Goal: Task Accomplishment & Management: Manage account settings

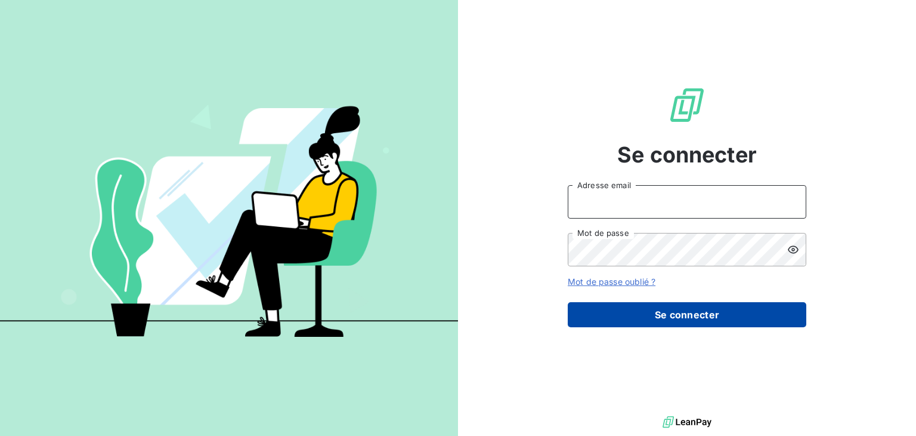
type input "[PERSON_NAME][EMAIL_ADDRESS][DOMAIN_NAME]"
click at [684, 314] on button "Se connecter" at bounding box center [687, 314] width 239 height 25
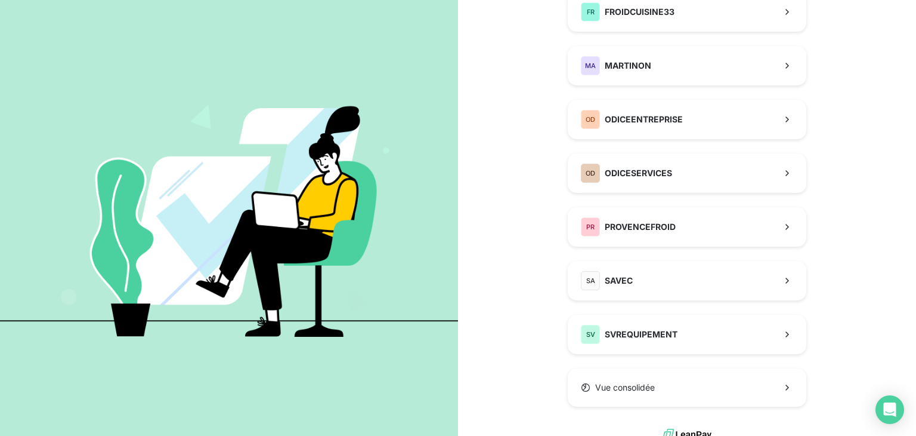
scroll to position [298, 0]
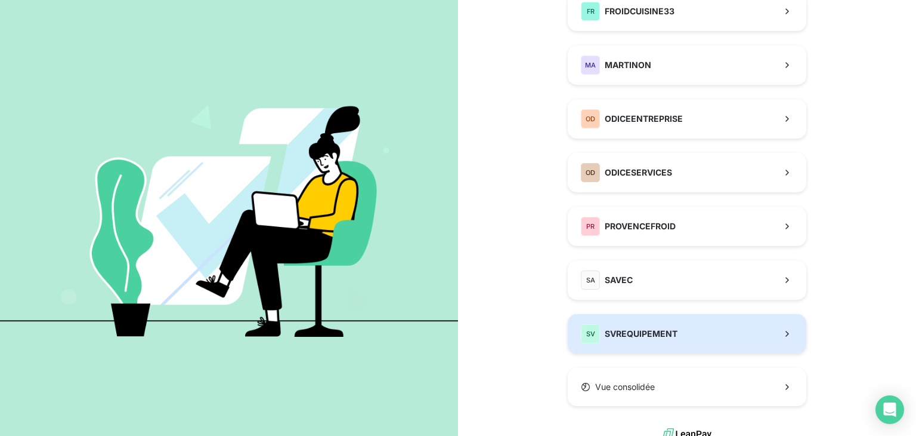
click at [631, 324] on div "SV SVREQUIPEMENT" at bounding box center [629, 333] width 97 height 19
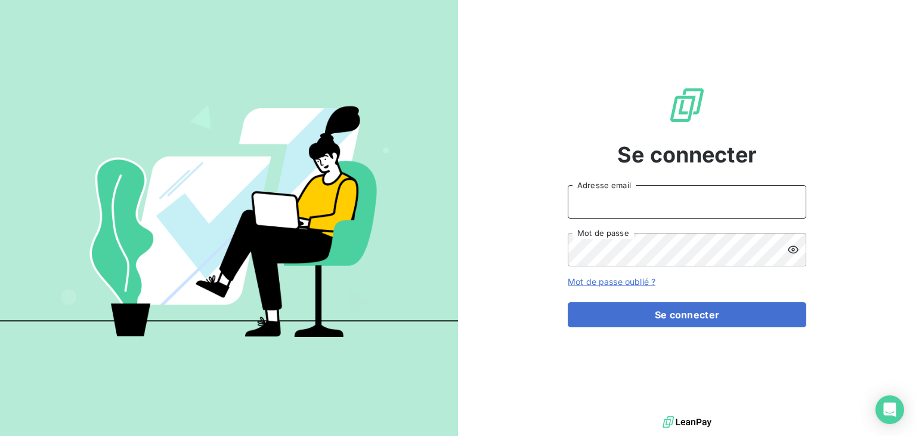
type input "[PERSON_NAME][EMAIL_ADDRESS][DOMAIN_NAME]"
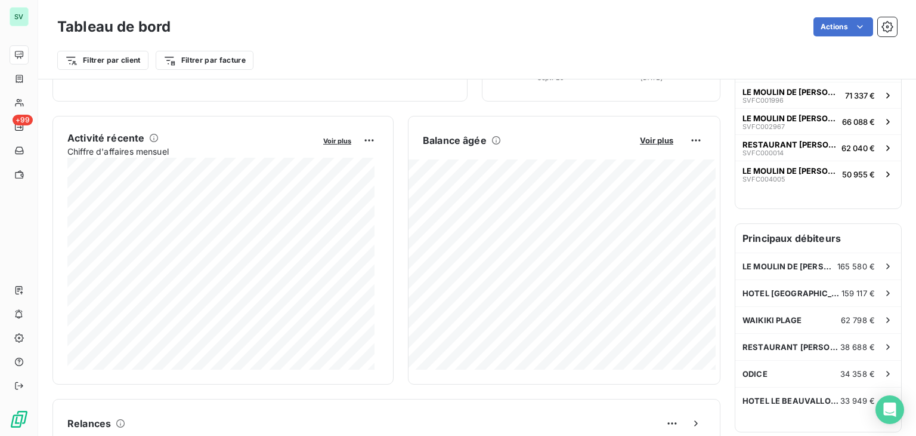
scroll to position [239, 0]
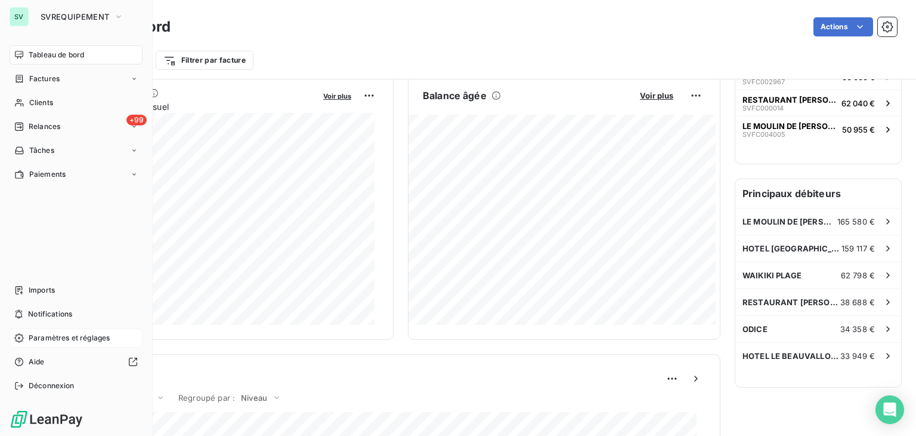
click at [48, 338] on span "Paramètres et réglages" at bounding box center [69, 337] width 81 height 11
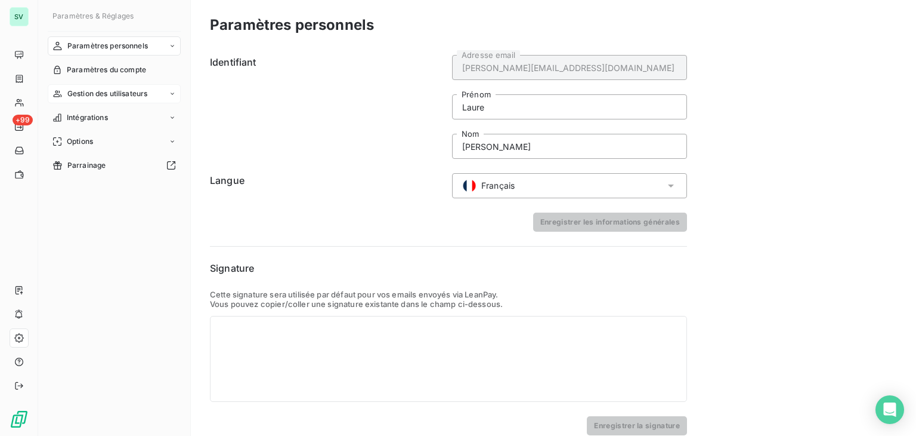
click at [113, 95] on span "Gestion des utilisateurs" at bounding box center [107, 93] width 81 height 11
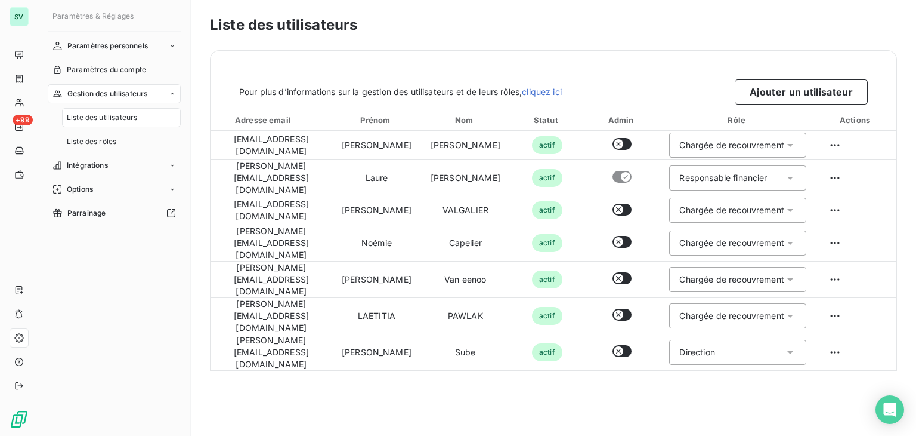
click at [84, 116] on span "Liste des utilisateurs" at bounding box center [102, 117] width 70 height 11
click at [804, 96] on button "Ajouter un utilisateur" at bounding box center [801, 91] width 133 height 25
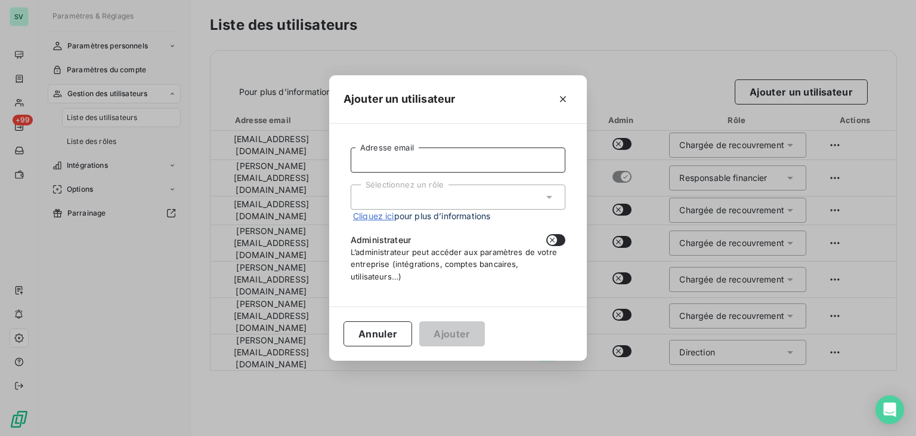
click at [401, 159] on input "Adresse email" at bounding box center [458, 159] width 215 height 25
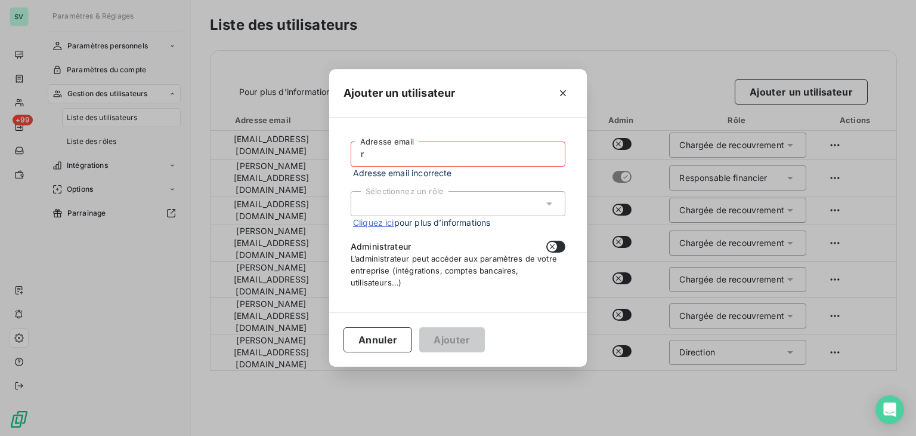
drag, startPoint x: 387, startPoint y: 159, endPoint x: 332, endPoint y: 151, distance: 55.5
click at [332, 151] on div "r Adresse email Adresse email incorrecte Sélectionnez un rôle Cliquez ici pour …" at bounding box center [458, 215] width 258 height 194
paste input "versos@svrequipement.com"
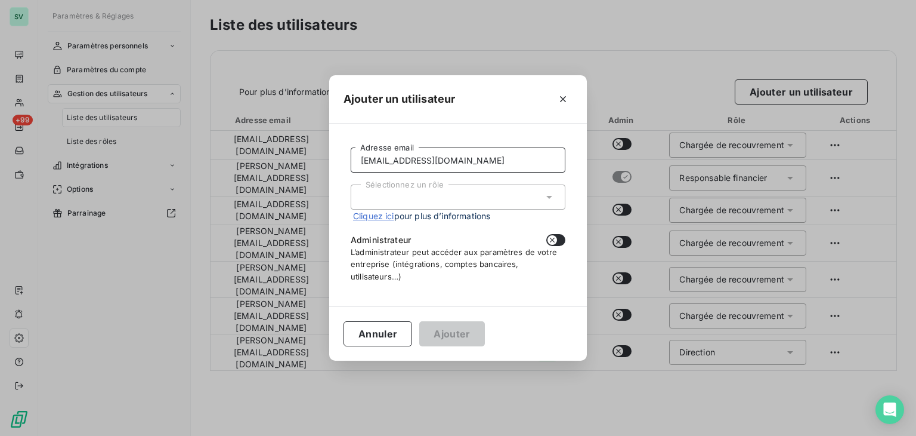
type input "[EMAIL_ADDRESS][DOMAIN_NAME]"
click at [455, 197] on div "Sélectionnez un rôle" at bounding box center [458, 196] width 215 height 25
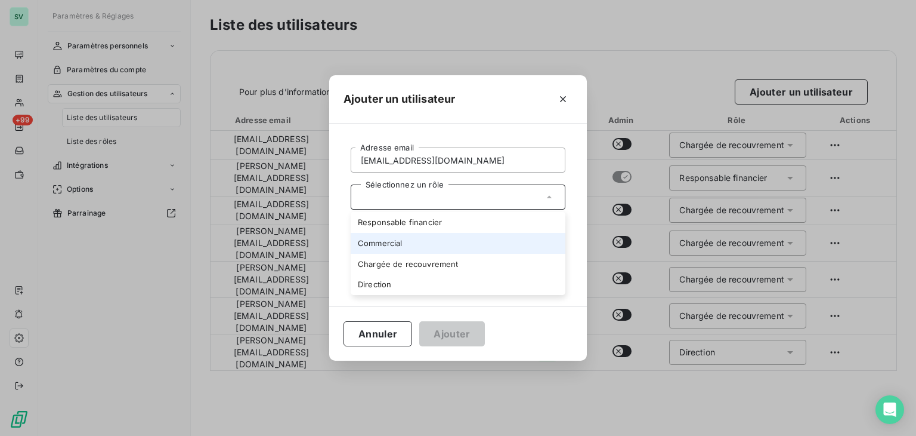
click at [394, 236] on li "Commercial" at bounding box center [458, 243] width 215 height 21
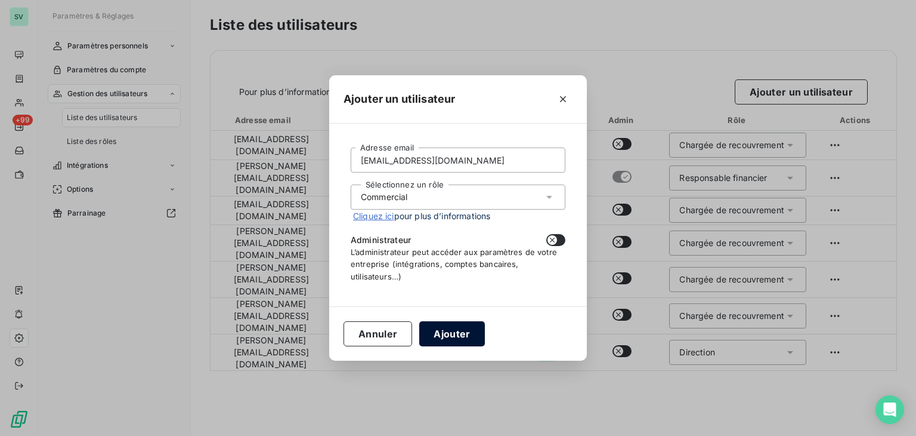
click at [464, 332] on button "Ajouter" at bounding box center [451, 333] width 65 height 25
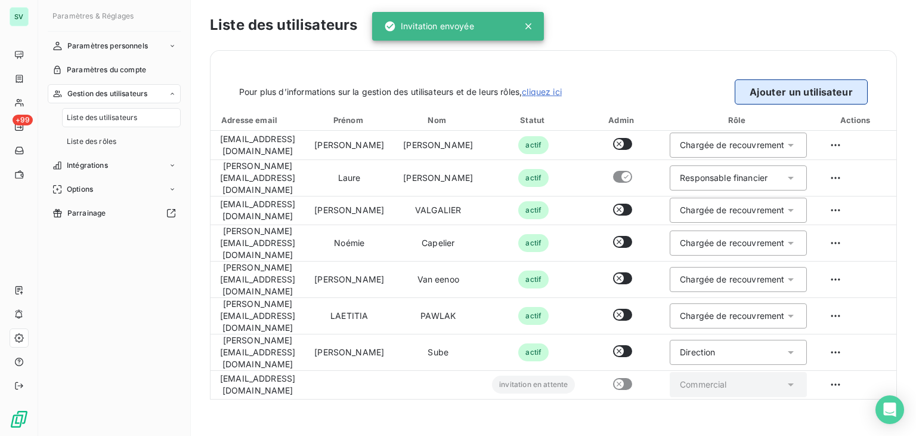
click at [776, 85] on button "Ajouter un utilisateur" at bounding box center [801, 91] width 133 height 25
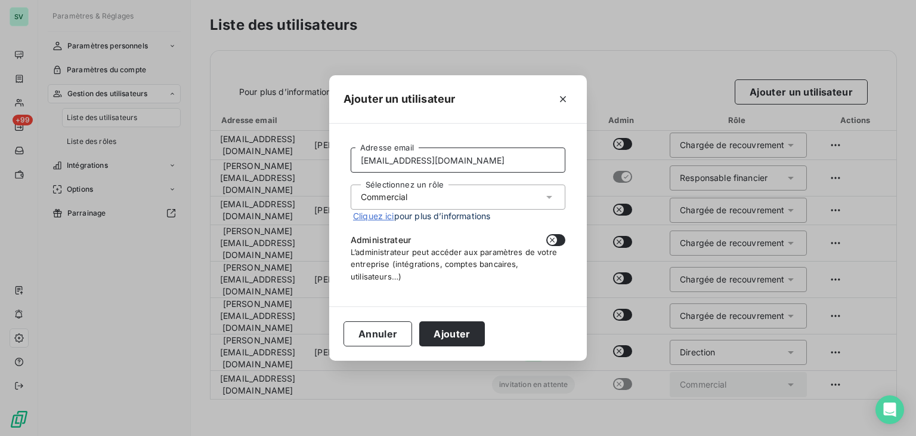
drag, startPoint x: 544, startPoint y: 163, endPoint x: 334, endPoint y: 158, distance: 210.1
click at [334, 158] on div "rversos@svrequipement.com Adresse email Sélectionnez un rôle Commercial Cliquez…" at bounding box center [458, 214] width 258 height 182
paste input "ngaffory"
type input "[EMAIL_ADDRESS][DOMAIN_NAME]"
click at [456, 332] on button "Ajouter" at bounding box center [451, 333] width 65 height 25
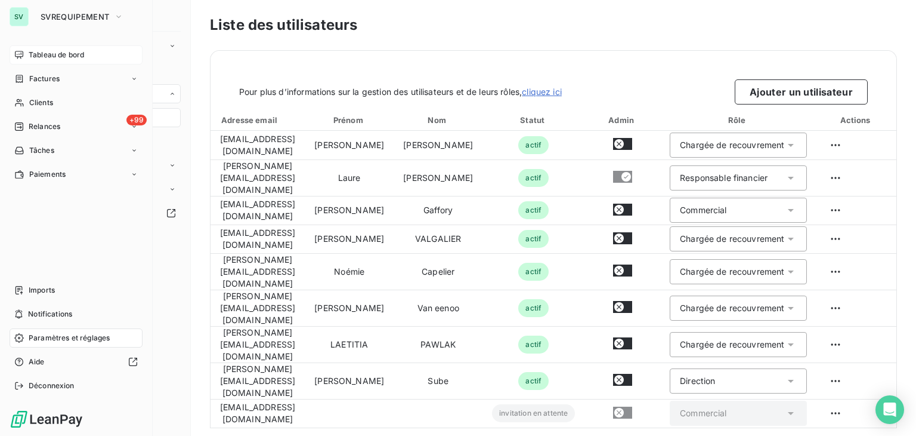
click at [32, 52] on span "Tableau de bord" at bounding box center [56, 55] width 55 height 11
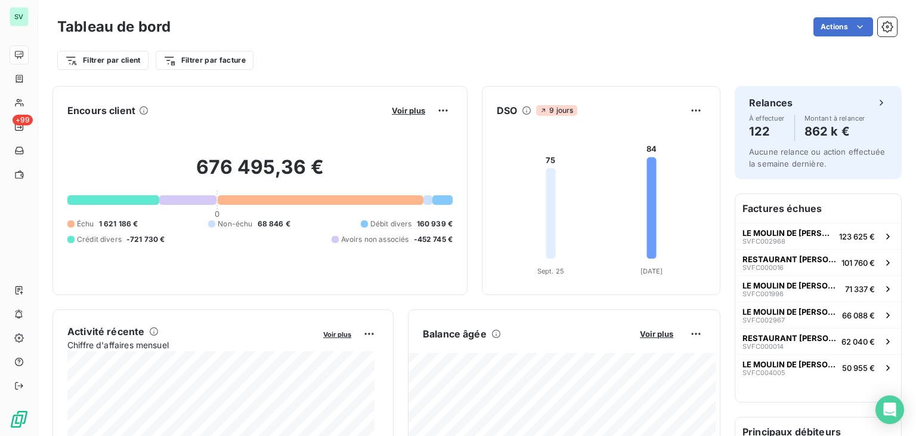
click at [437, 47] on div "Filtrer par client Filtrer par facture" at bounding box center [477, 55] width 840 height 32
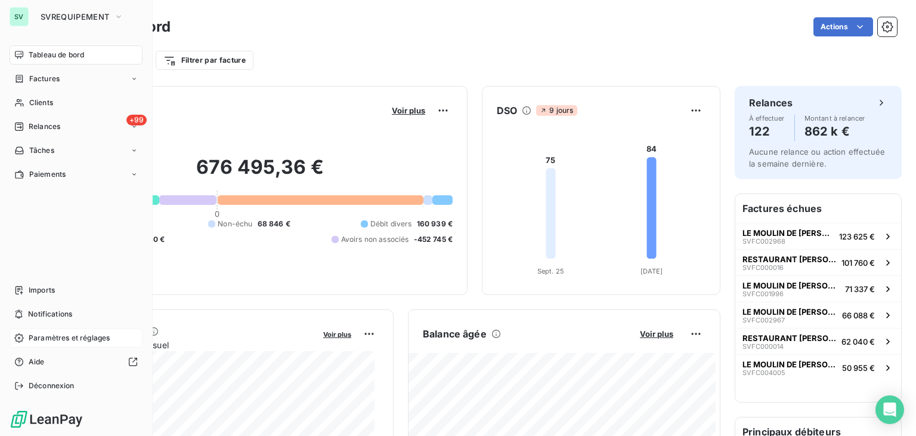
click at [70, 338] on span "Paramètres et réglages" at bounding box center [69, 337] width 81 height 11
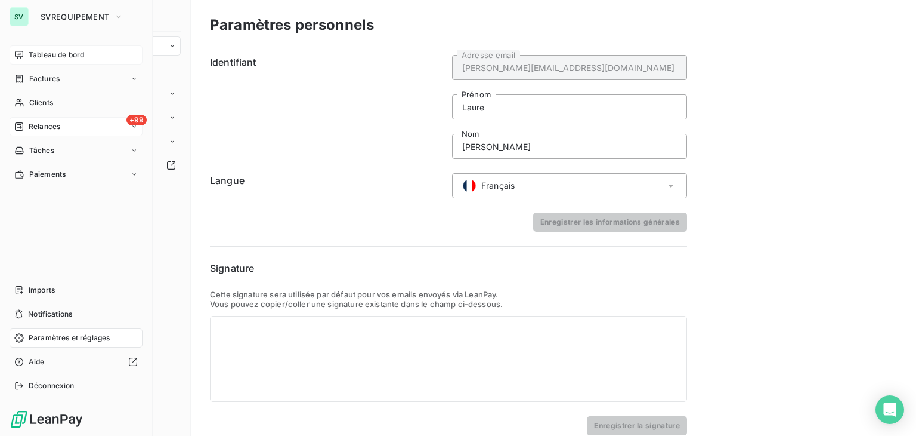
click at [61, 121] on div "+99 Relances" at bounding box center [76, 126] width 133 height 19
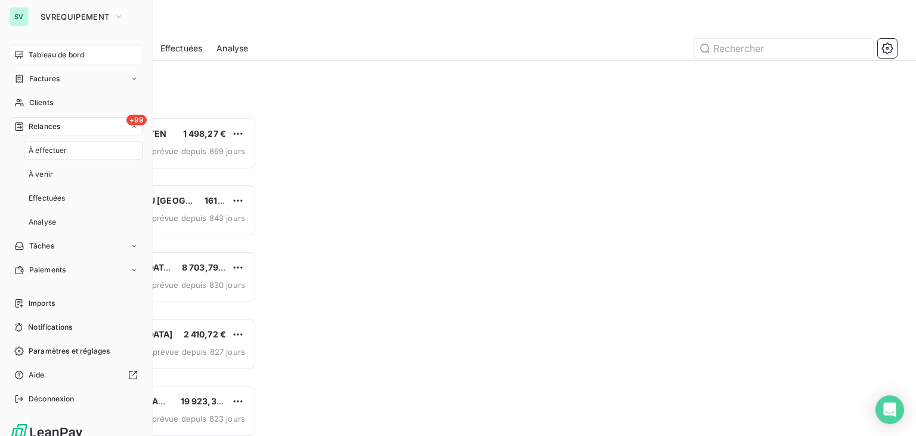
scroll to position [309, 190]
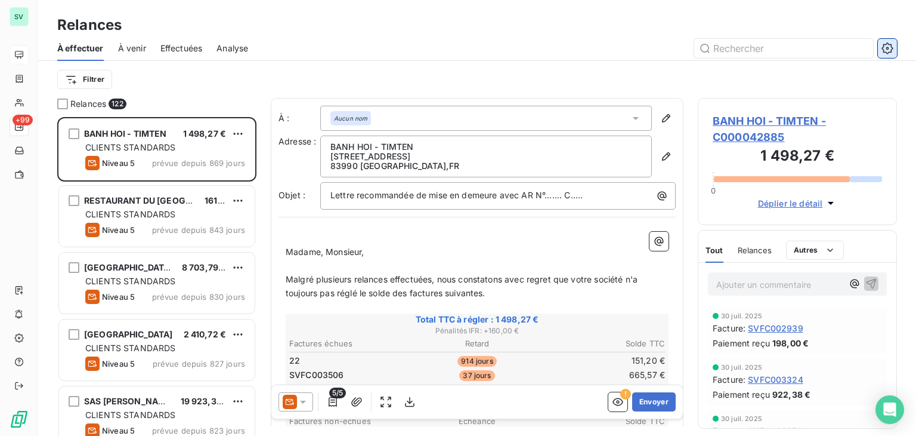
click at [892, 44] on icon "button" at bounding box center [887, 47] width 11 height 11
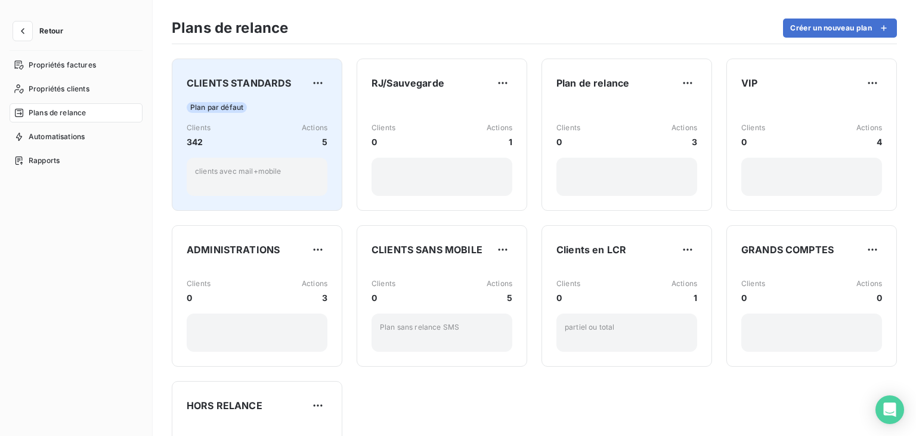
click at [285, 109] on div "Plan par défaut" at bounding box center [257, 107] width 141 height 11
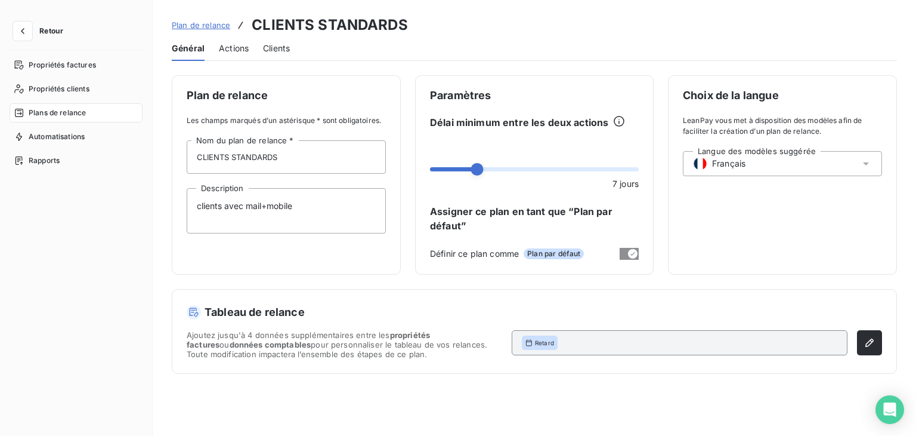
click at [225, 51] on span "Actions" at bounding box center [234, 48] width 30 height 12
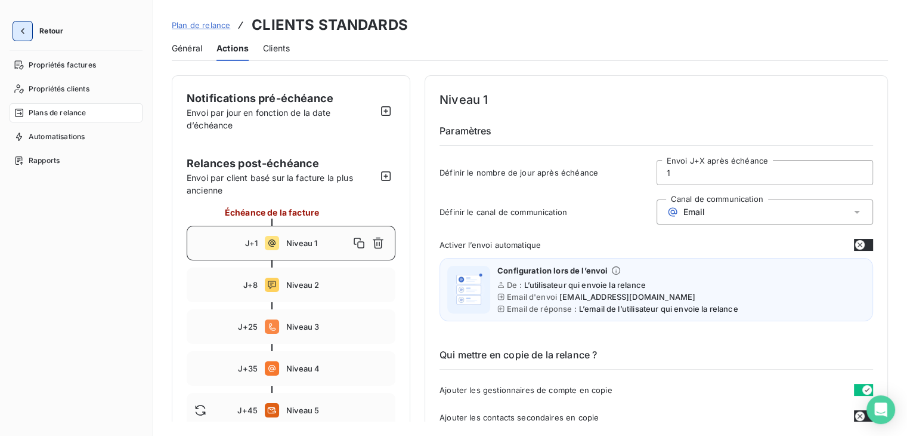
click at [16, 31] on button "button" at bounding box center [22, 30] width 19 height 19
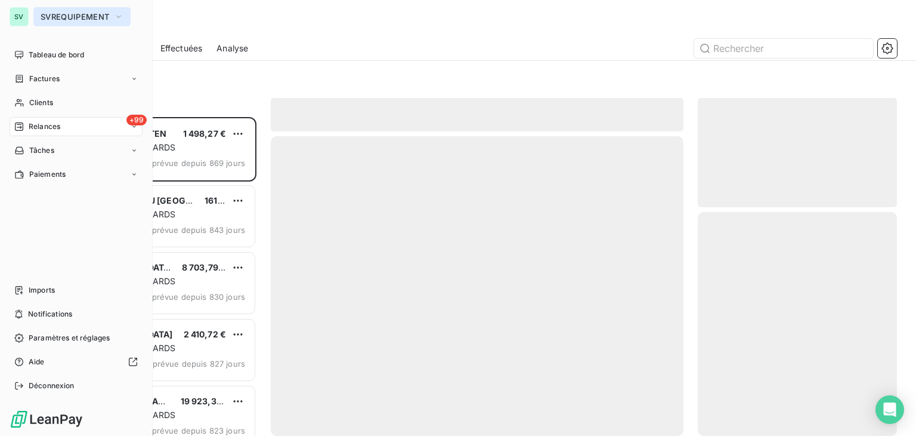
scroll to position [309, 190]
click at [46, 21] on span "SVREQUIPEMENT" at bounding box center [75, 17] width 69 height 10
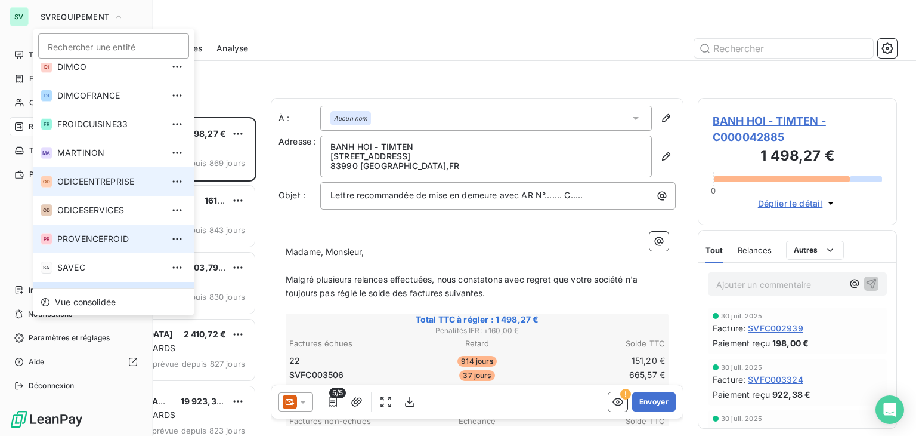
scroll to position [0, 0]
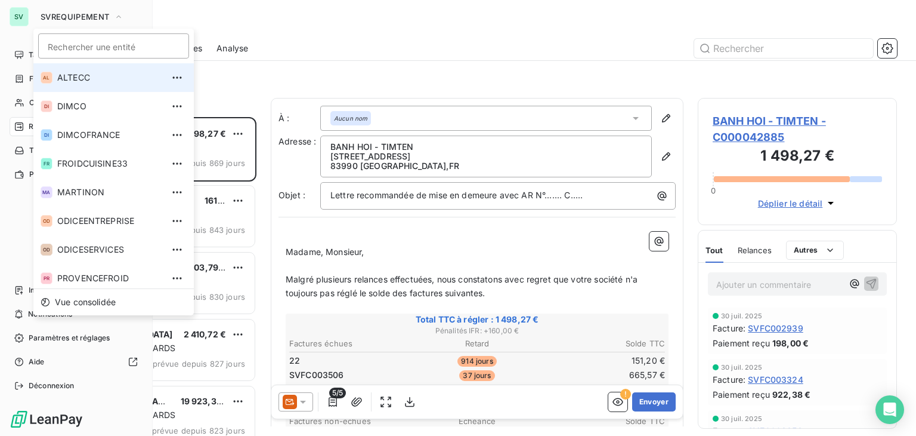
click at [72, 77] on span "ALTECC" at bounding box center [110, 78] width 106 height 12
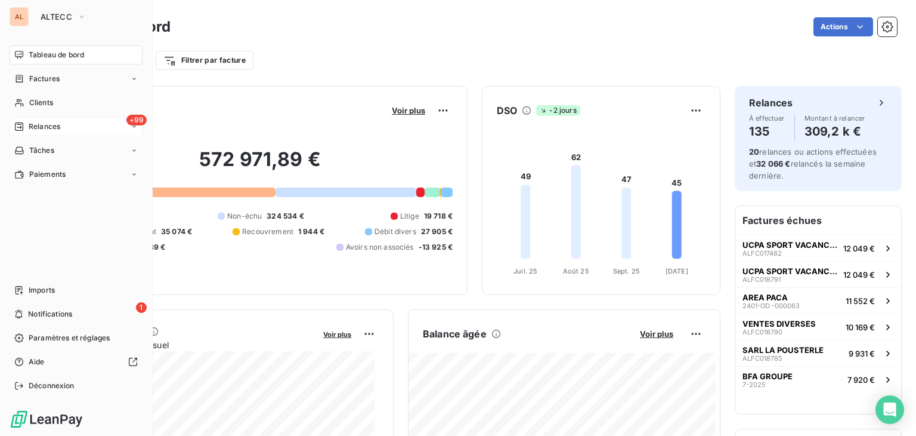
click at [38, 126] on span "Relances" at bounding box center [45, 126] width 32 height 11
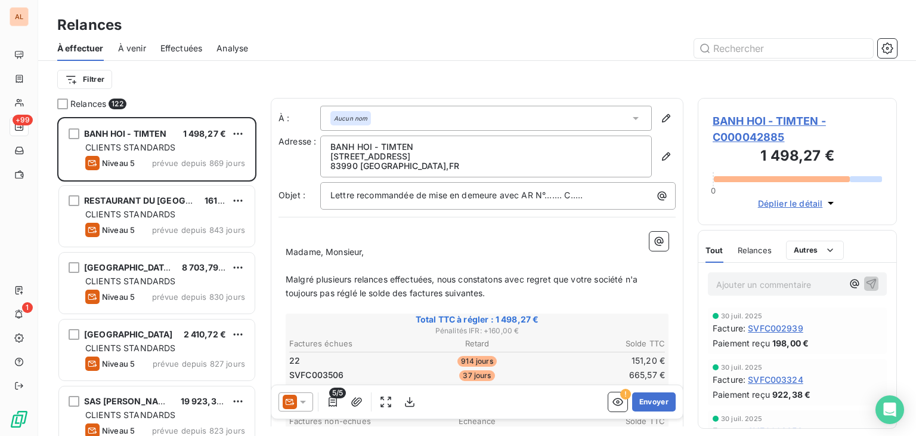
scroll to position [309, 190]
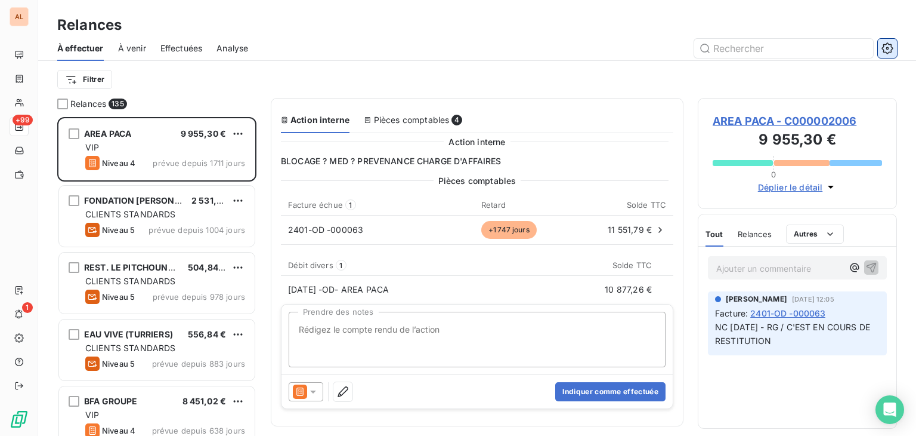
click at [888, 51] on icon "button" at bounding box center [888, 48] width 12 height 12
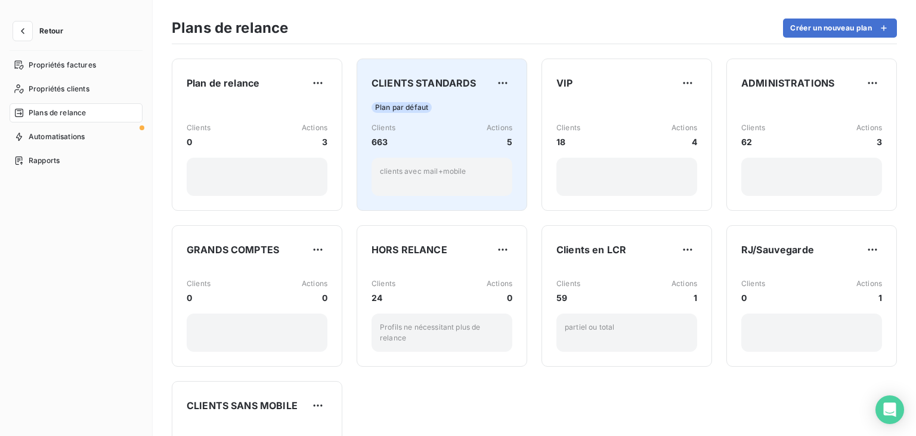
click at [433, 133] on div "Clients 663 Actions 5" at bounding box center [442, 135] width 141 height 26
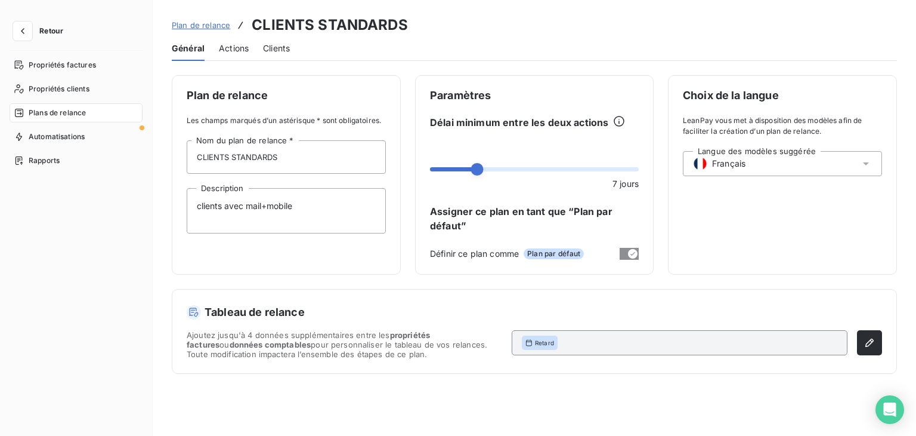
click at [234, 50] on span "Actions" at bounding box center [234, 48] width 30 height 12
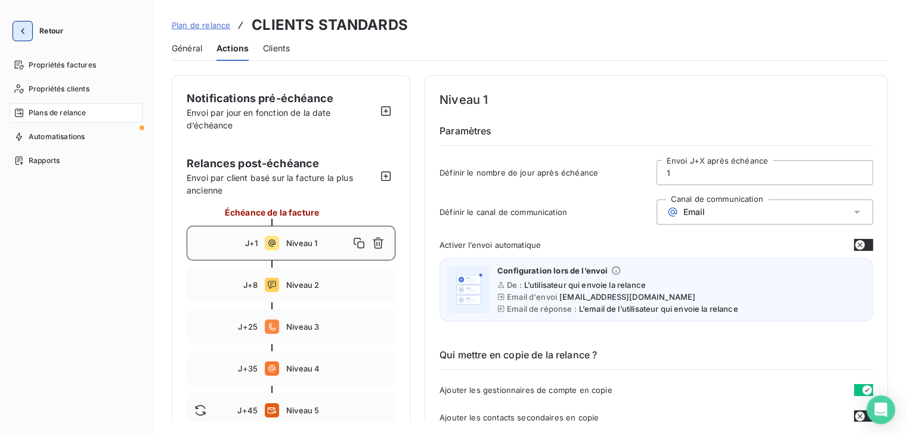
click at [21, 30] on icon "button" at bounding box center [23, 31] width 12 height 12
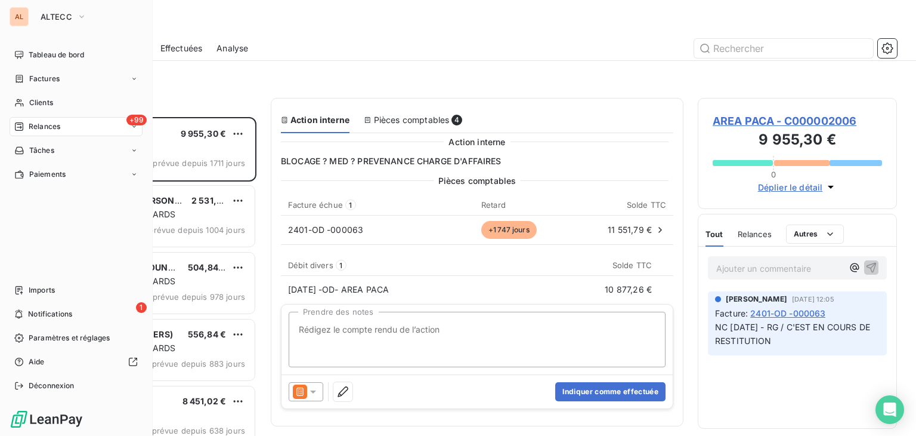
scroll to position [309, 190]
click at [53, 17] on span "ALTECC" at bounding box center [57, 17] width 32 height 10
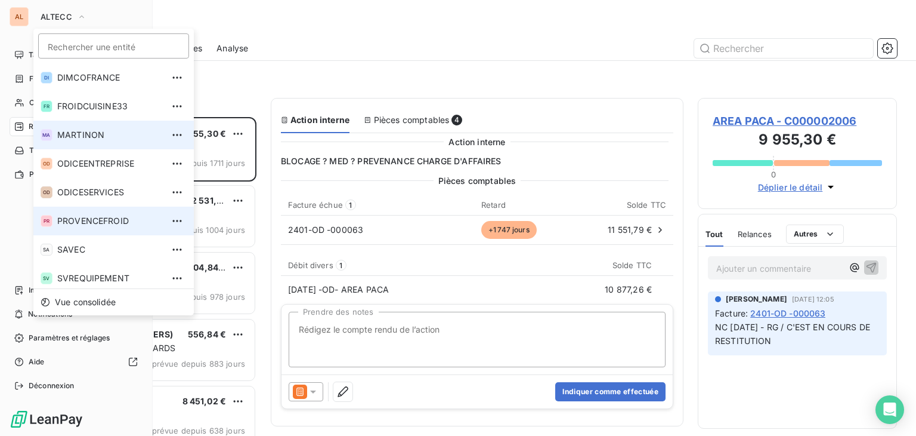
scroll to position [61, 0]
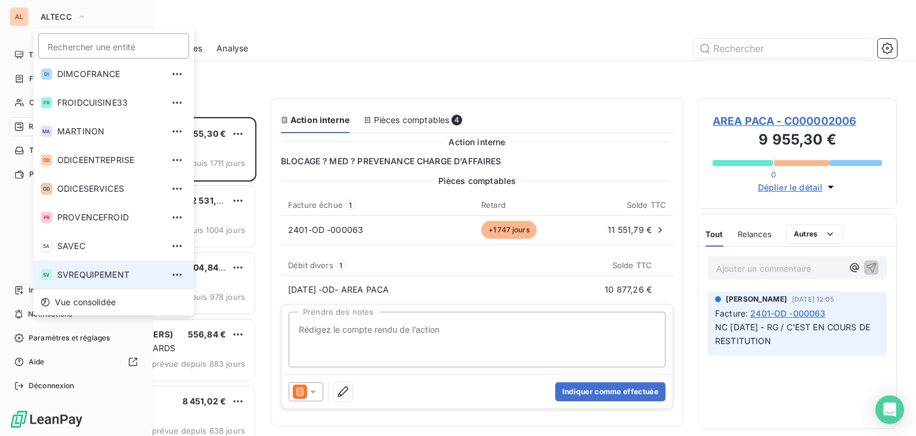
click at [95, 268] on span "SVREQUIPEMENT" at bounding box center [110, 274] width 106 height 12
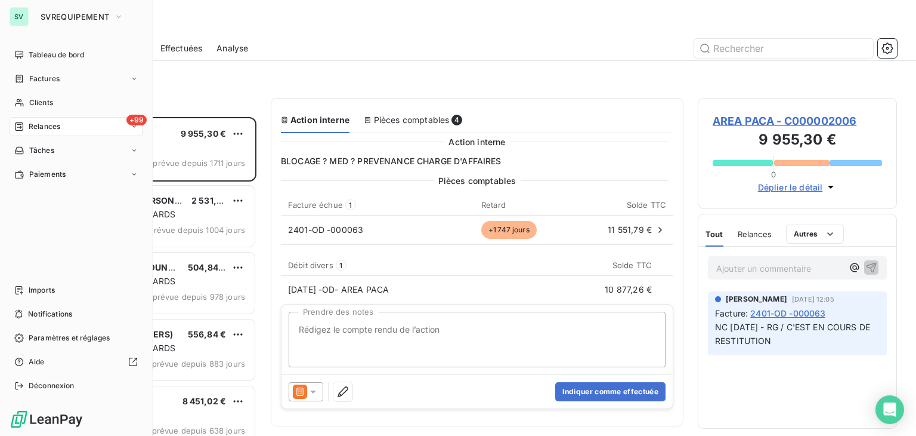
scroll to position [309, 190]
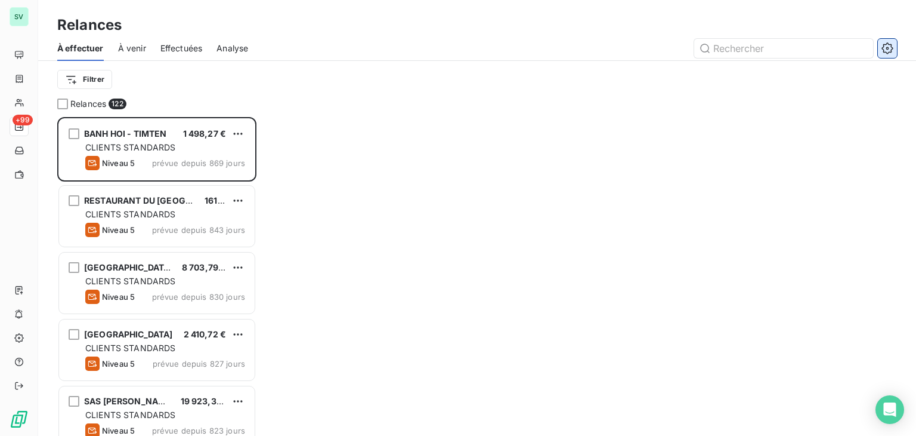
click at [891, 50] on icon "button" at bounding box center [887, 47] width 11 height 11
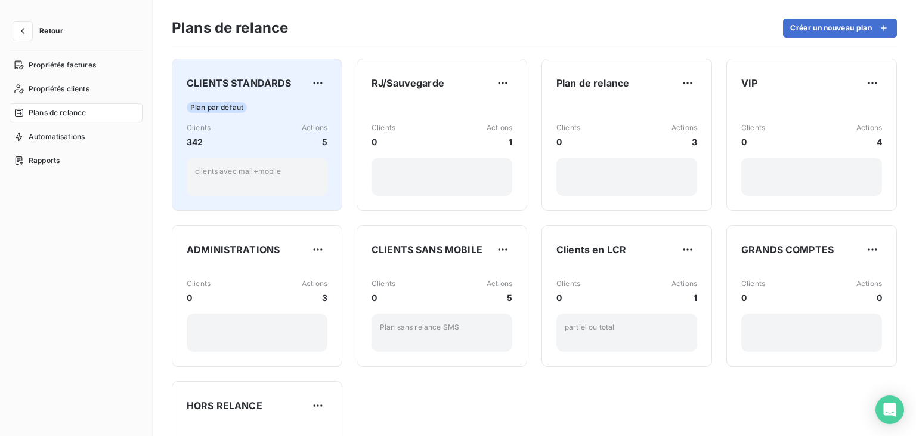
click at [268, 125] on div "Clients 342 Actions 5" at bounding box center [257, 135] width 141 height 26
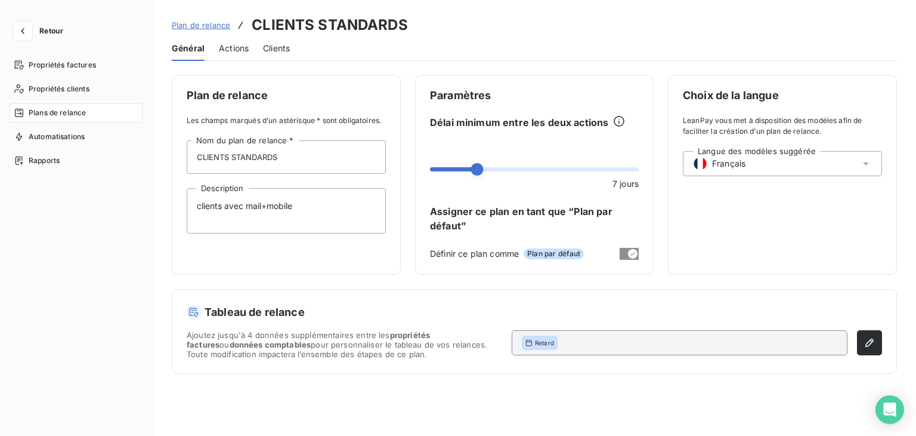
click at [227, 55] on div "Actions" at bounding box center [234, 48] width 30 height 25
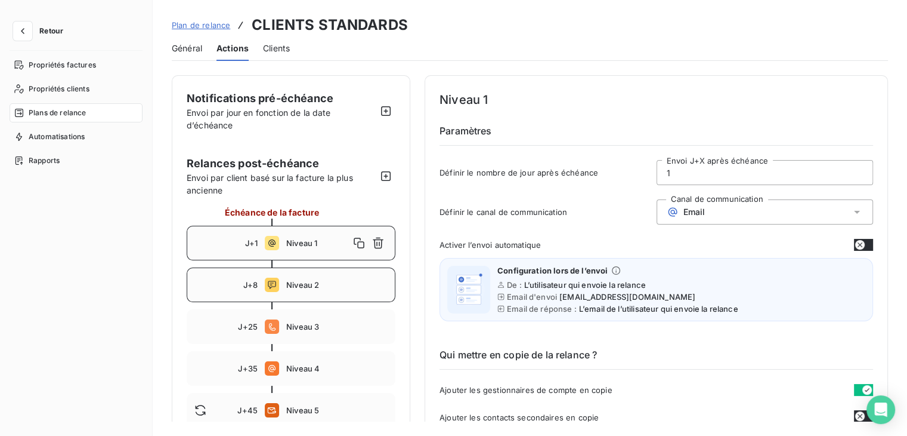
click at [319, 287] on span "Niveau 2" at bounding box center [336, 285] width 101 height 10
type input "8"
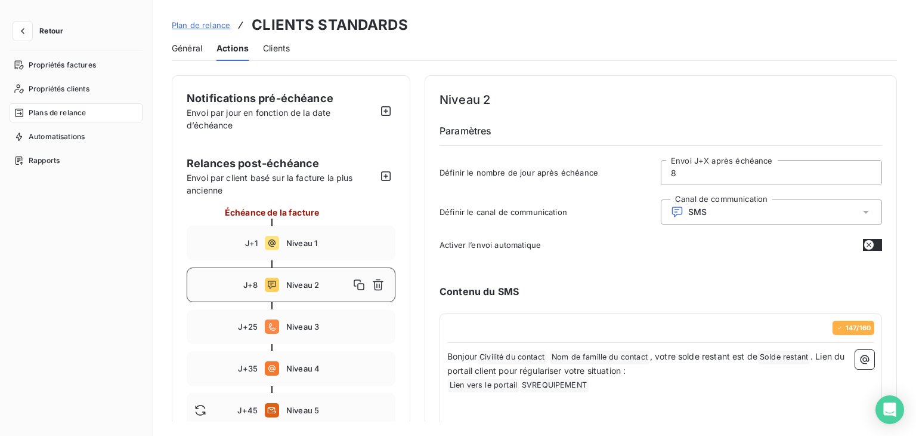
click at [273, 50] on span "Clients" at bounding box center [276, 48] width 27 height 12
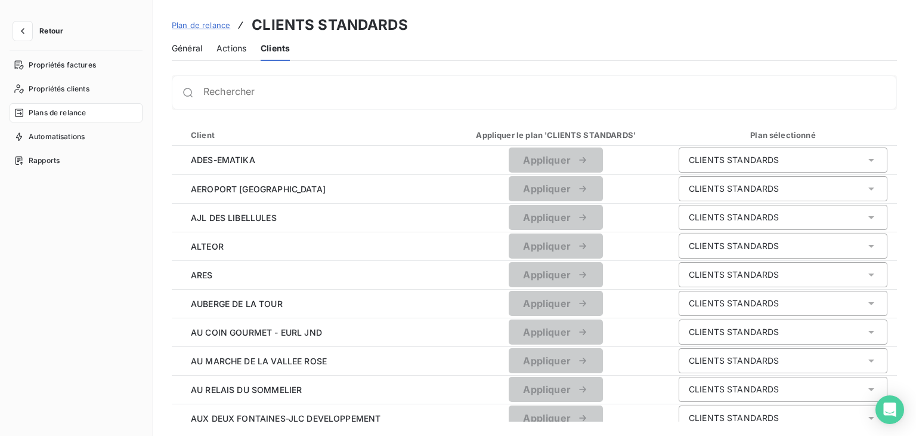
click at [205, 24] on span "Plan de relance" at bounding box center [201, 25] width 58 height 10
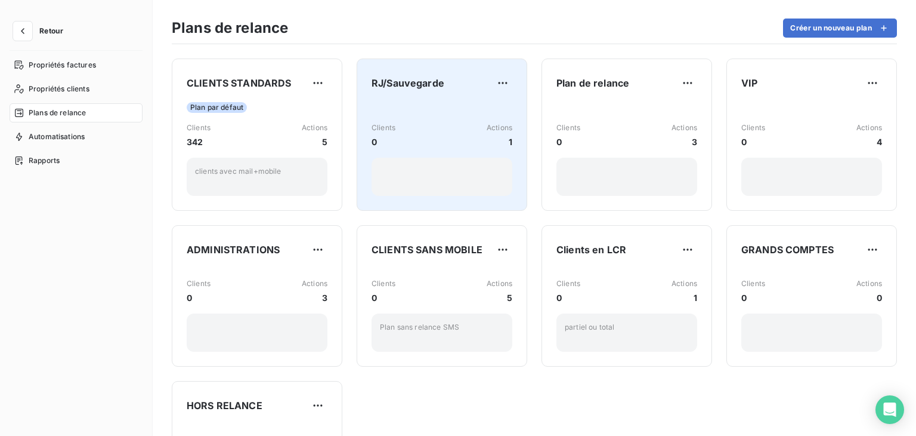
click at [444, 91] on div "RJ/Sauvegarde" at bounding box center [442, 82] width 141 height 19
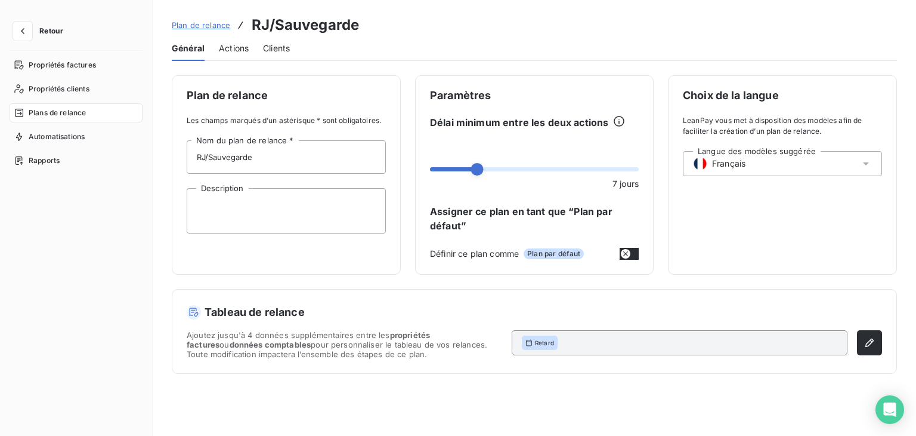
click at [231, 50] on span "Actions" at bounding box center [234, 48] width 30 height 12
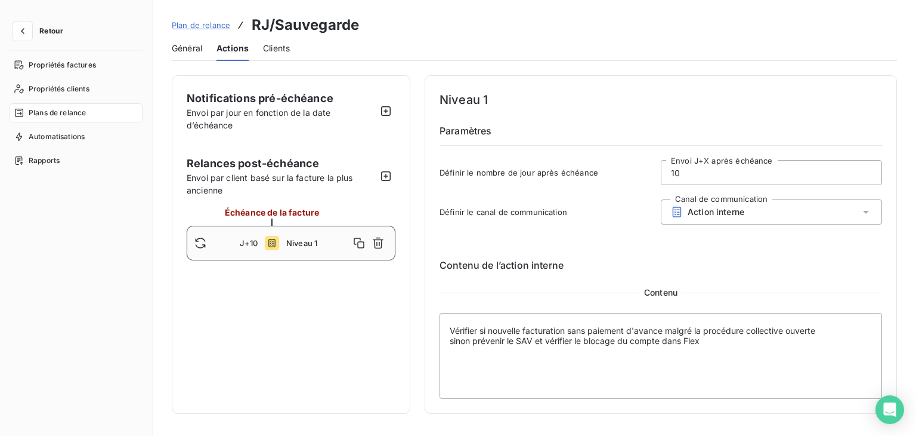
click at [207, 26] on span "Plan de relance" at bounding box center [201, 25] width 58 height 10
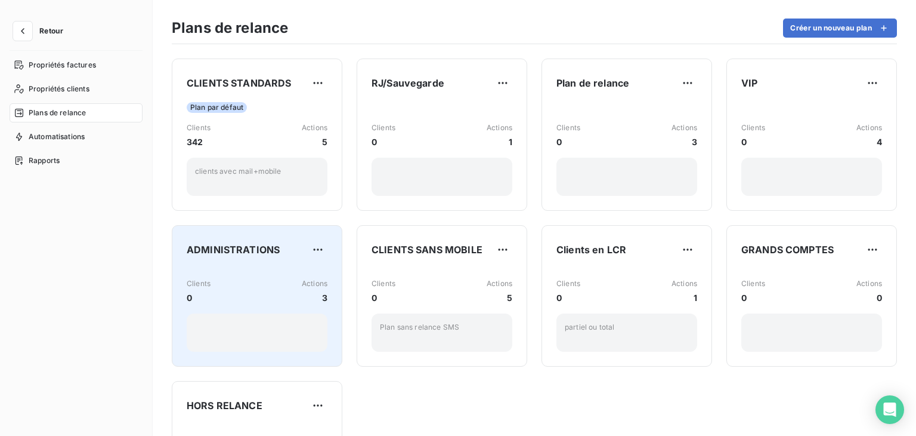
click at [270, 274] on div "Clients 0 Actions 3" at bounding box center [257, 309] width 141 height 83
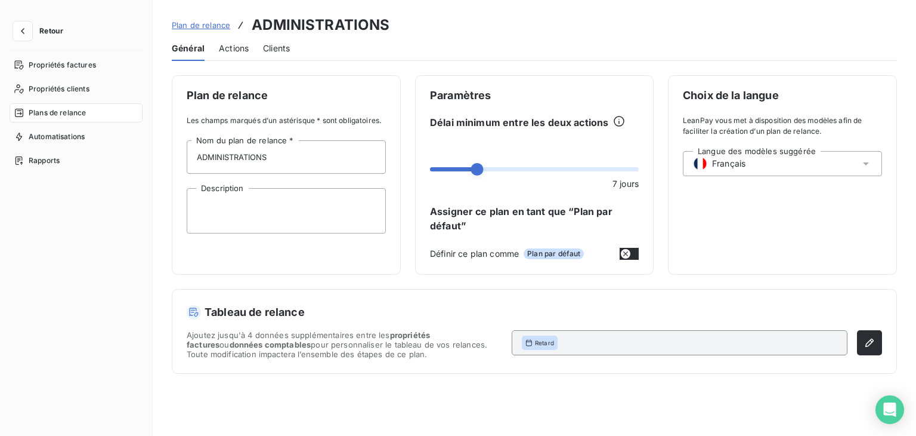
click at [220, 50] on span "Actions" at bounding box center [234, 48] width 30 height 12
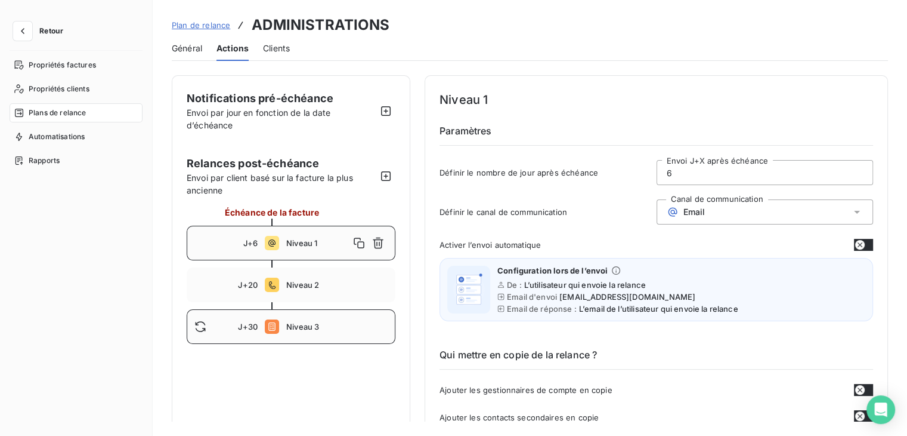
click at [308, 328] on span "Niveau 3" at bounding box center [336, 327] width 101 height 10
type input "30"
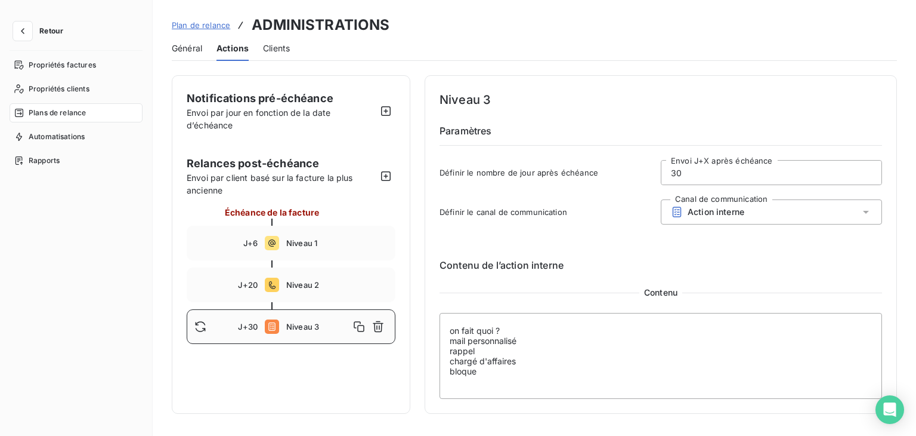
click at [209, 23] on span "Plan de relance" at bounding box center [201, 25] width 58 height 10
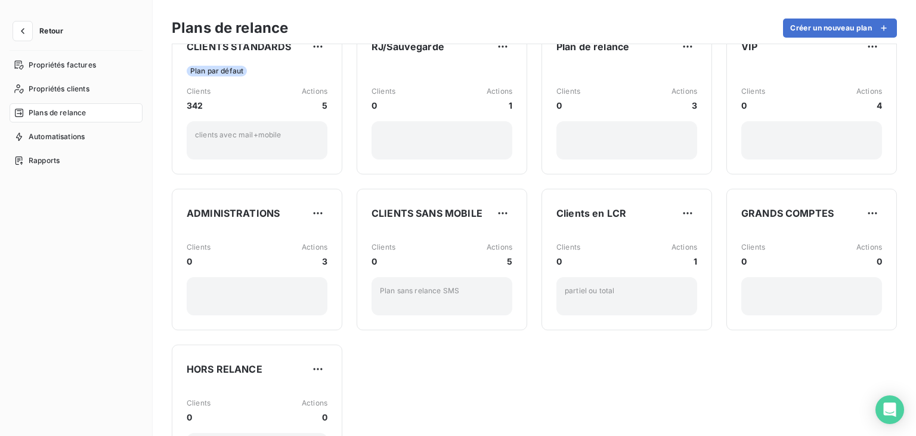
scroll to position [105, 0]
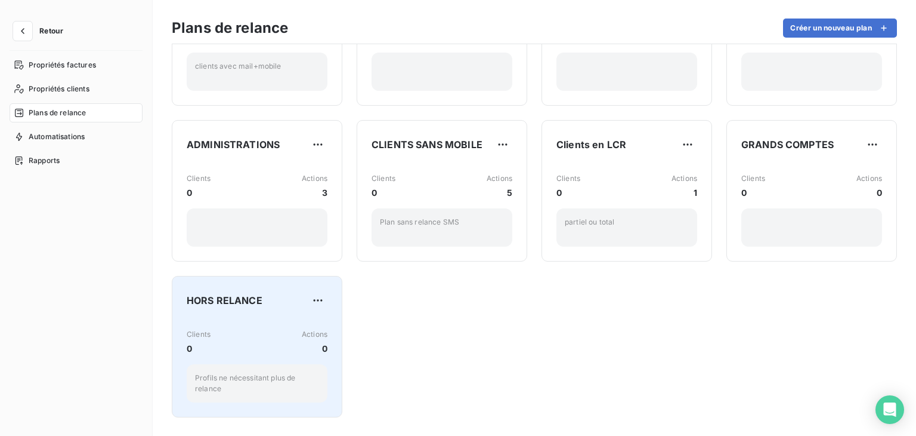
click at [255, 312] on div "HORS RELANCE Clients 0 Actions 0 Profils ne nécessitant plus de relance" at bounding box center [257, 347] width 141 height 112
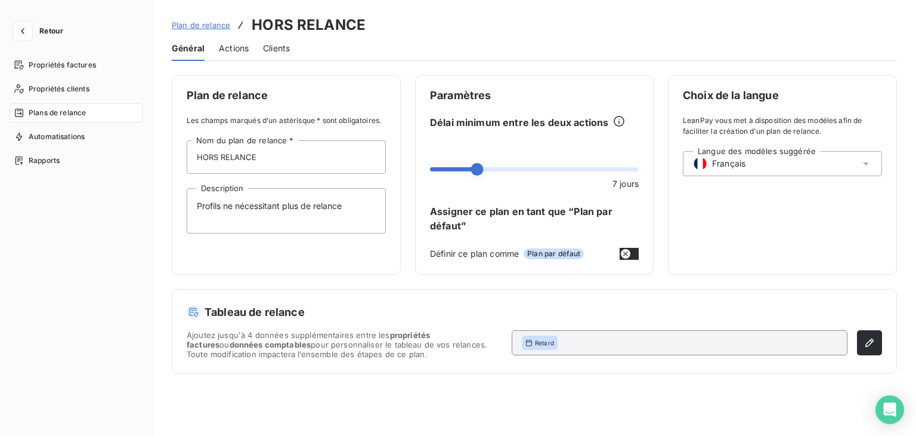
click at [223, 54] on div "Actions" at bounding box center [234, 48] width 30 height 25
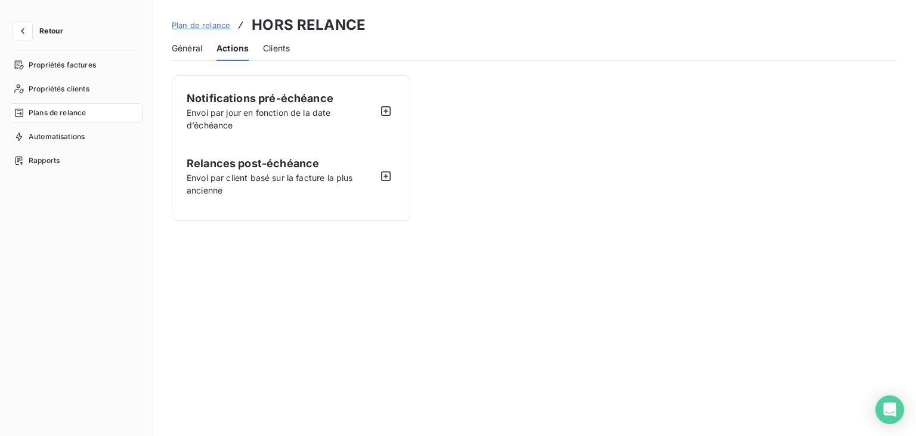
click at [184, 54] on div "Général" at bounding box center [187, 48] width 30 height 25
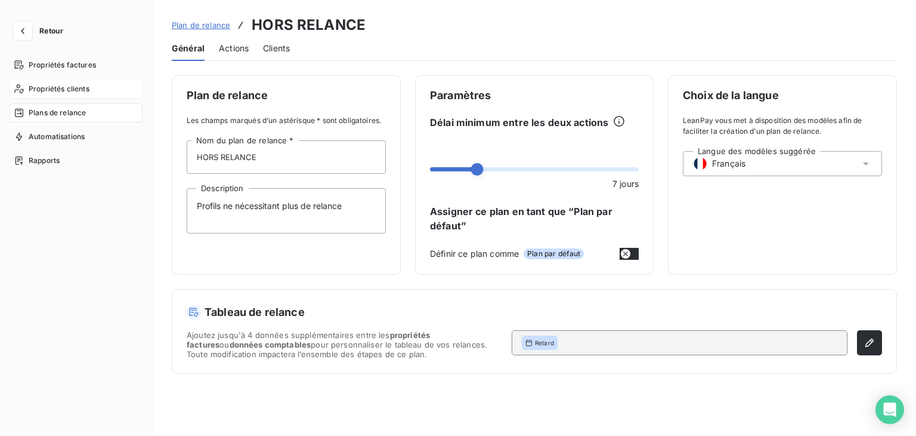
click at [68, 91] on span "Propriétés clients" at bounding box center [59, 89] width 61 height 11
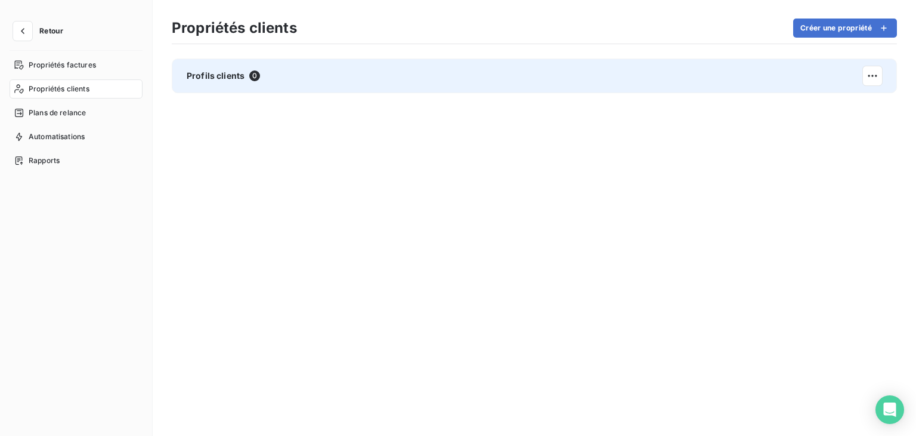
click at [233, 81] on span "Profils clients" at bounding box center [216, 76] width 58 height 12
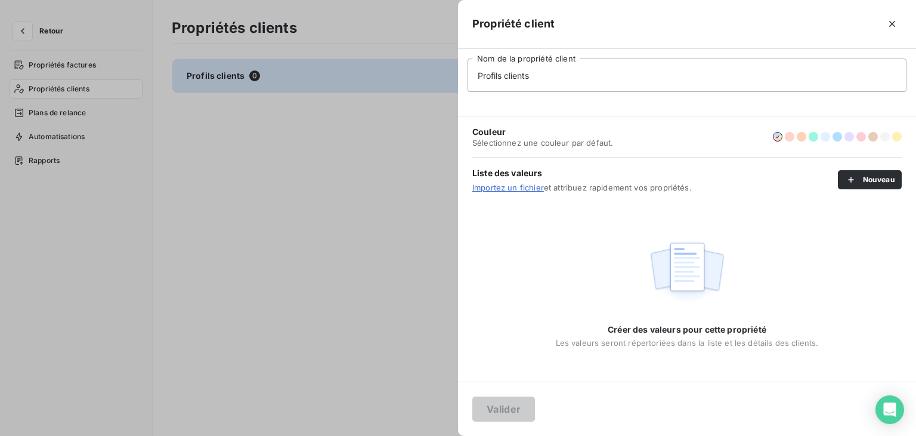
click at [233, 81] on div at bounding box center [458, 218] width 916 height 436
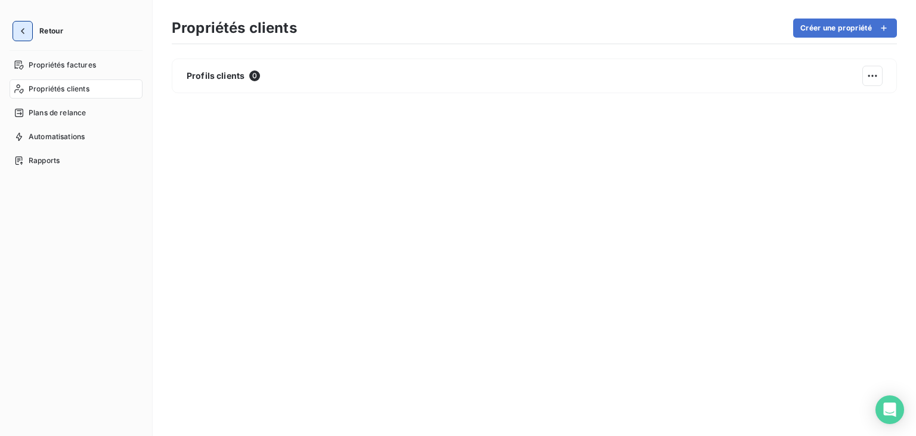
click at [31, 29] on button "button" at bounding box center [22, 30] width 19 height 19
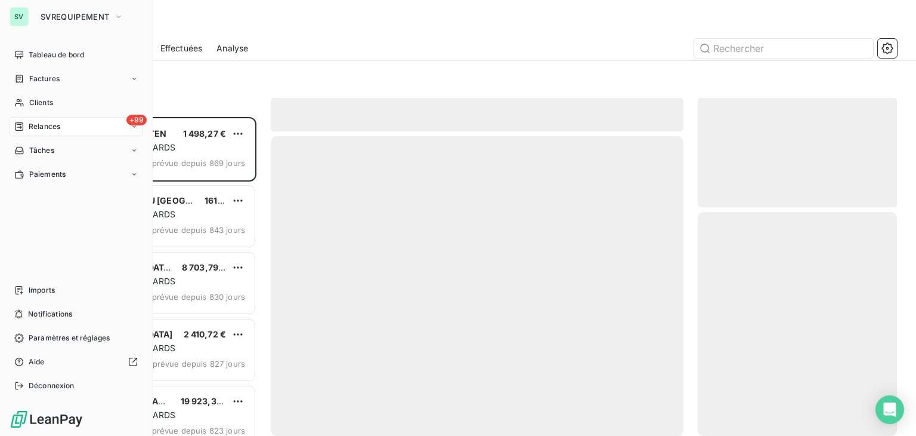
scroll to position [309, 190]
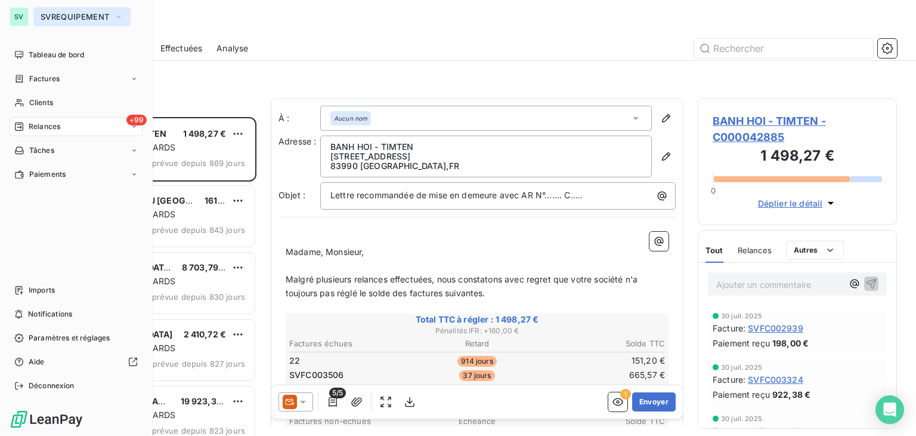
click at [53, 22] on button "SVREQUIPEMENT" at bounding box center [81, 16] width 97 height 19
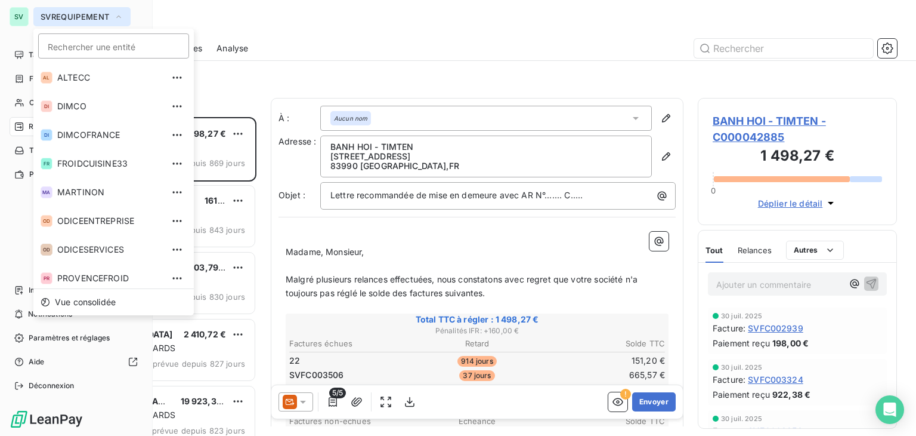
scroll to position [61, 0]
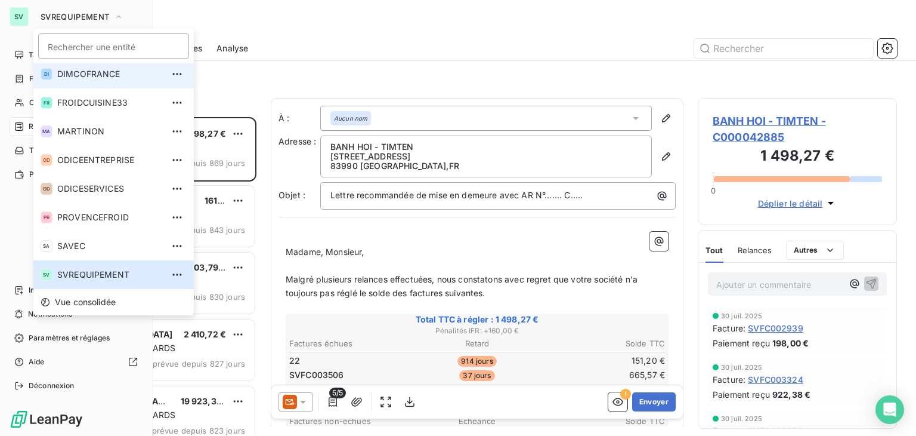
click at [100, 77] on span "DIMCOFRANCE" at bounding box center [110, 74] width 106 height 12
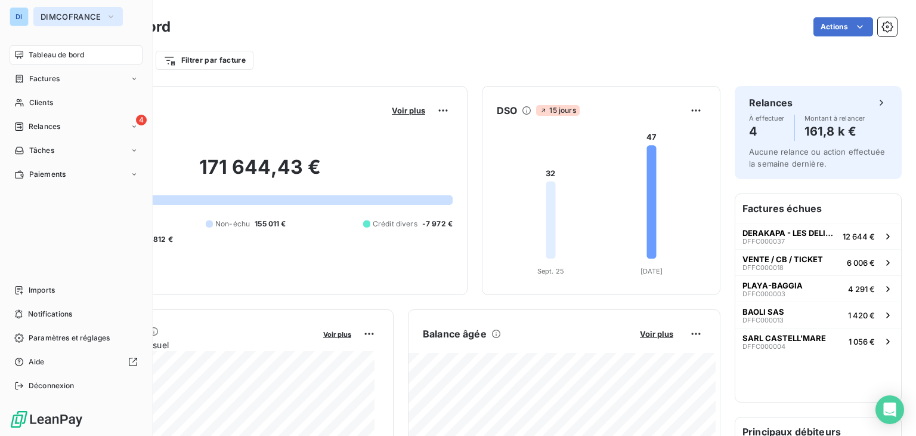
click at [65, 19] on span "DIMCOFRANCE" at bounding box center [71, 17] width 61 height 10
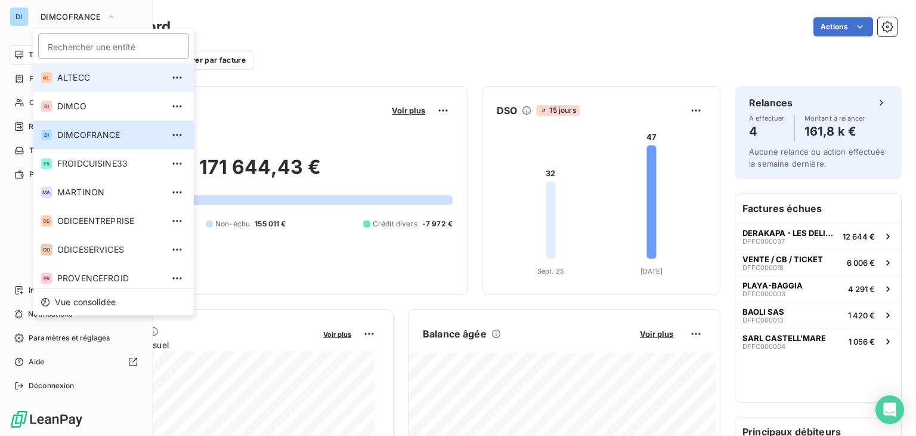
click at [84, 84] on li "AL ALTECC" at bounding box center [113, 77] width 160 height 29
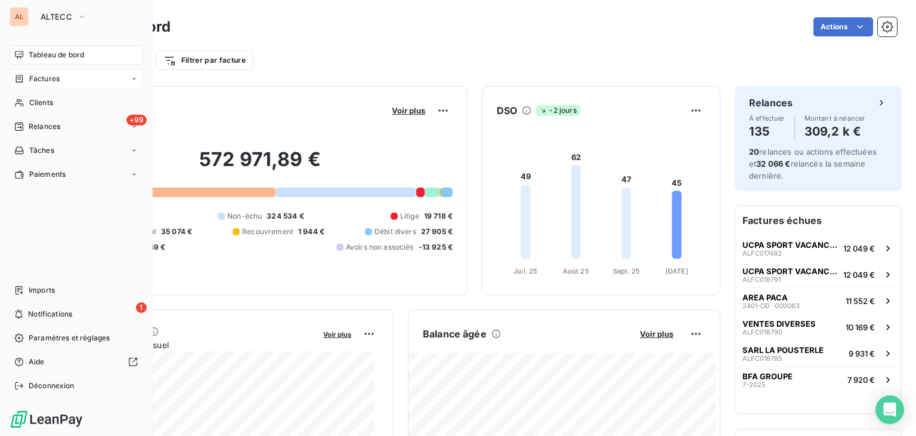
click at [76, 83] on div "Factures" at bounding box center [76, 78] width 133 height 19
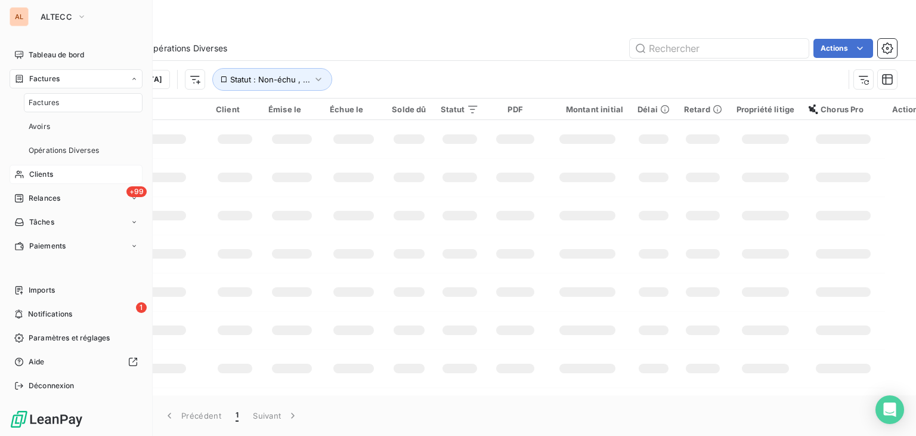
click at [54, 173] on div "Clients" at bounding box center [76, 174] width 133 height 19
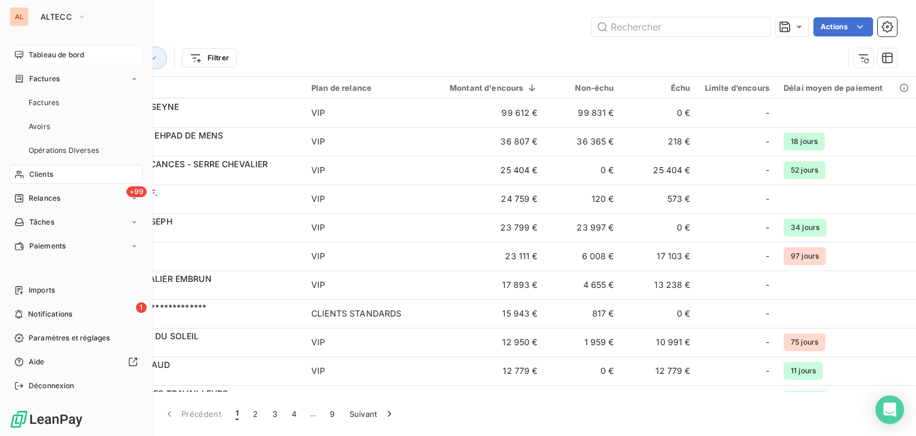
click at [36, 53] on span "Tableau de bord" at bounding box center [56, 55] width 55 height 11
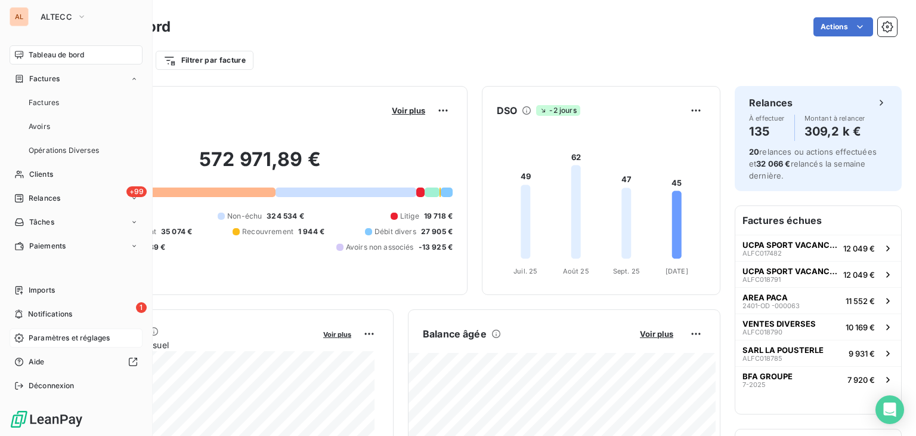
click at [76, 336] on span "Paramètres et réglages" at bounding box center [69, 337] width 81 height 11
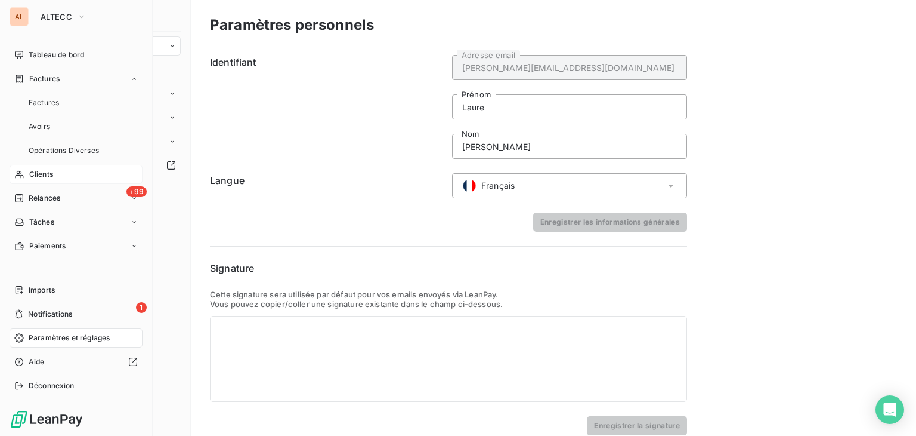
click at [57, 172] on div "Clients" at bounding box center [76, 174] width 133 height 19
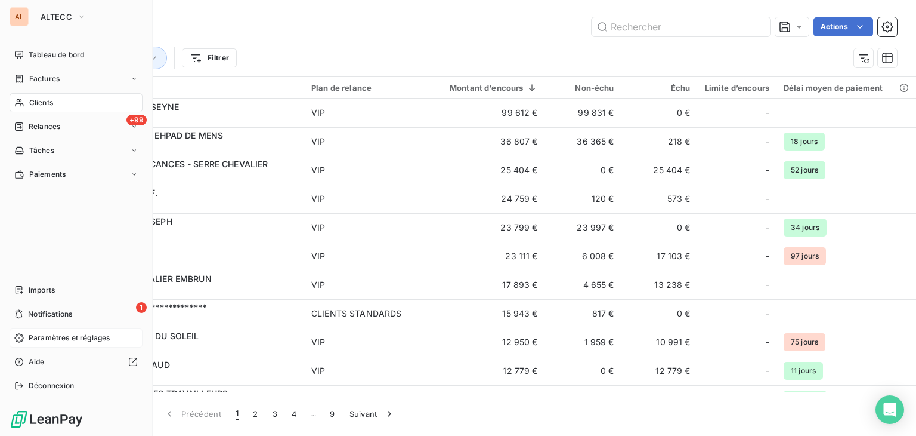
click at [88, 331] on div "Paramètres et réglages" at bounding box center [76, 337] width 133 height 19
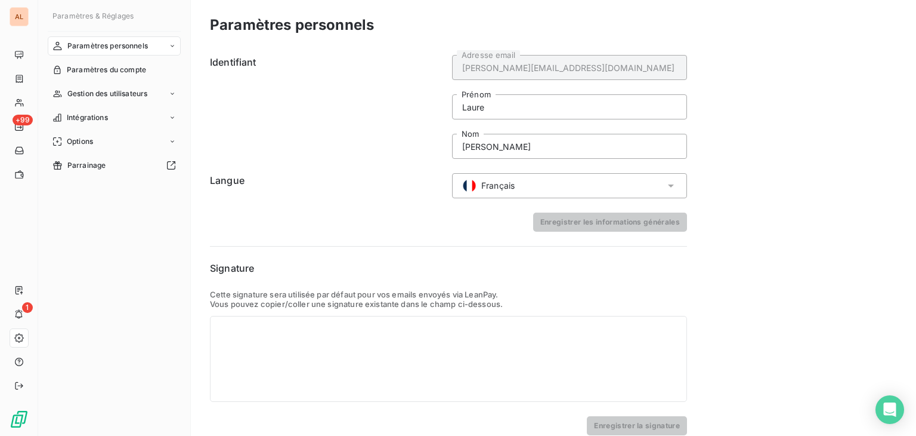
click at [122, 82] on nav "Paramètres personnels Paramètres du compte Gestion des utilisateurs Intégration…" at bounding box center [114, 105] width 133 height 138
click at [126, 89] on span "Gestion des utilisateurs" at bounding box center [107, 93] width 81 height 11
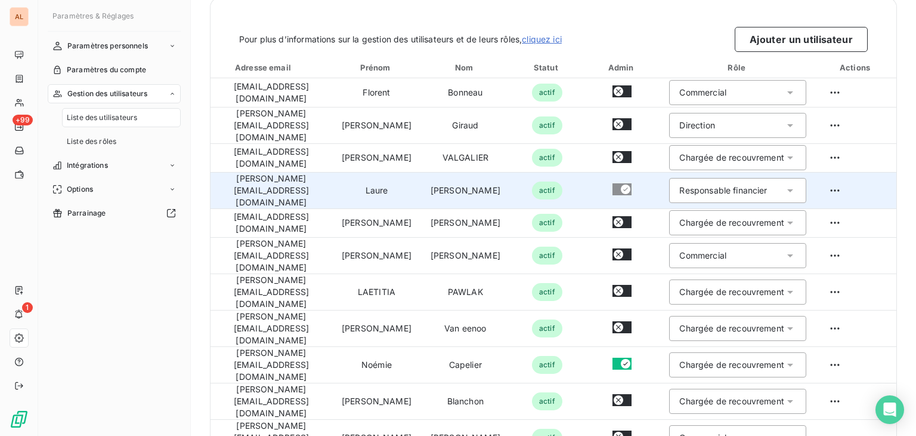
scroll to position [53, 0]
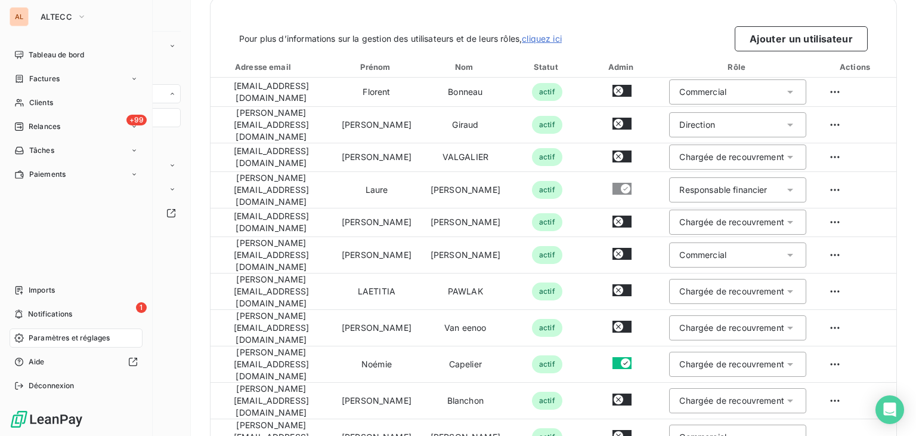
click at [21, 19] on div "AL" at bounding box center [19, 16] width 19 height 19
click at [45, 17] on span "ALTECC" at bounding box center [57, 17] width 32 height 10
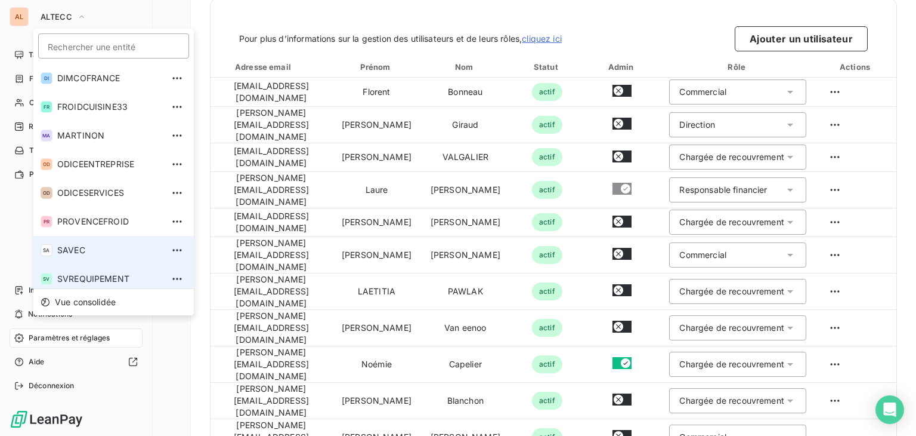
scroll to position [61, 0]
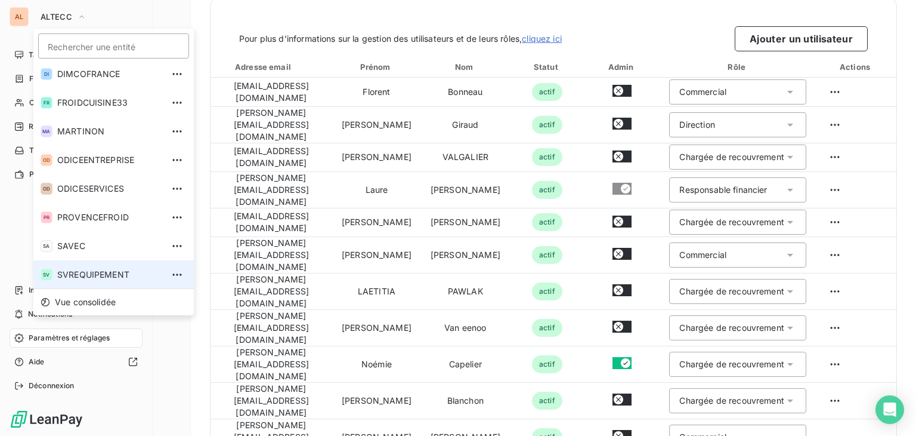
click at [94, 271] on span "SVREQUIPEMENT" at bounding box center [110, 274] width 106 height 12
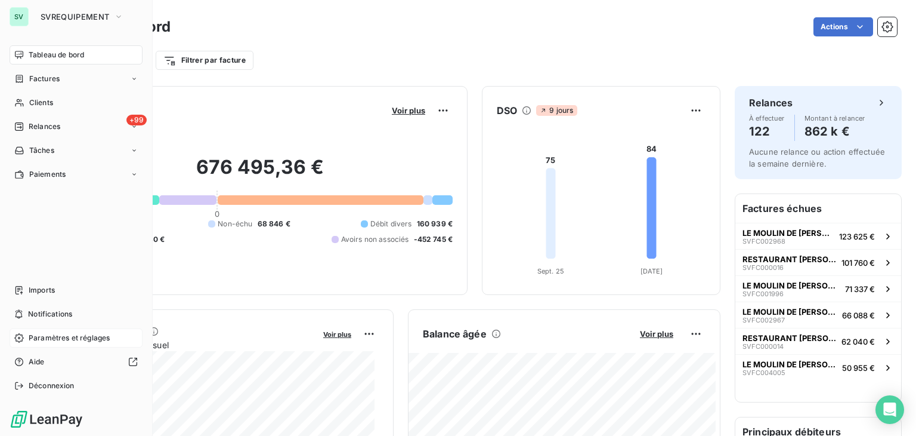
click at [65, 338] on span "Paramètres et réglages" at bounding box center [69, 337] width 81 height 11
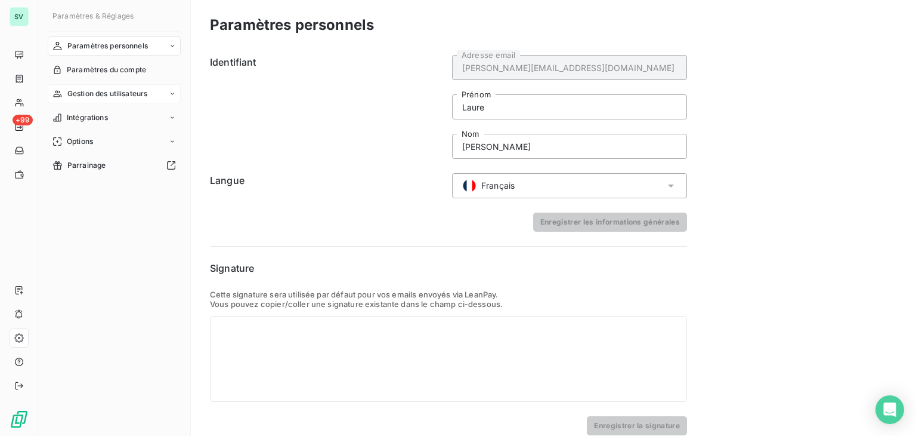
click at [99, 98] on span "Gestion des utilisateurs" at bounding box center [107, 93] width 81 height 11
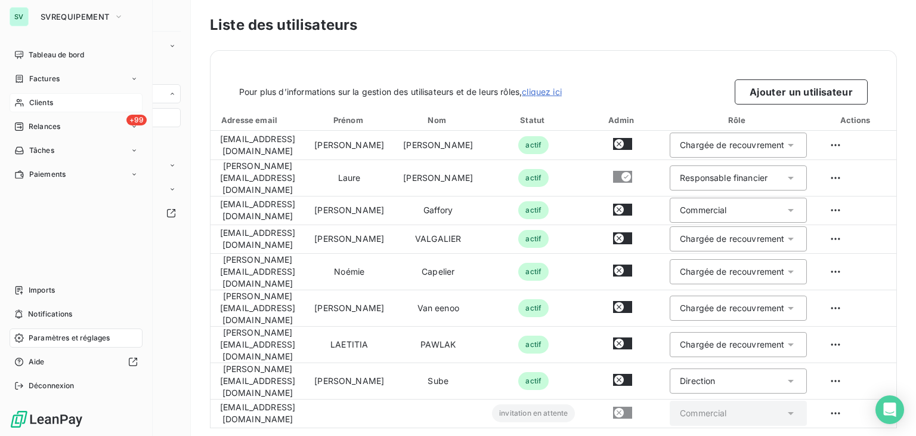
click at [45, 97] on span "Clients" at bounding box center [41, 102] width 24 height 11
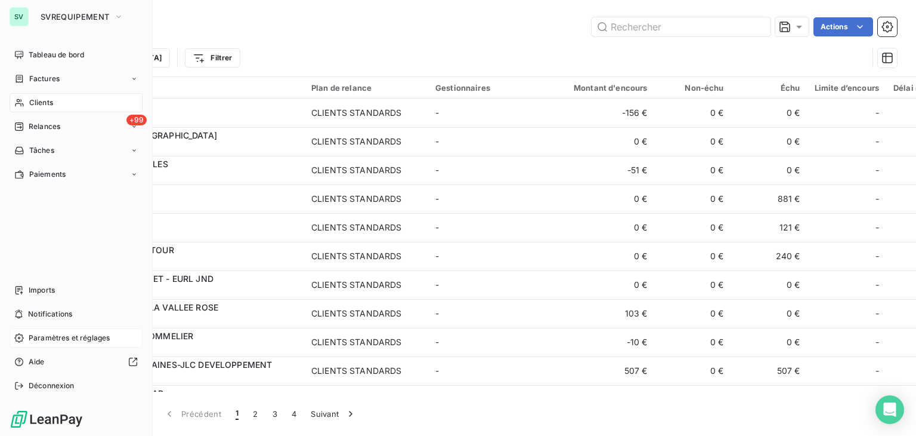
click at [21, 20] on div "SV" at bounding box center [19, 16] width 19 height 19
click at [48, 20] on span "SVREQUIPEMENT" at bounding box center [75, 17] width 69 height 10
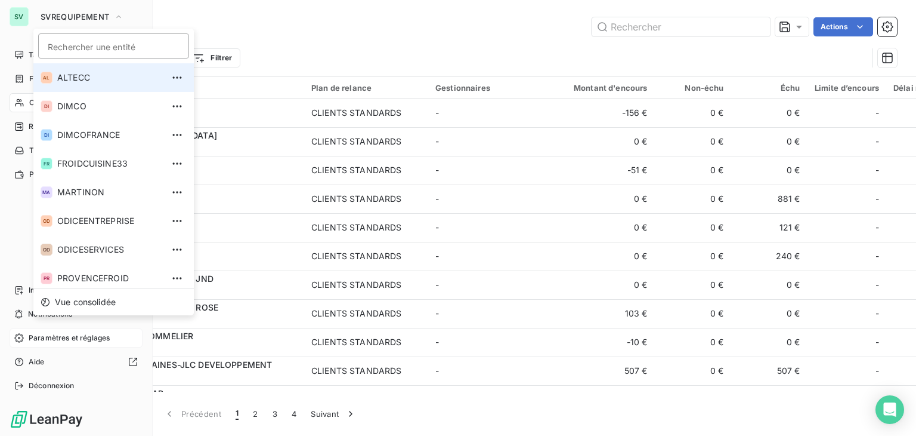
click at [76, 79] on span "ALTECC" at bounding box center [110, 78] width 106 height 12
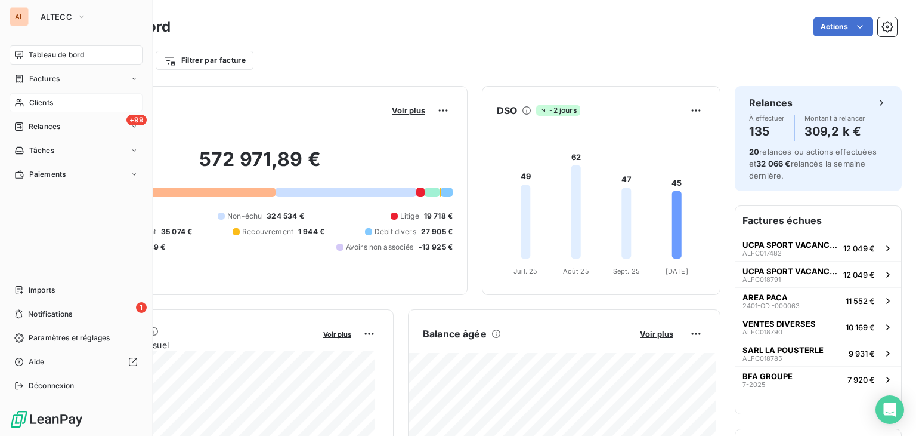
click at [67, 100] on div "Clients" at bounding box center [76, 102] width 133 height 19
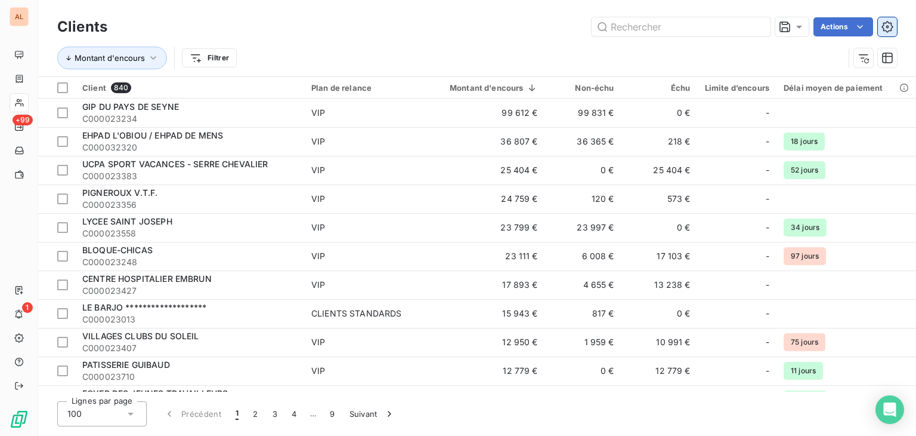
click at [895, 28] on button "button" at bounding box center [887, 26] width 19 height 19
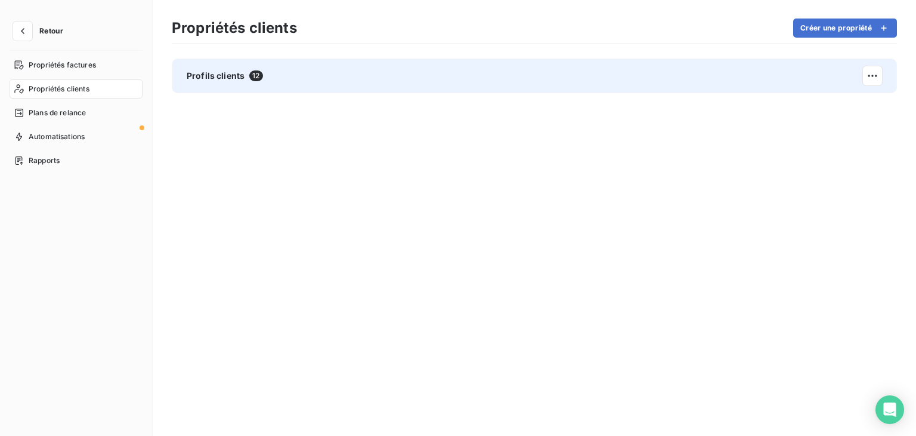
click at [216, 82] on div "Profils clients 12" at bounding box center [534, 75] width 725 height 35
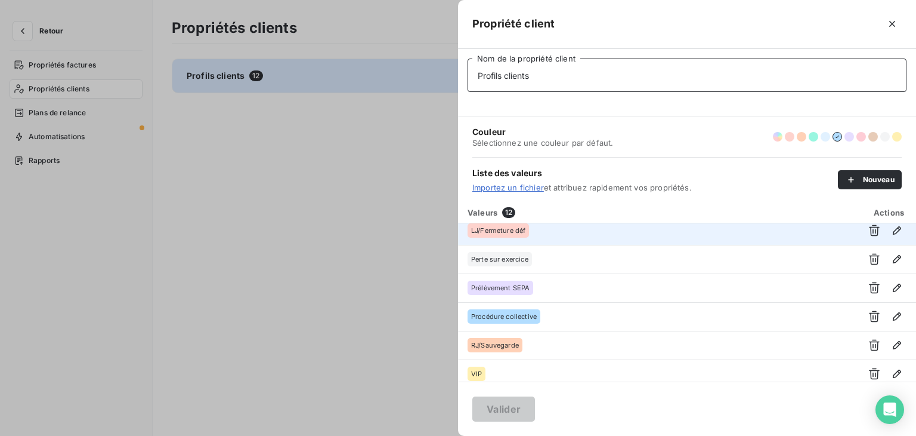
scroll to position [185, 0]
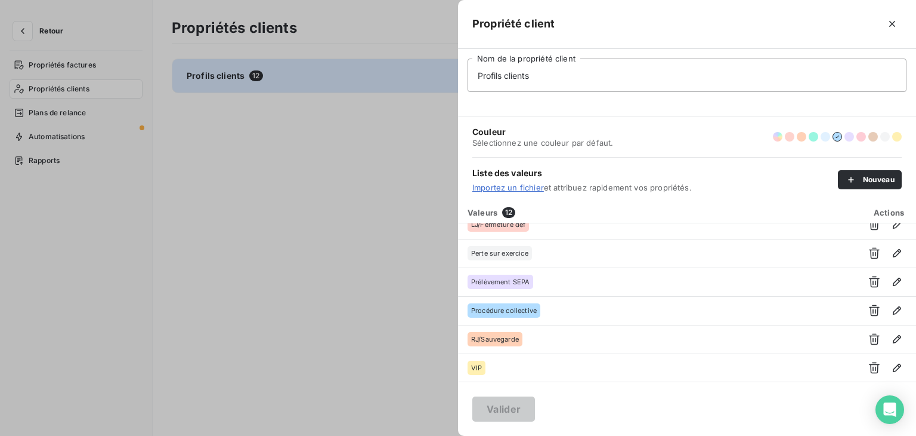
click at [25, 34] on div at bounding box center [458, 218] width 916 height 436
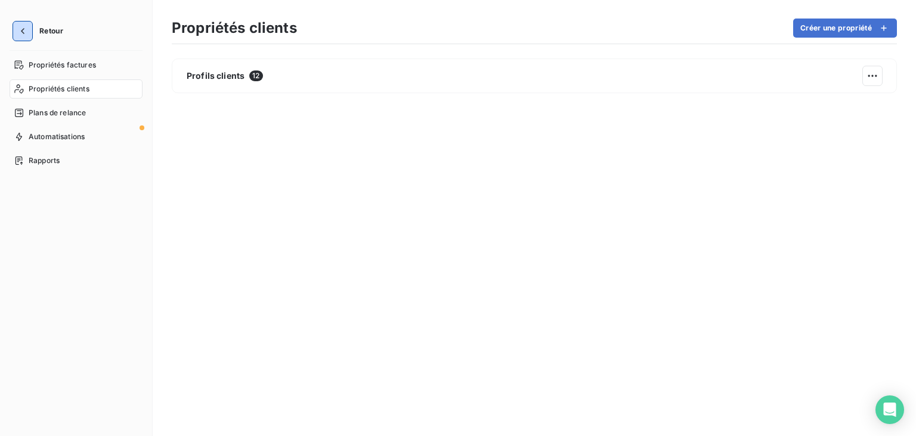
click at [25, 34] on icon "button" at bounding box center [23, 31] width 12 height 12
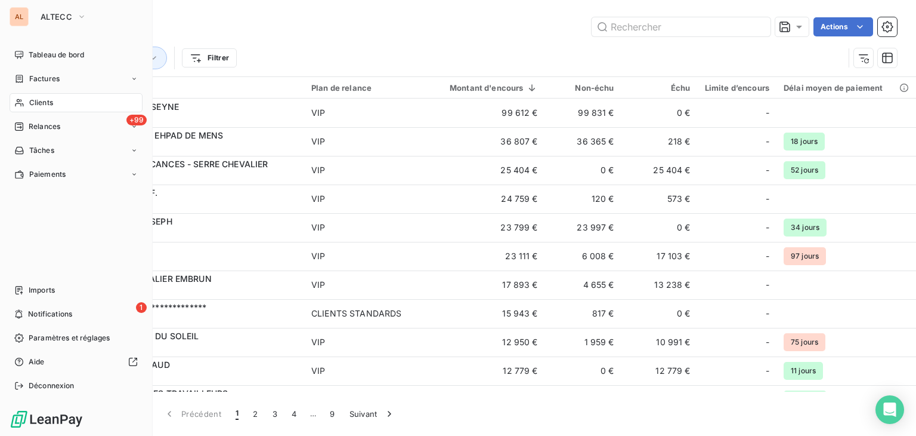
click at [45, 101] on span "Clients" at bounding box center [41, 102] width 24 height 11
click at [35, 11] on button "ALTECC" at bounding box center [63, 16] width 60 height 19
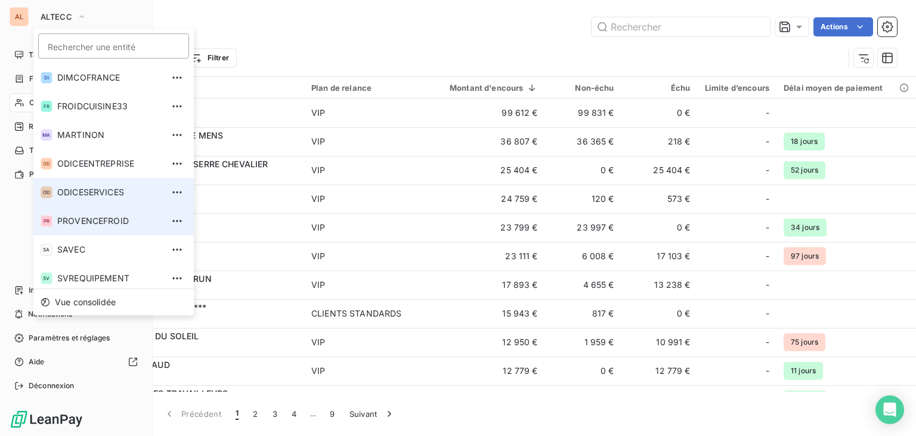
scroll to position [61, 0]
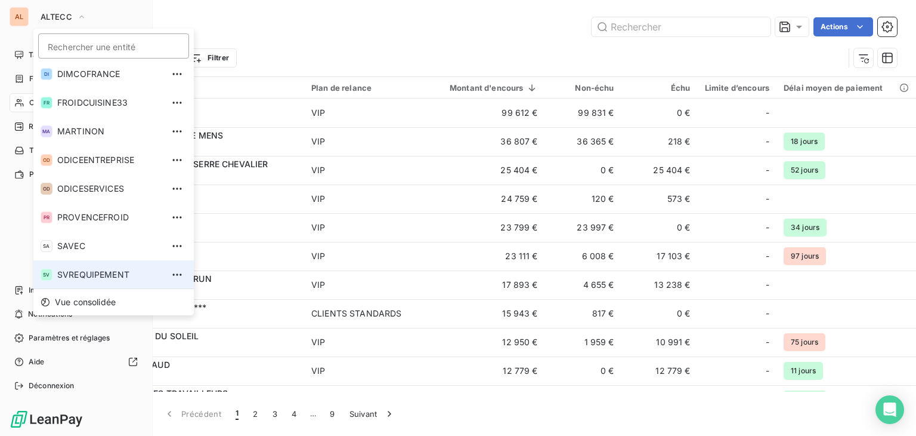
click at [78, 270] on span "SVREQUIPEMENT" at bounding box center [110, 274] width 106 height 12
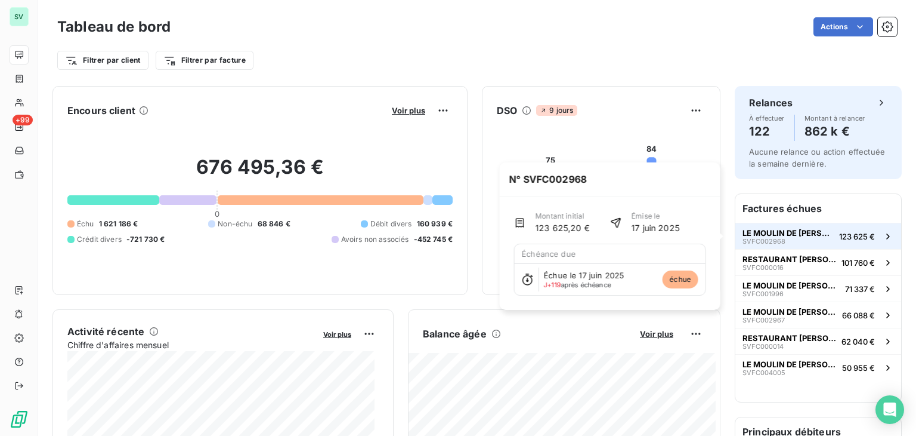
click at [757, 231] on span "LE MOULIN DE [PERSON_NAME]" at bounding box center [789, 233] width 92 height 10
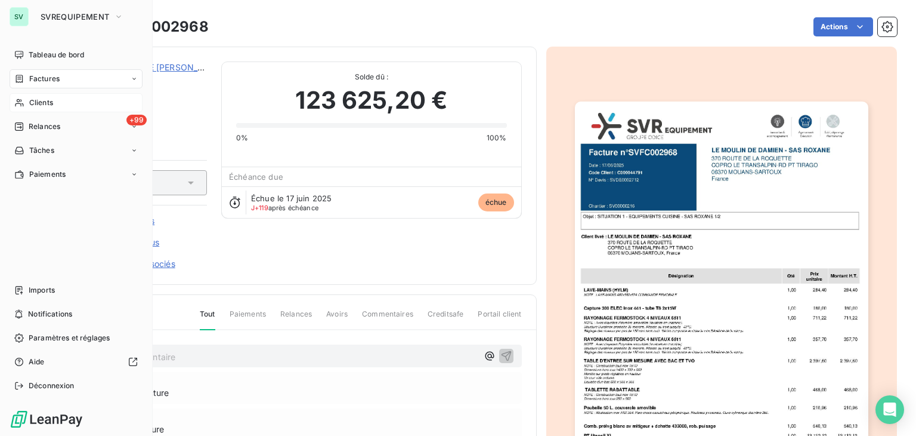
click at [44, 106] on span "Clients" at bounding box center [41, 102] width 24 height 11
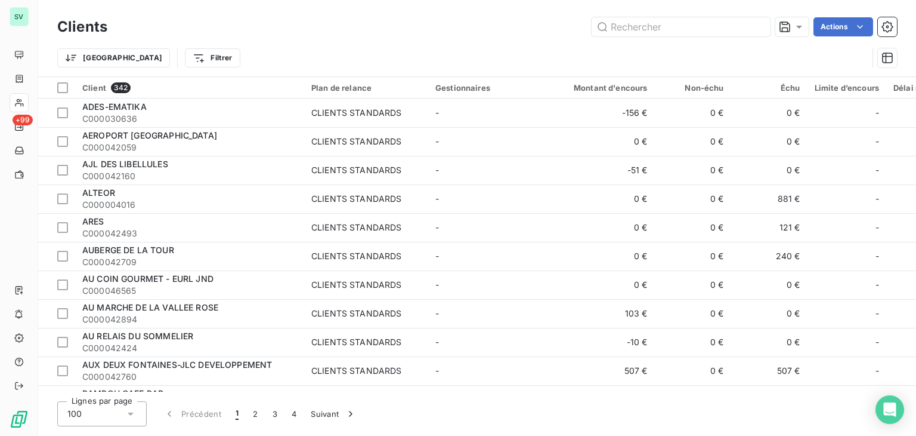
click at [477, 32] on div "Actions" at bounding box center [510, 26] width 776 height 19
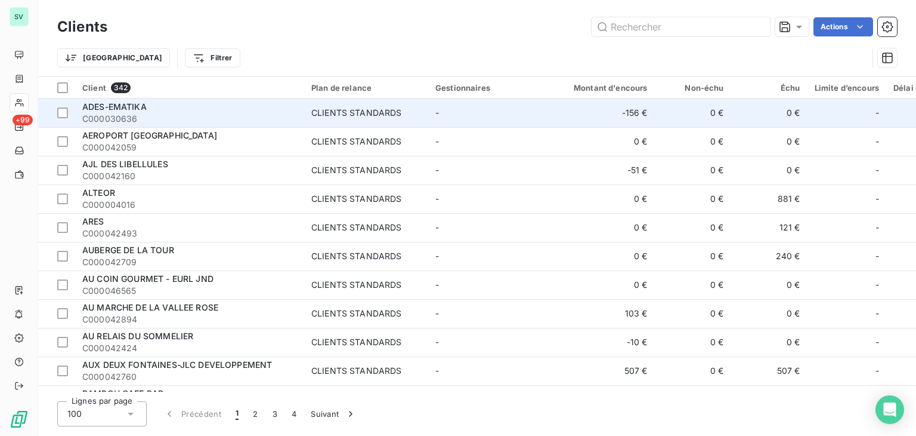
click at [138, 108] on span "ADES-EMATIKA" at bounding box center [114, 106] width 64 height 10
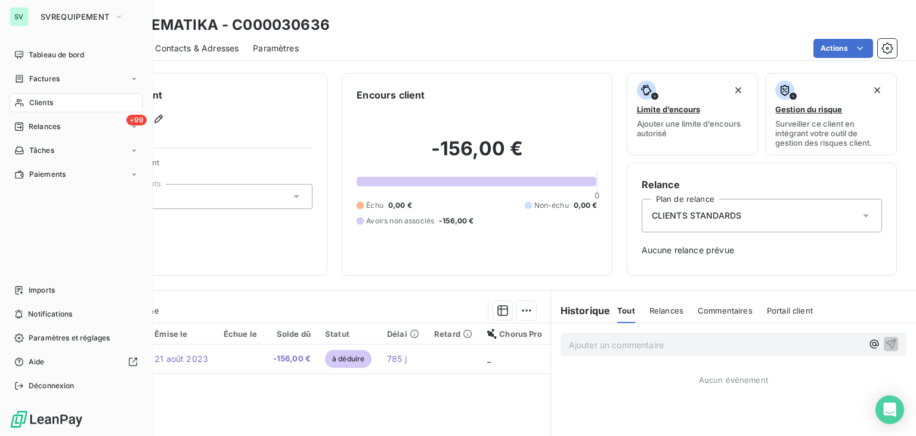
click at [33, 100] on span "Clients" at bounding box center [41, 102] width 24 height 11
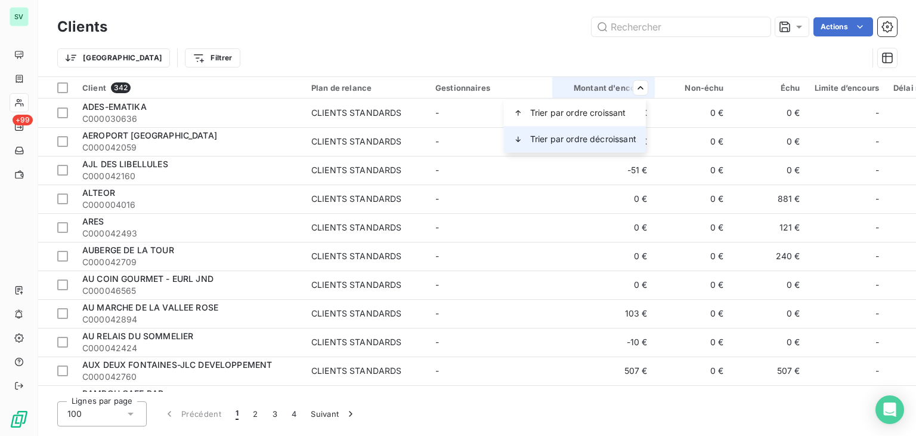
click at [578, 141] on span "Trier par ordre décroissant" at bounding box center [583, 139] width 106 height 12
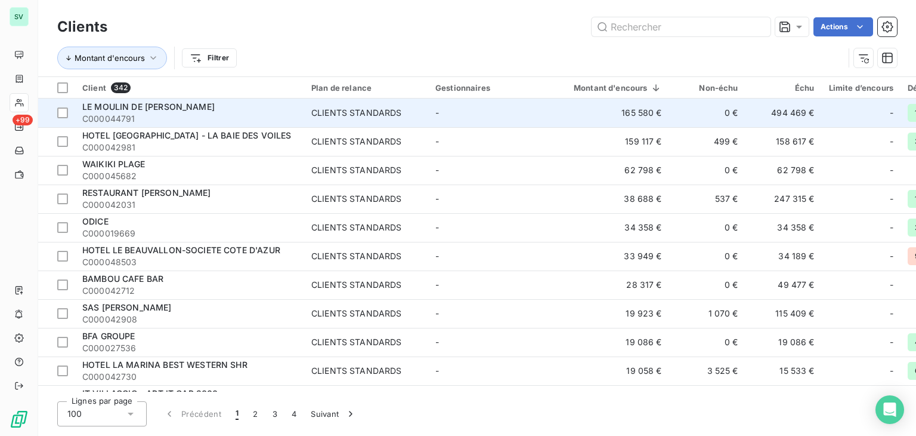
click at [151, 107] on span "LE MOULIN DE [PERSON_NAME]" at bounding box center [148, 106] width 132 height 10
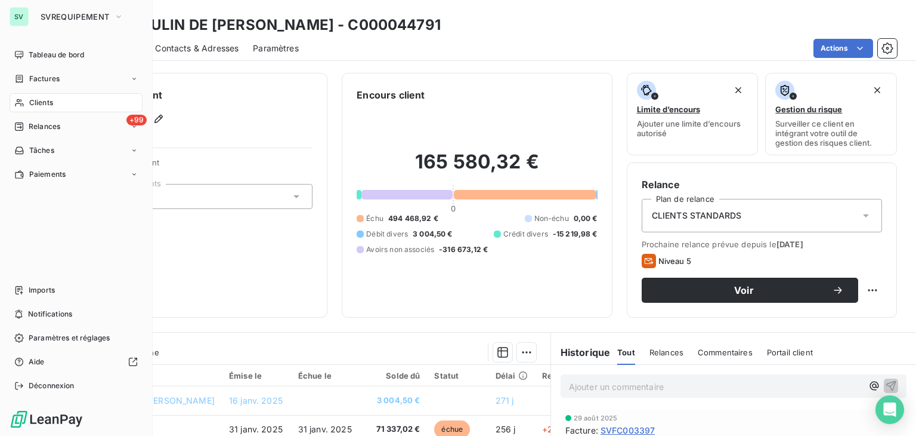
click at [41, 108] on div "Clients" at bounding box center [76, 102] width 133 height 19
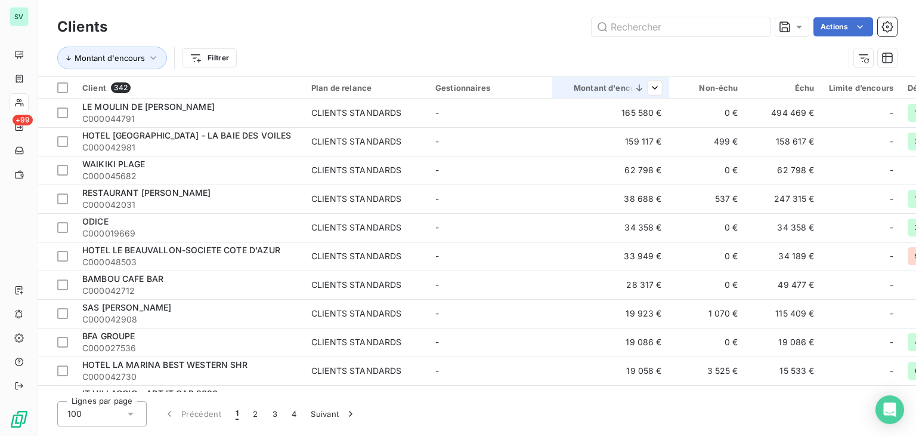
click at [612, 94] on th "Montant d'encours" at bounding box center [610, 87] width 117 height 21
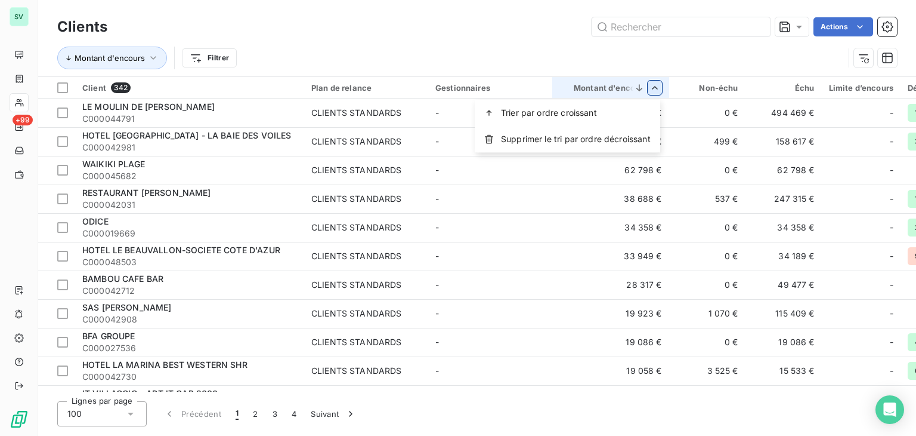
click at [654, 94] on html "SV +99 Clients Actions Montant d'encours Filtrer Client 342 Plan de relance Ges…" at bounding box center [458, 218] width 916 height 436
click at [529, 138] on span "Supprimer le tri par ordre décroissant" at bounding box center [576, 139] width 150 height 12
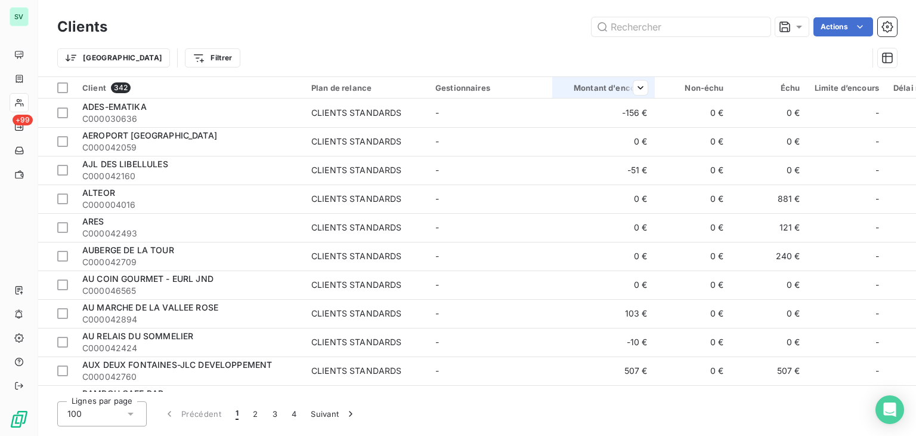
click at [630, 88] on div at bounding box center [636, 88] width 24 height 14
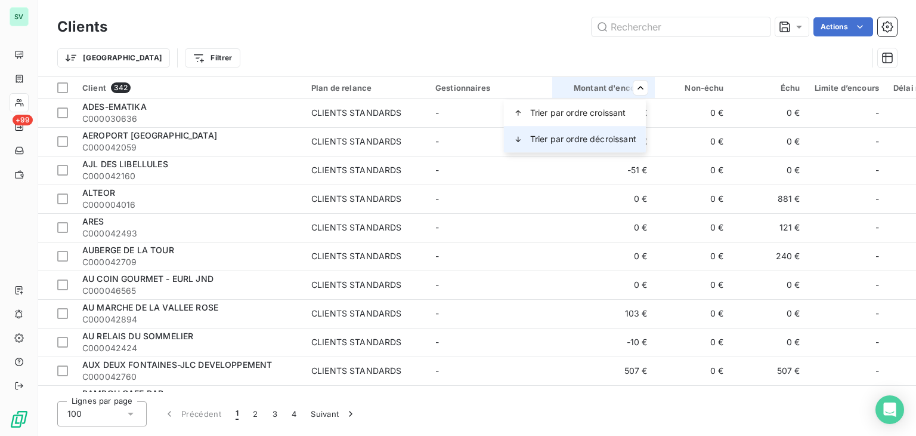
click at [610, 145] on div "Trier par ordre décroissant" at bounding box center [575, 139] width 142 height 26
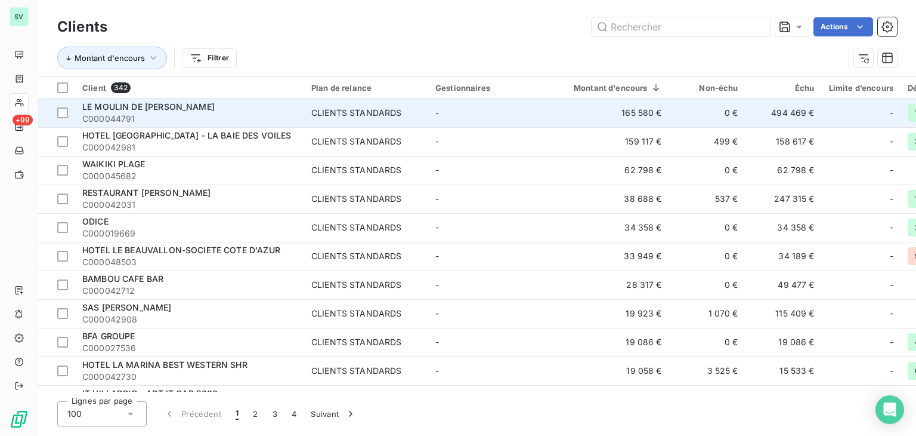
click at [215, 106] on span "LE MOULIN DE [PERSON_NAME]" at bounding box center [148, 106] width 132 height 10
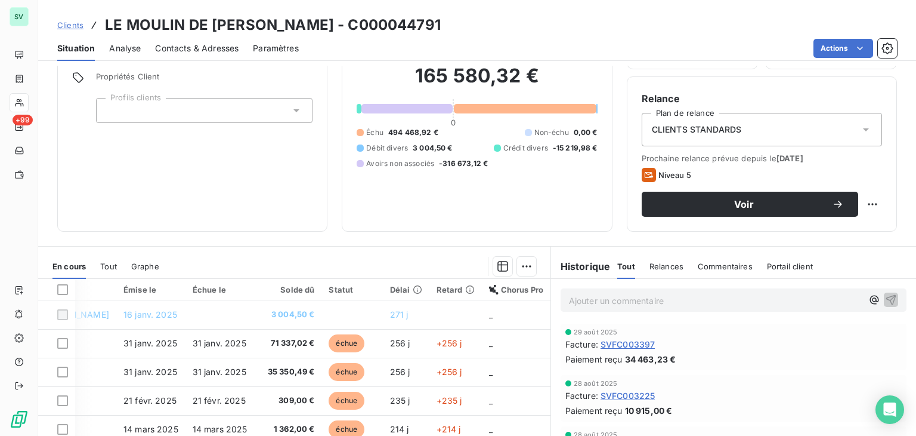
scroll to position [179, 0]
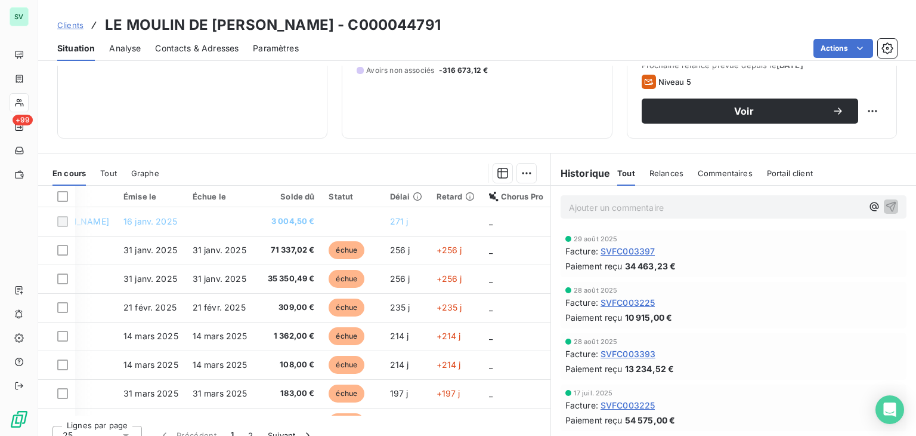
click at [639, 209] on p "Ajouter un commentaire ﻿" at bounding box center [716, 207] width 294 height 15
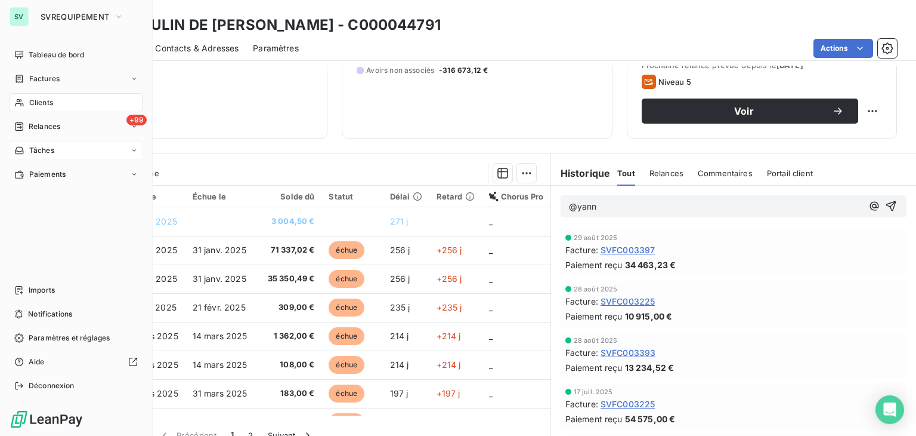
click at [45, 153] on span "Tâches" at bounding box center [41, 150] width 25 height 11
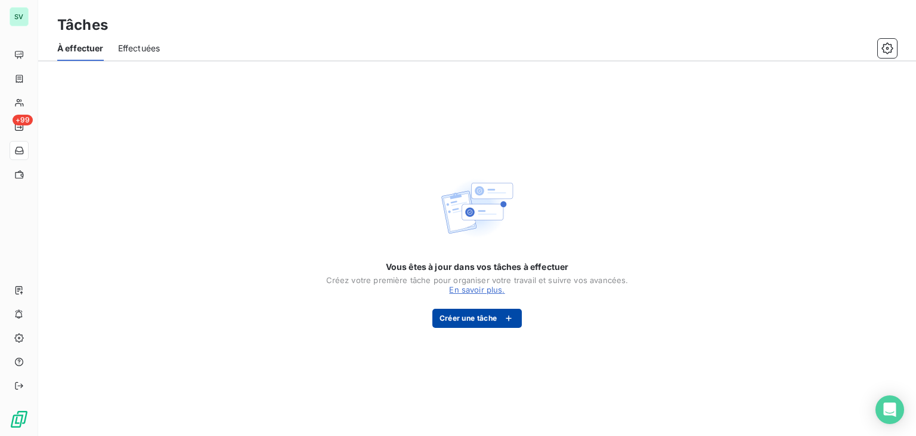
click at [464, 320] on button "Créer une tâche" at bounding box center [478, 317] width 90 height 19
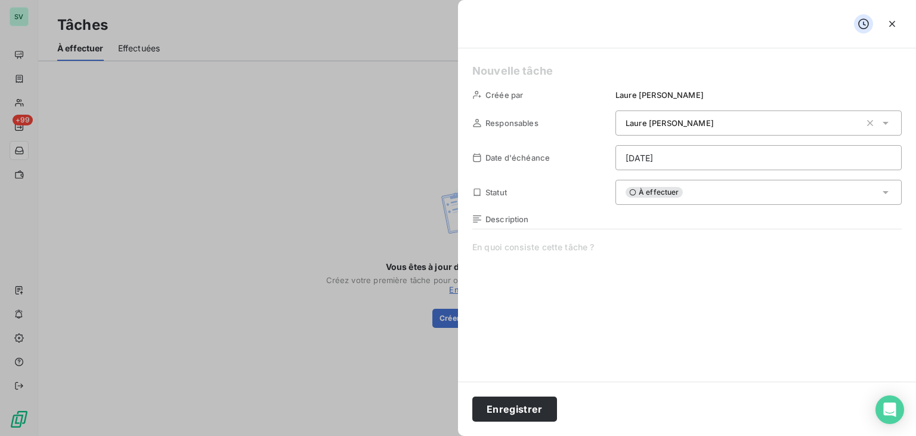
click at [622, 90] on span "[PERSON_NAME]" at bounding box center [660, 95] width 88 height 10
click at [715, 121] on div "[PERSON_NAME]" at bounding box center [743, 123] width 235 height 12
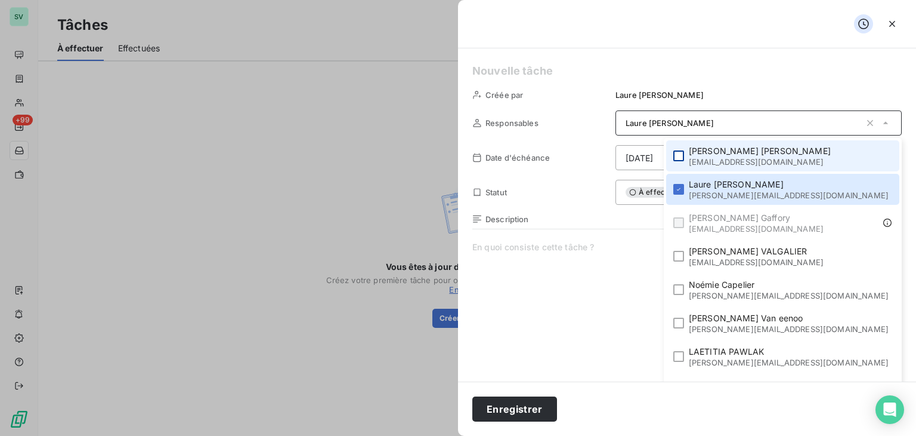
click at [684, 159] on div at bounding box center [679, 155] width 11 height 11
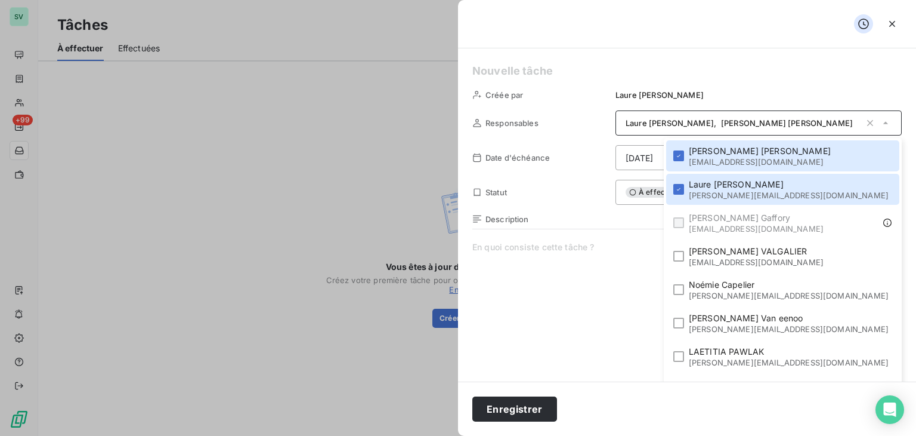
click at [655, 130] on div "[PERSON_NAME] , [PERSON_NAME]" at bounding box center [759, 122] width 286 height 25
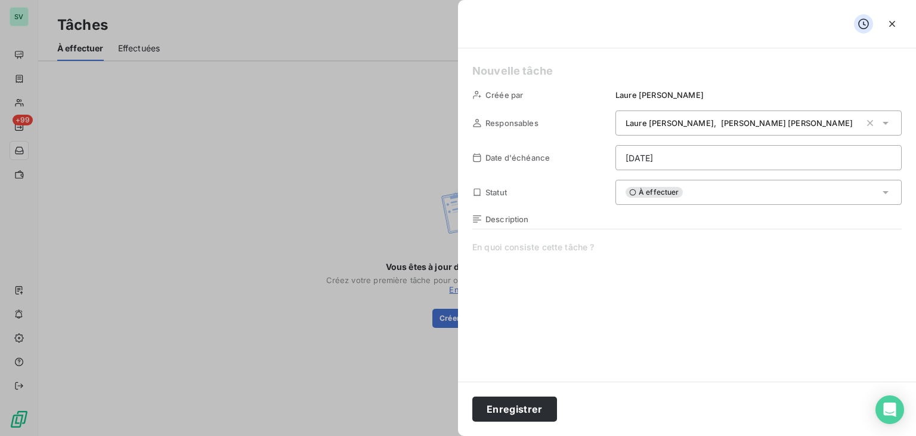
click at [683, 121] on span "[PERSON_NAME]" at bounding box center [670, 123] width 88 height 10
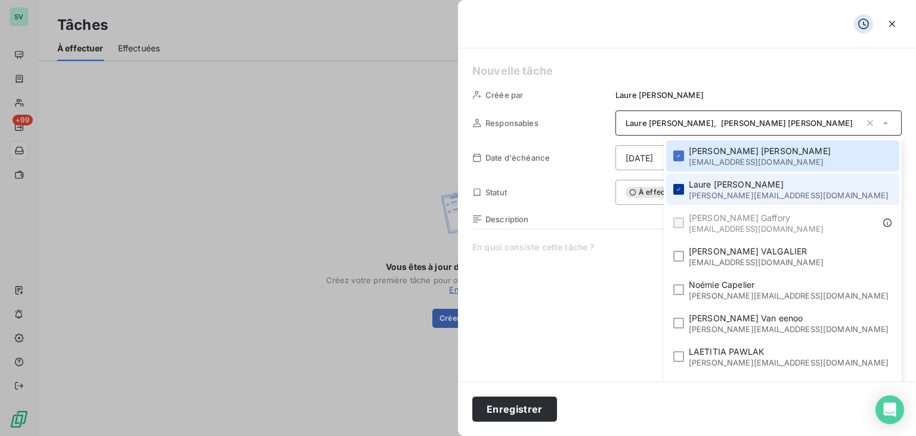
click at [683, 190] on icon at bounding box center [678, 189] width 7 height 7
click at [649, 254] on span at bounding box center [688, 355] width 430 height 229
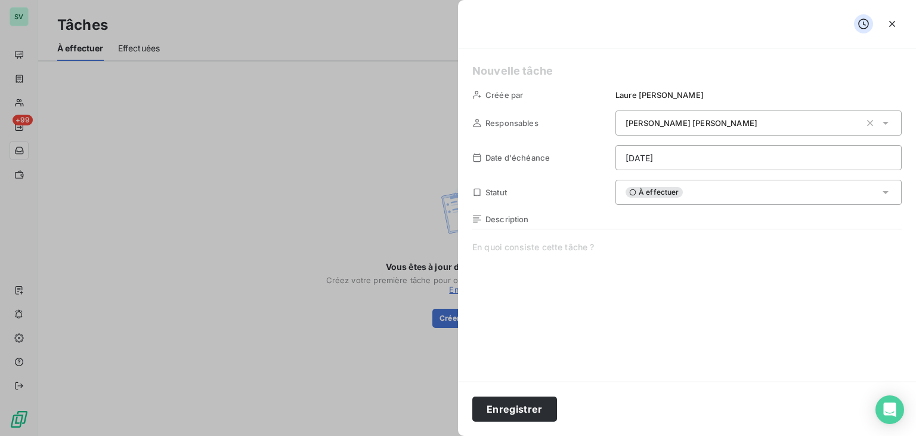
click at [586, 253] on span at bounding box center [688, 355] width 430 height 229
click at [523, 249] on span "test- appelle ton client" at bounding box center [688, 355] width 430 height 229
click at [640, 192] on span "À effectuer" at bounding box center [654, 192] width 57 height 11
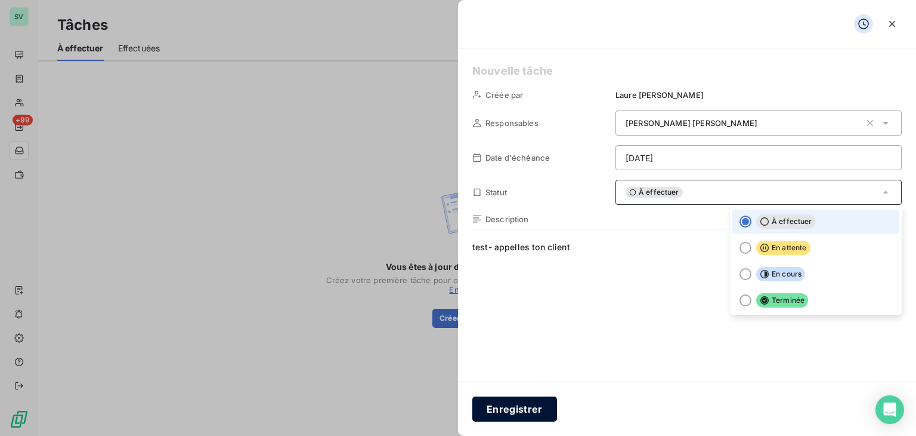
click at [515, 405] on button "Enregistrer" at bounding box center [515, 408] width 85 height 25
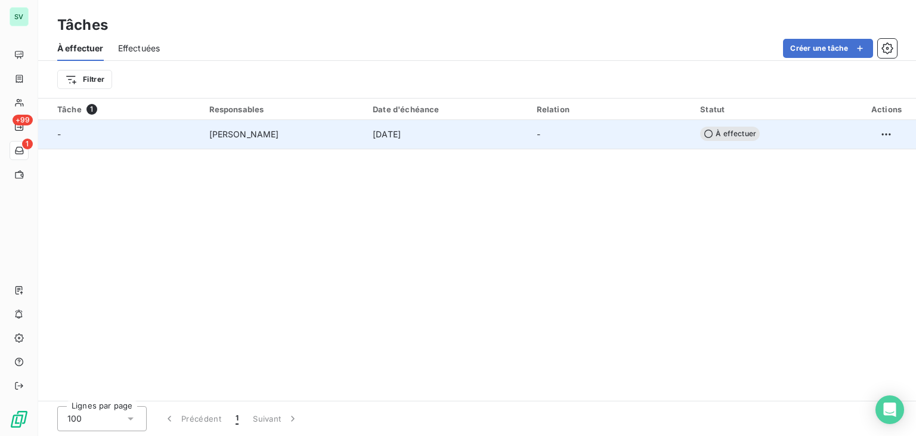
click at [724, 134] on span "À effectuer" at bounding box center [730, 133] width 60 height 14
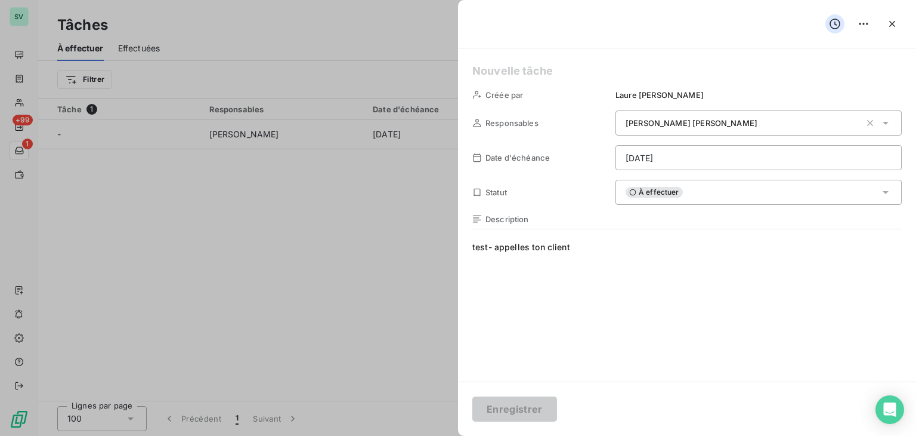
click at [700, 190] on div "À effectuer" at bounding box center [759, 192] width 286 height 25
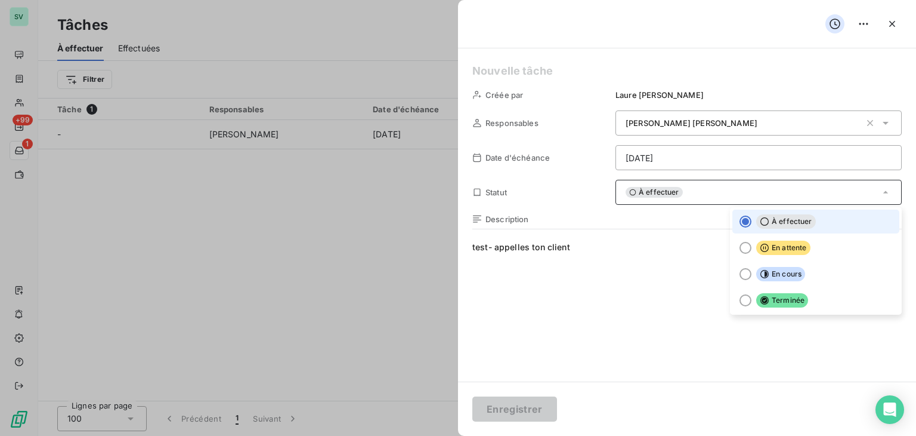
click at [584, 249] on span "test- appelles ton client" at bounding box center [688, 355] width 430 height 229
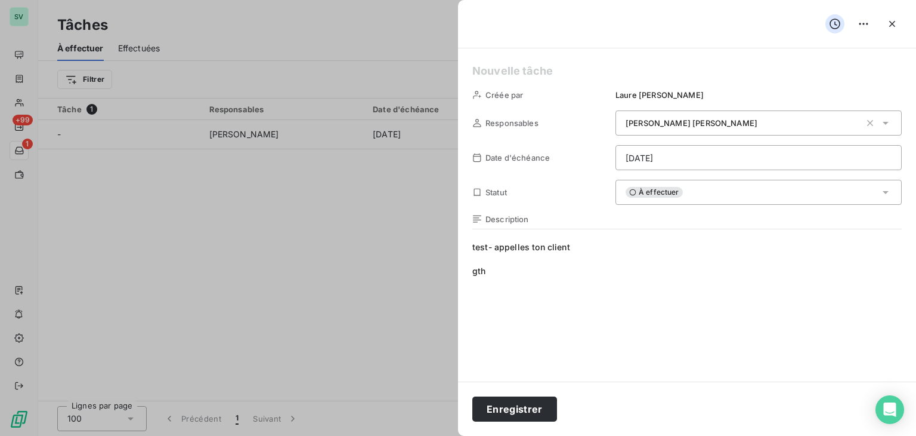
click at [644, 183] on div "À effectuer" at bounding box center [759, 192] width 286 height 25
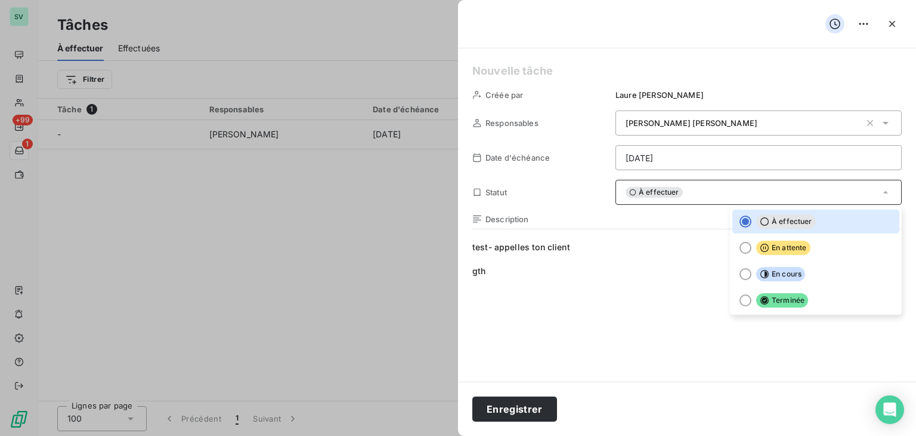
click at [357, 209] on div at bounding box center [458, 218] width 916 height 436
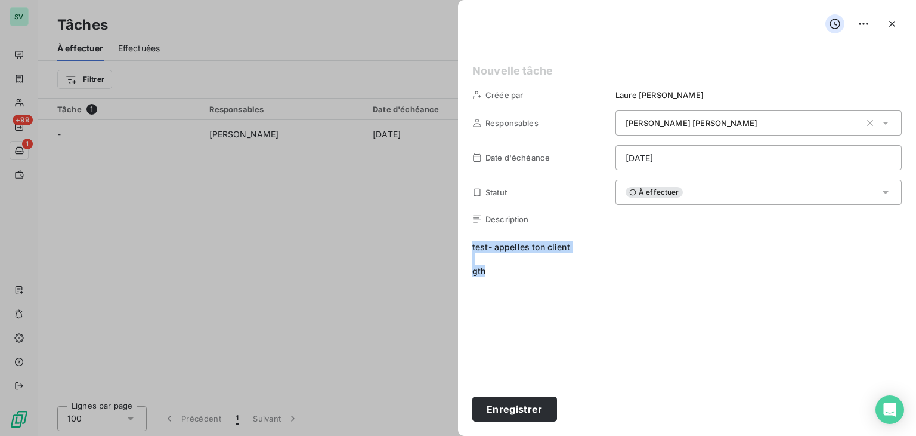
drag, startPoint x: 560, startPoint y: 273, endPoint x: 396, endPoint y: 237, distance: 168.5
click at [396, 435] on div "Créée par [PERSON_NAME] Responsables [PERSON_NAME] Date d'échéance [DATE] Statu…" at bounding box center [458, 436] width 916 height 0
click at [297, 271] on div at bounding box center [458, 218] width 916 height 436
click at [893, 23] on icon "button" at bounding box center [893, 24] width 6 height 6
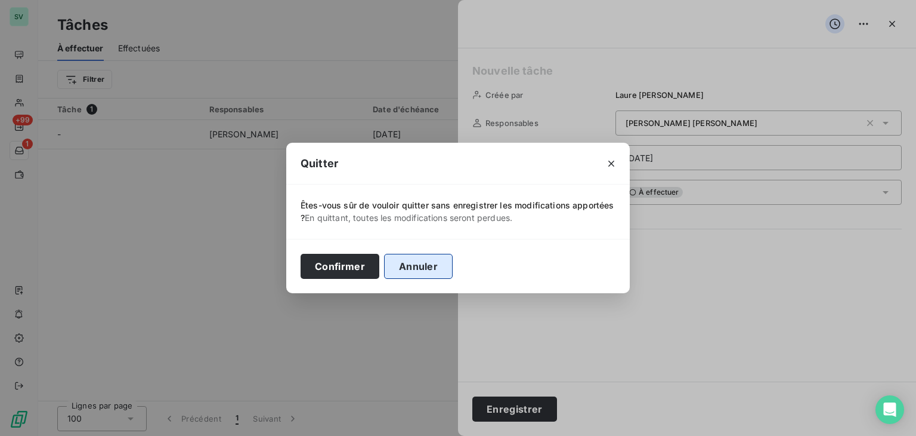
click at [445, 271] on button "Annuler" at bounding box center [418, 266] width 69 height 25
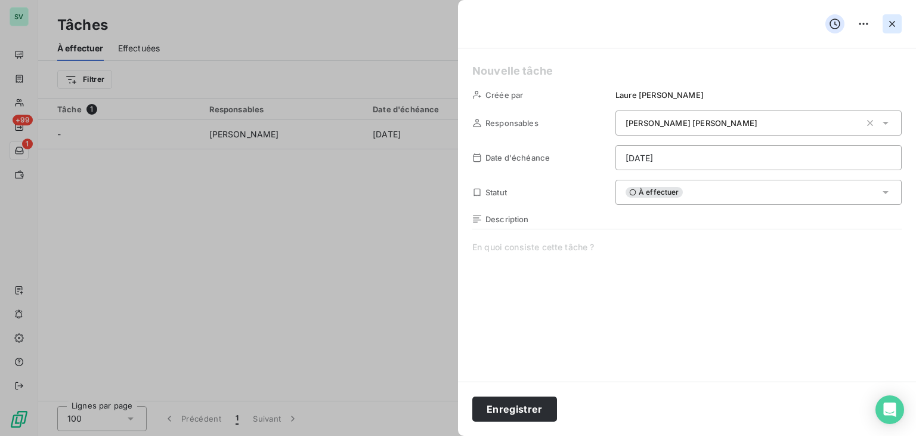
click at [896, 27] on icon "button" at bounding box center [893, 24] width 12 height 12
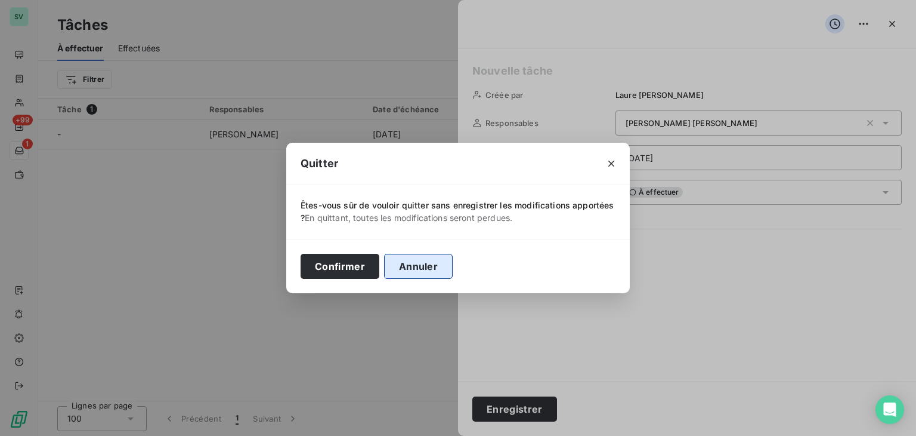
click at [402, 270] on button "Annuler" at bounding box center [418, 266] width 69 height 25
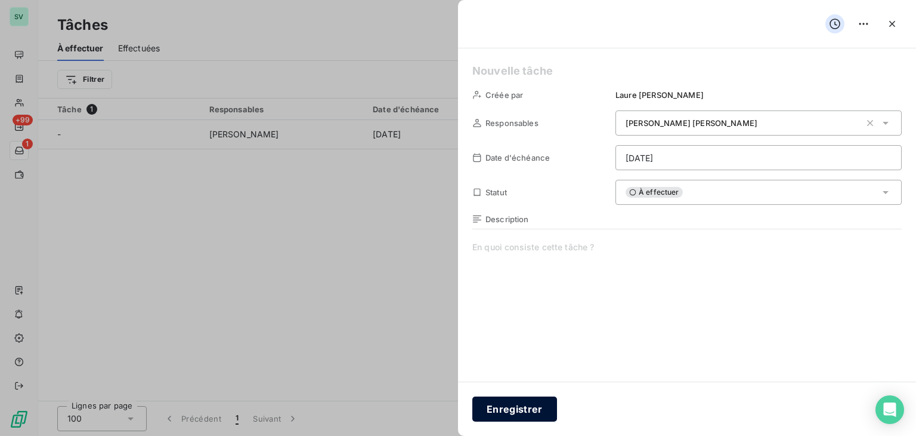
click at [523, 410] on button "Enregistrer" at bounding box center [515, 408] width 85 height 25
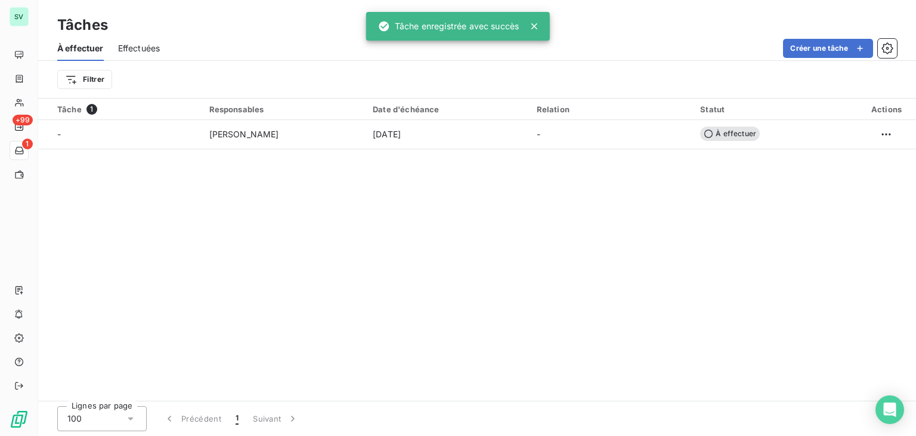
click at [368, 251] on div "Tâche 1 Responsables Date d'échéance Relation Statut Actions - [PERSON_NAME] [D…" at bounding box center [477, 249] width 878 height 302
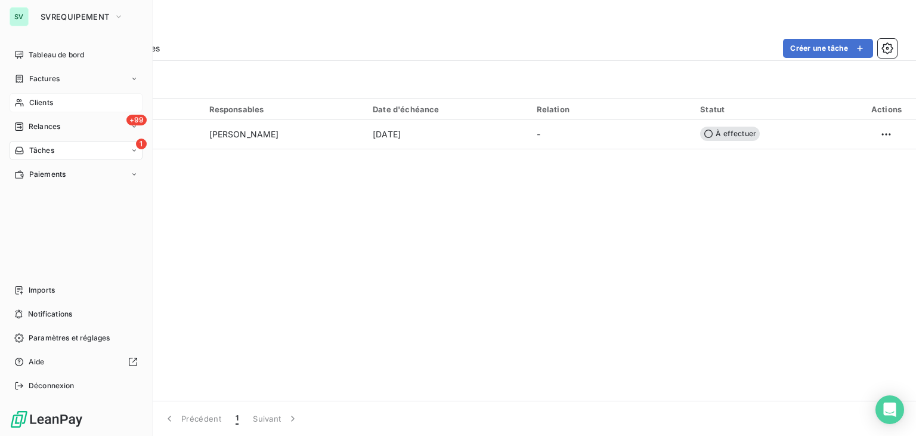
click at [51, 105] on span "Clients" at bounding box center [41, 102] width 24 height 11
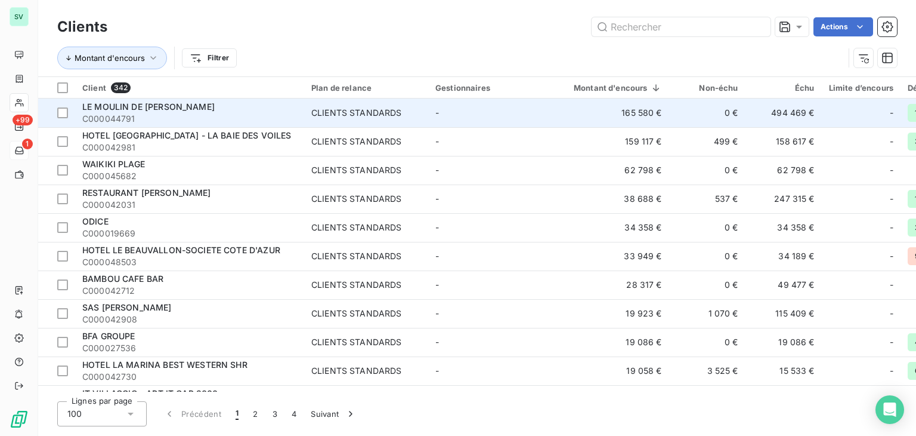
click at [196, 110] on span "LE MOULIN DE [PERSON_NAME]" at bounding box center [148, 106] width 132 height 10
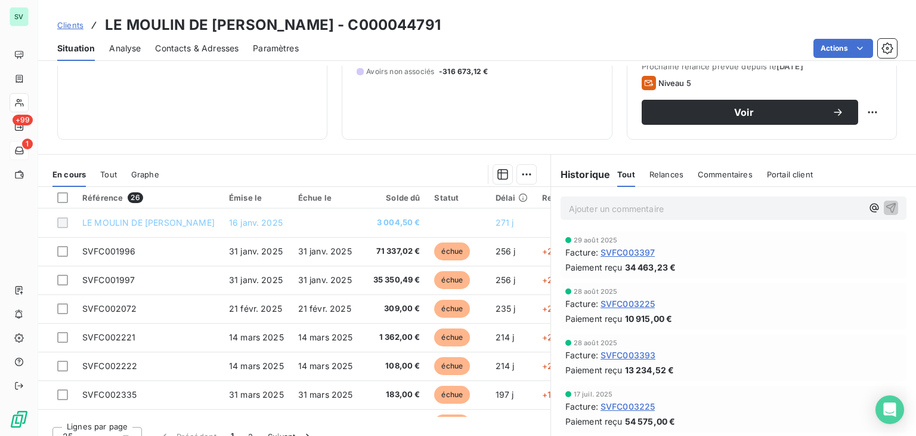
scroll to position [179, 0]
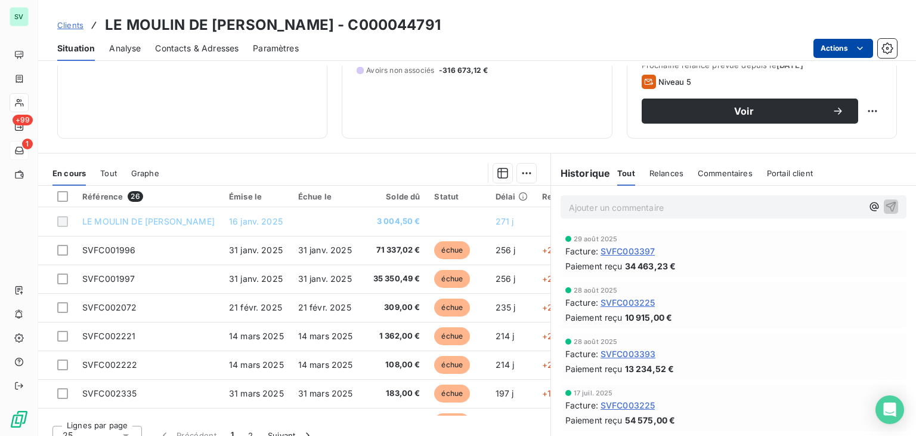
click at [866, 48] on html "SV +99 1 Clients LE MOULIN DE [PERSON_NAME] - SAS ROXANE - C000044791 Situation…" at bounding box center [458, 218] width 916 height 436
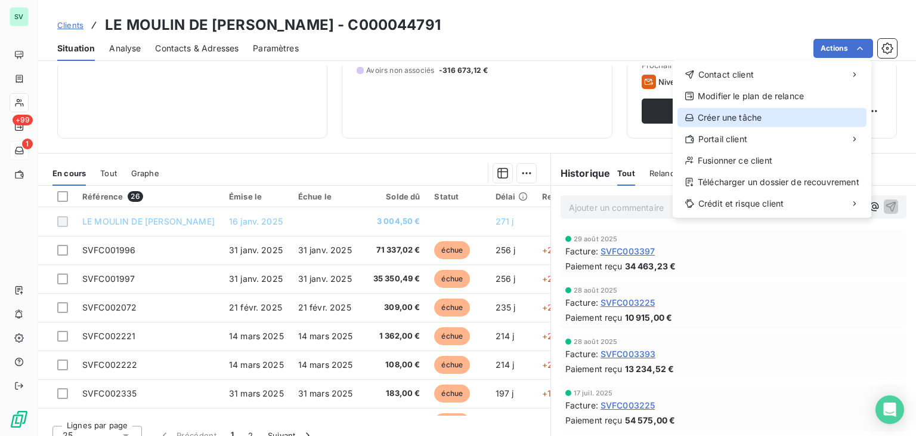
click at [767, 116] on div "Créer une tâche" at bounding box center [772, 117] width 189 height 19
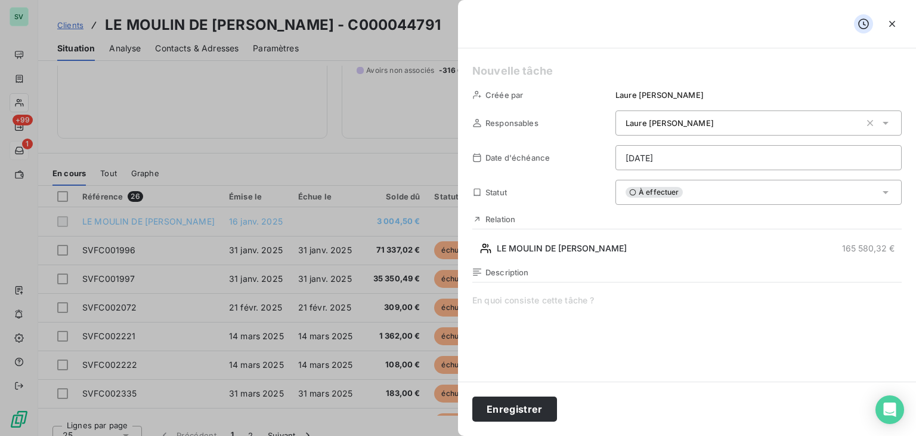
click at [677, 117] on div "[PERSON_NAME]" at bounding box center [743, 123] width 235 height 12
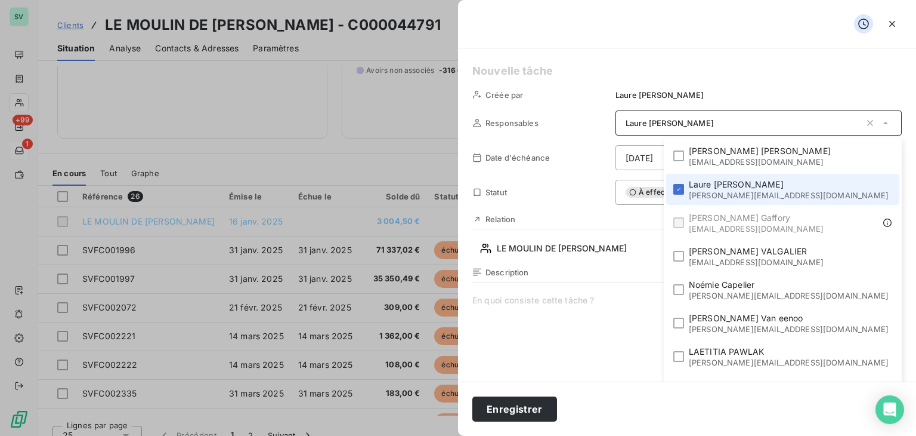
click at [742, 190] on li "[PERSON_NAME] [PERSON_NAME][EMAIL_ADDRESS][DOMAIN_NAME]" at bounding box center [782, 189] width 233 height 31
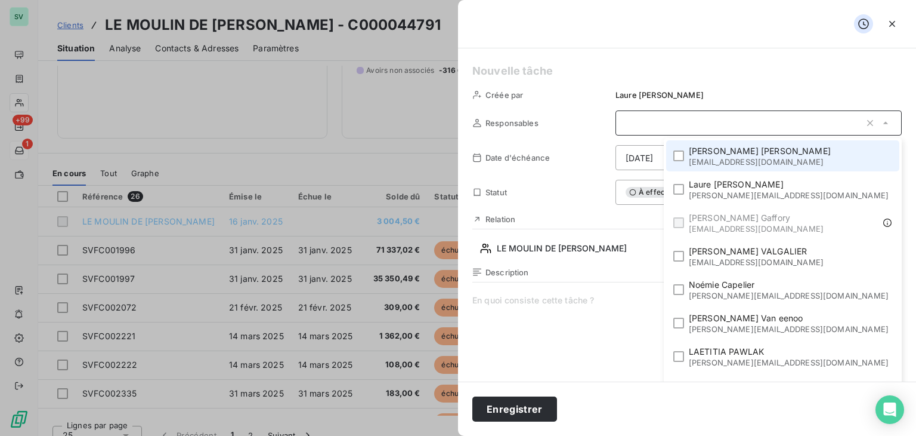
click at [737, 163] on li "[PERSON_NAME] [EMAIL_ADDRESS][DOMAIN_NAME]" at bounding box center [782, 155] width 233 height 31
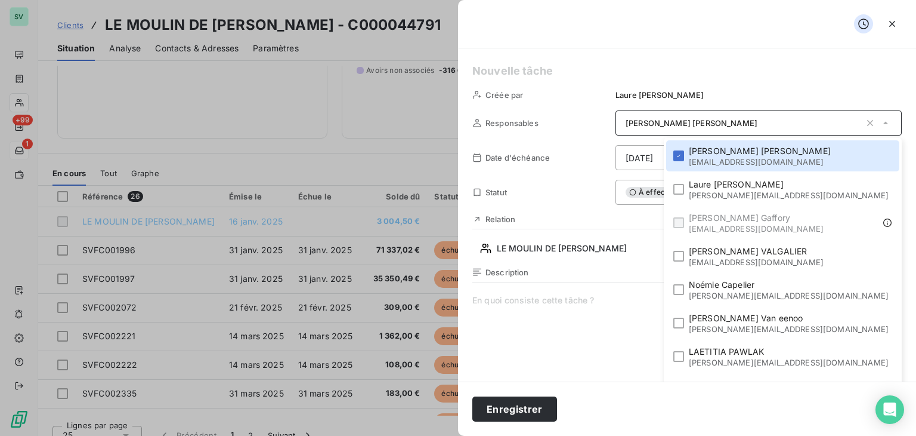
click at [556, 313] on span at bounding box center [688, 408] width 430 height 229
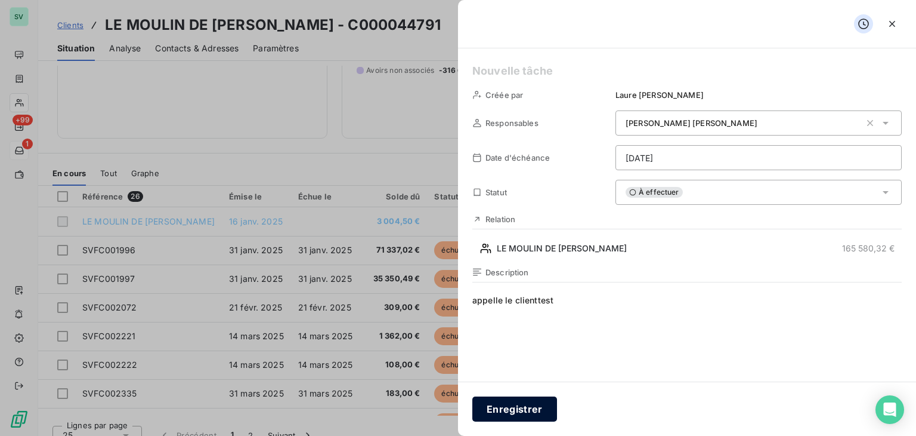
click at [506, 401] on button "Enregistrer" at bounding box center [515, 408] width 85 height 25
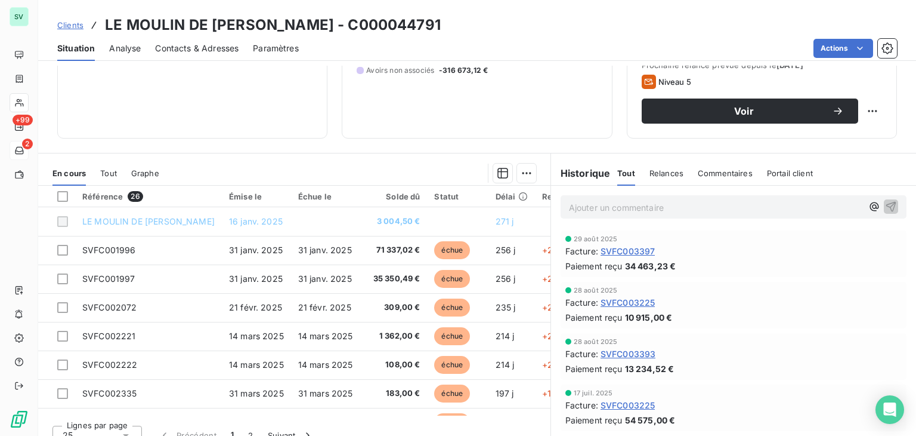
click at [663, 175] on span "Relances" at bounding box center [667, 173] width 34 height 10
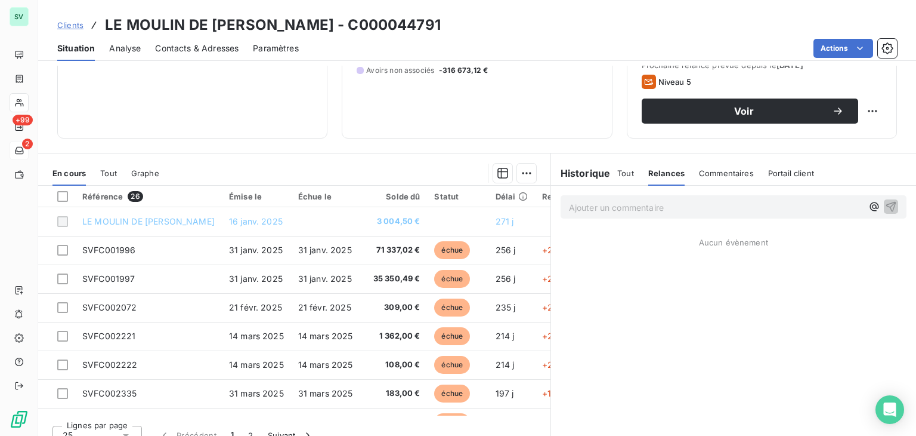
click at [623, 169] on span "Tout" at bounding box center [625, 173] width 17 height 10
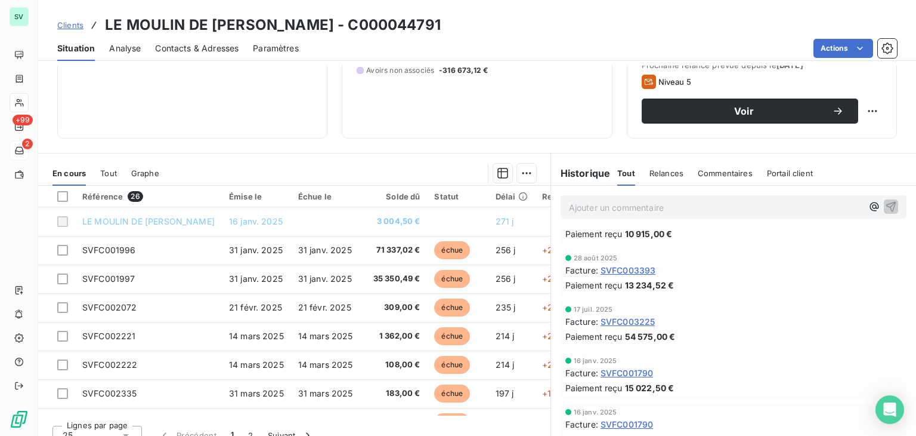
scroll to position [84, 0]
click at [654, 168] on span "Relances" at bounding box center [667, 173] width 34 height 10
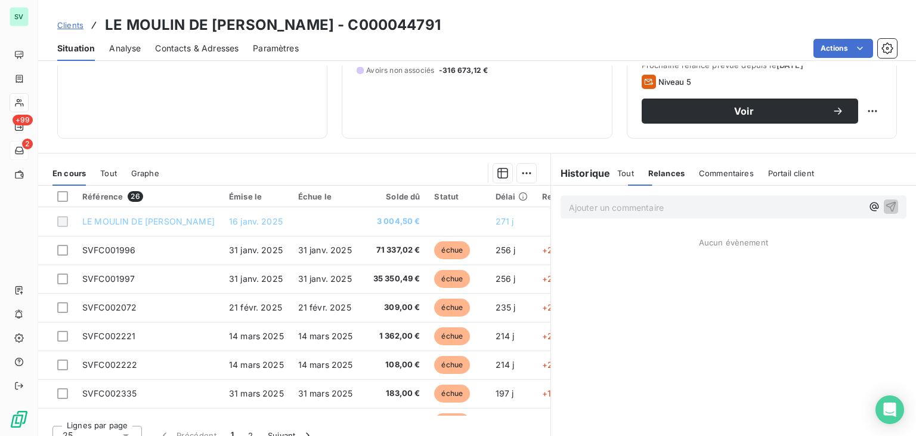
scroll to position [0, 0]
click at [650, 211] on p "Ajouter un commentaire ﻿" at bounding box center [716, 207] width 294 height 15
click at [709, 174] on span "Commentaires" at bounding box center [726, 173] width 55 height 10
click at [769, 172] on span "Portail client" at bounding box center [792, 173] width 46 height 10
click at [592, 175] on h6 "Historique" at bounding box center [581, 173] width 60 height 14
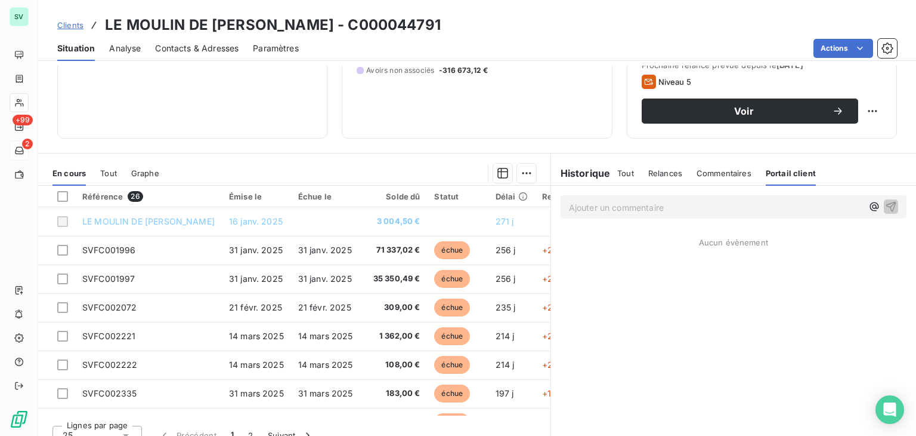
click at [623, 172] on span "Tout" at bounding box center [625, 173] width 17 height 10
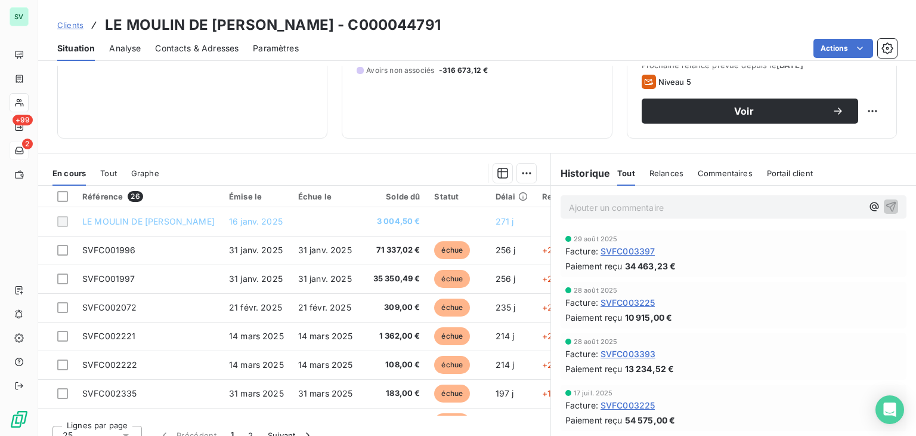
click at [618, 207] on p "Ajouter un commentaire ﻿" at bounding box center [716, 207] width 294 height 15
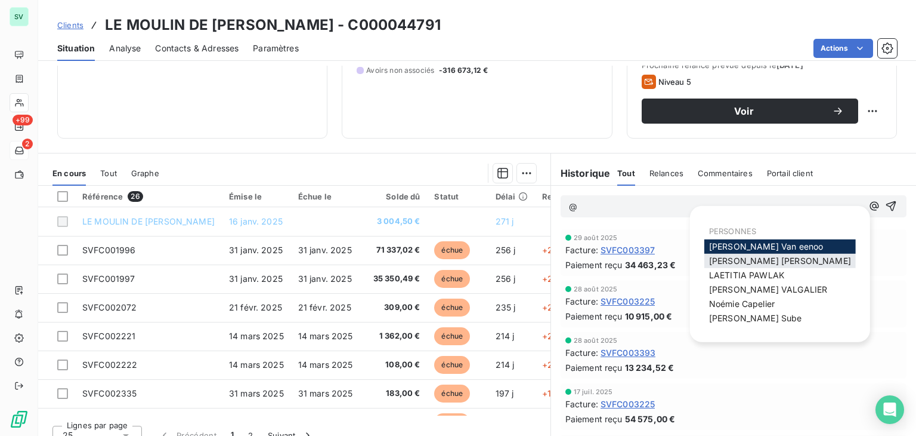
click at [759, 261] on span "[PERSON_NAME]" at bounding box center [780, 260] width 142 height 10
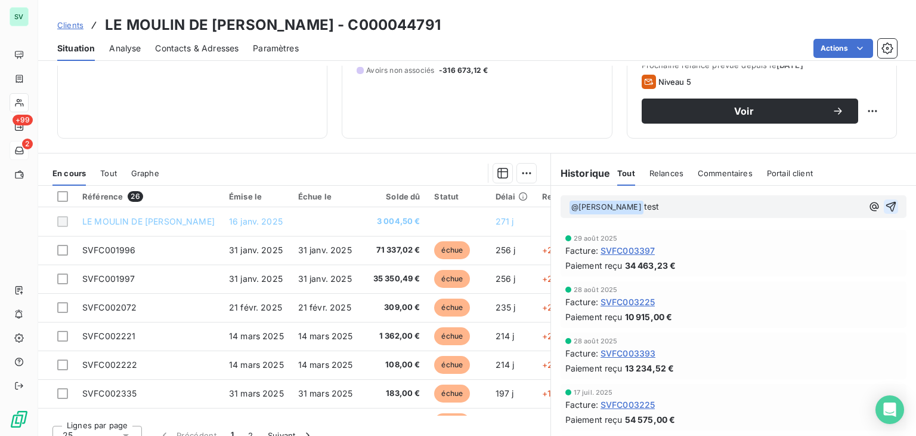
click at [885, 203] on icon "button" at bounding box center [891, 206] width 12 height 12
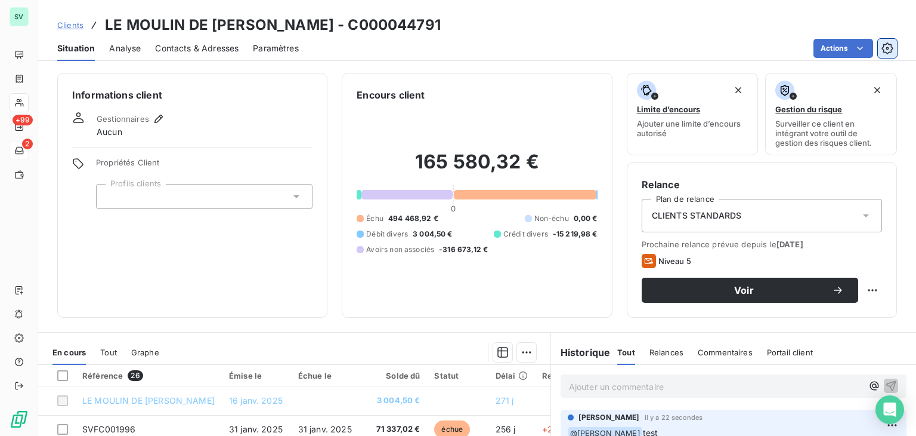
click at [882, 46] on icon "button" at bounding box center [888, 48] width 12 height 12
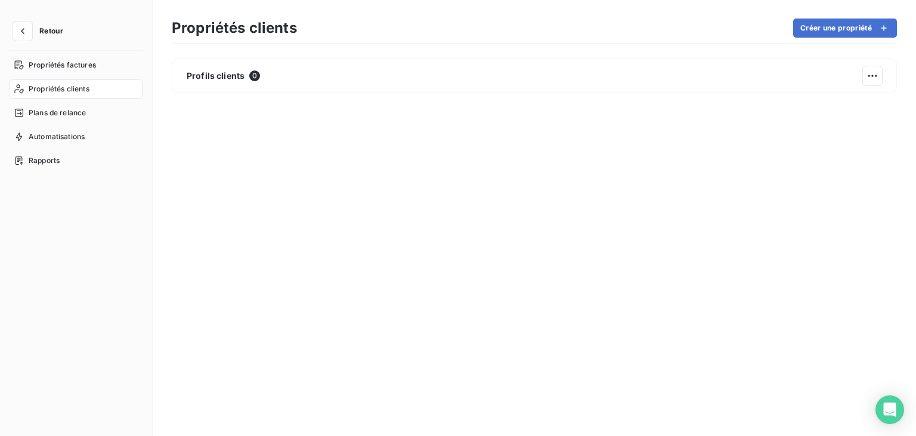
click at [64, 91] on span "Propriétés clients" at bounding box center [59, 89] width 61 height 11
click at [22, 33] on icon "button" at bounding box center [23, 31] width 12 height 12
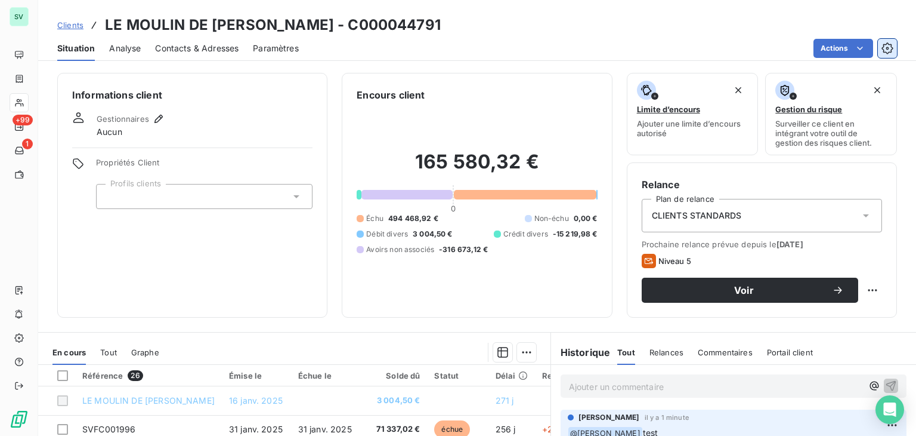
click at [884, 51] on icon "button" at bounding box center [887, 47] width 11 height 11
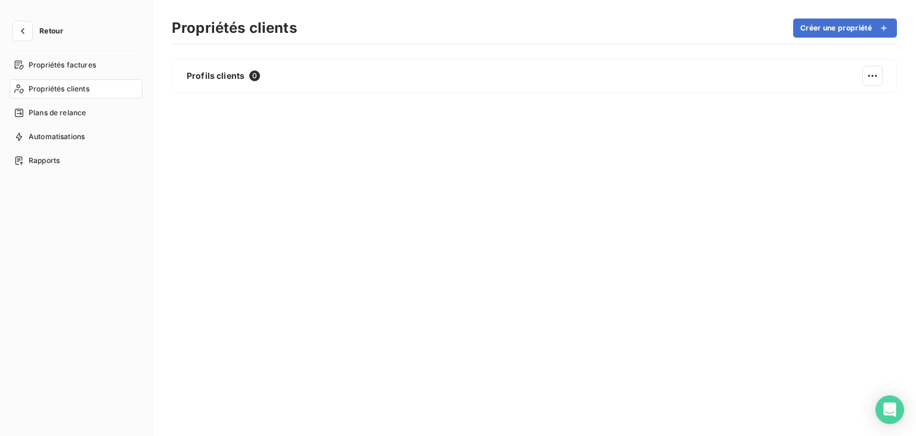
click at [42, 91] on span "Propriétés clients" at bounding box center [59, 89] width 61 height 11
click at [26, 31] on icon "button" at bounding box center [23, 31] width 12 height 12
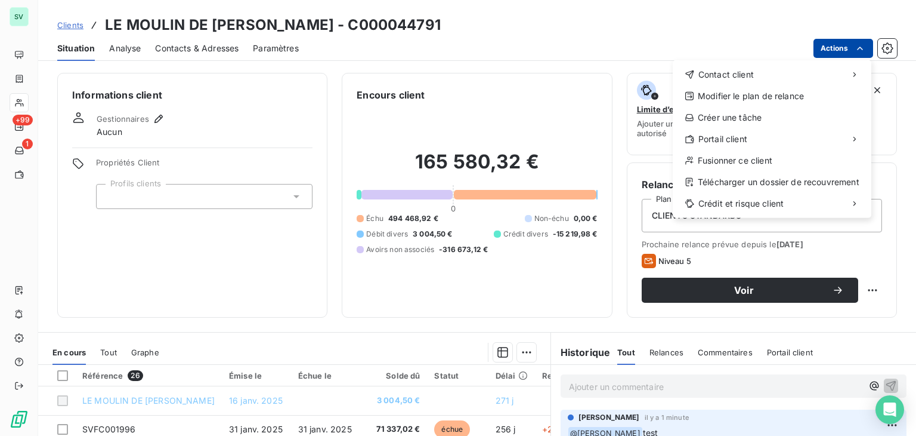
click at [833, 53] on html "SV +99 1 Clients LE MOULIN DE [PERSON_NAME] - SAS ROXANE - C000044791 Situation…" at bounding box center [458, 218] width 916 height 436
click at [149, 199] on html "SV +99 1 Clients LE MOULIN DE [PERSON_NAME] - SAS ROXANE - C000044791 Situation…" at bounding box center [458, 218] width 916 height 436
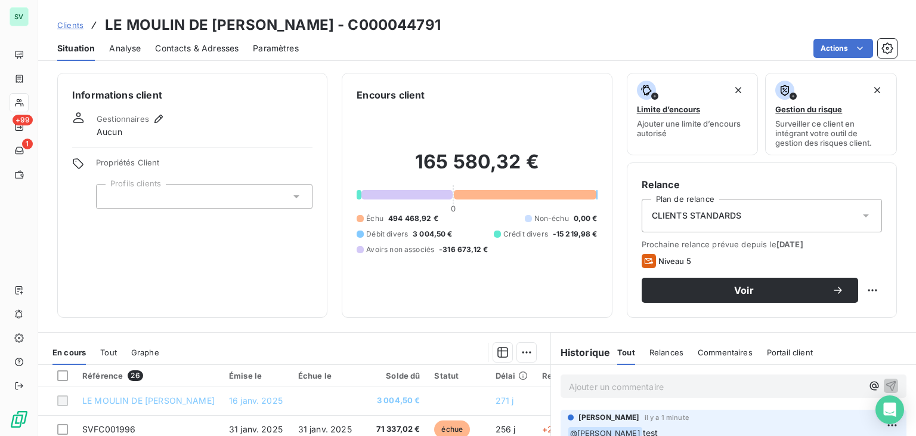
click at [297, 196] on icon at bounding box center [297, 196] width 12 height 12
click at [180, 116] on div "Gestionnaires Aucun" at bounding box center [192, 125] width 240 height 26
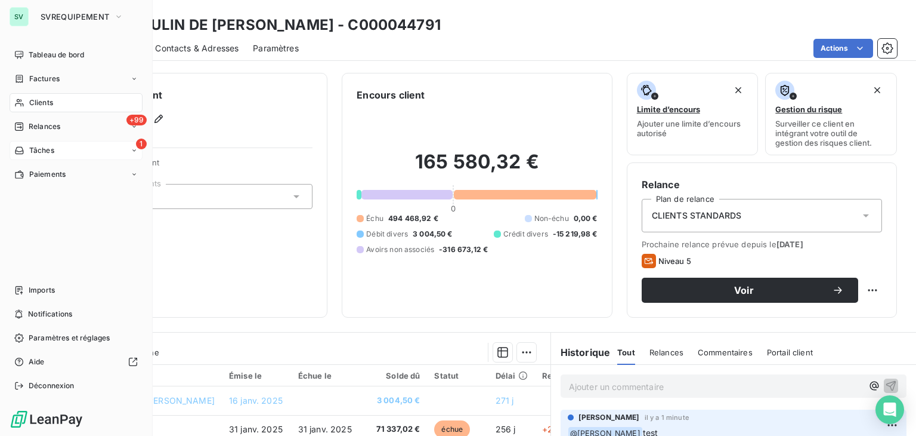
click at [35, 149] on span "Tâches" at bounding box center [41, 150] width 25 height 11
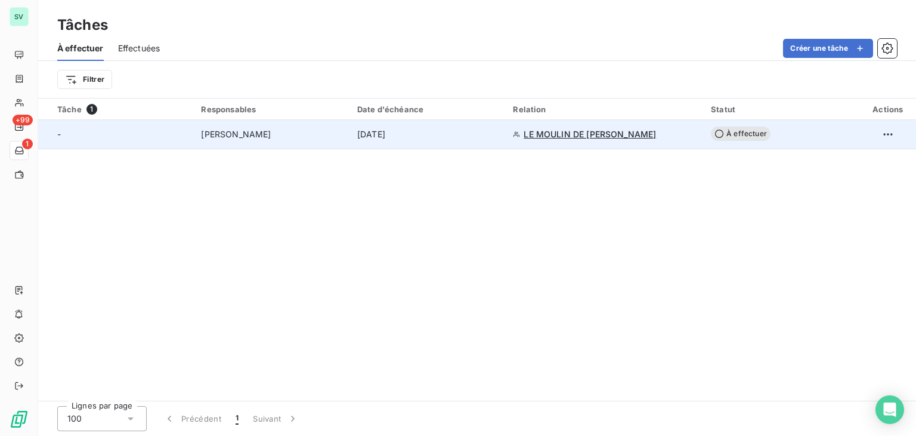
click at [754, 141] on td "À effectuer" at bounding box center [782, 134] width 156 height 29
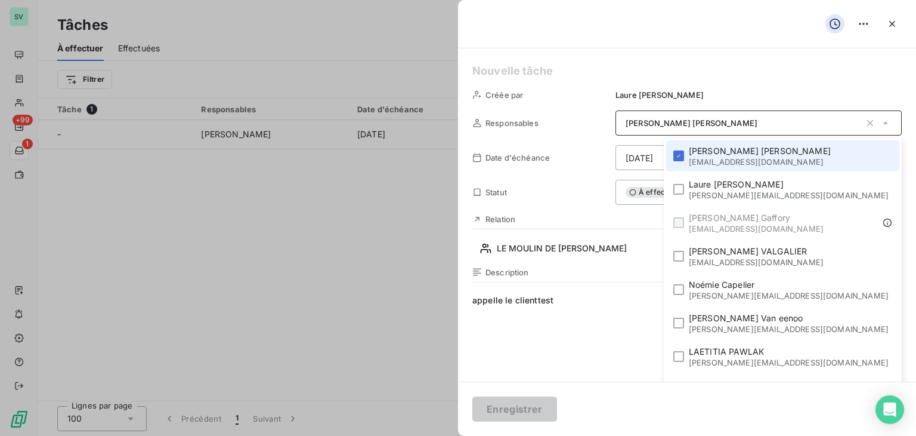
click at [654, 190] on span "À effectuer" at bounding box center [654, 192] width 57 height 11
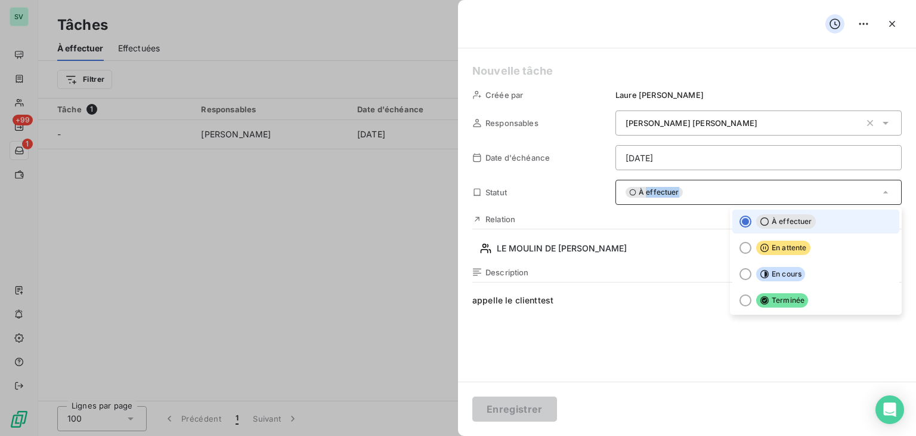
click at [654, 190] on span "À effectuer" at bounding box center [654, 192] width 57 height 11
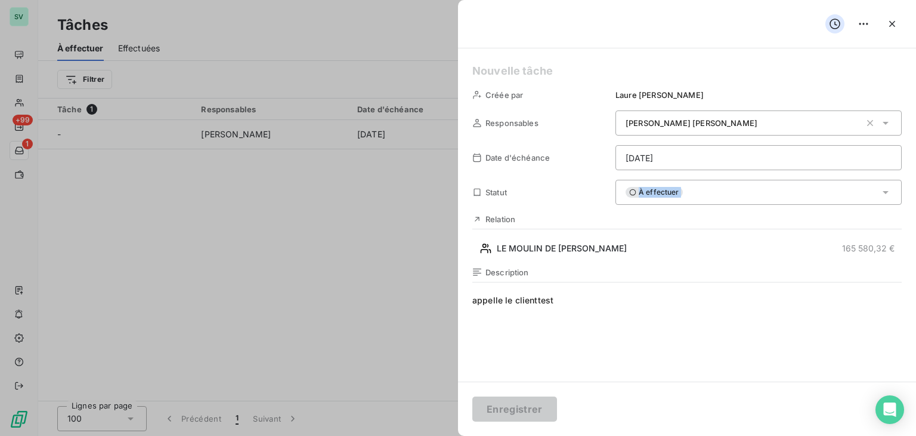
click at [654, 190] on span "À effectuer" at bounding box center [654, 192] width 57 height 11
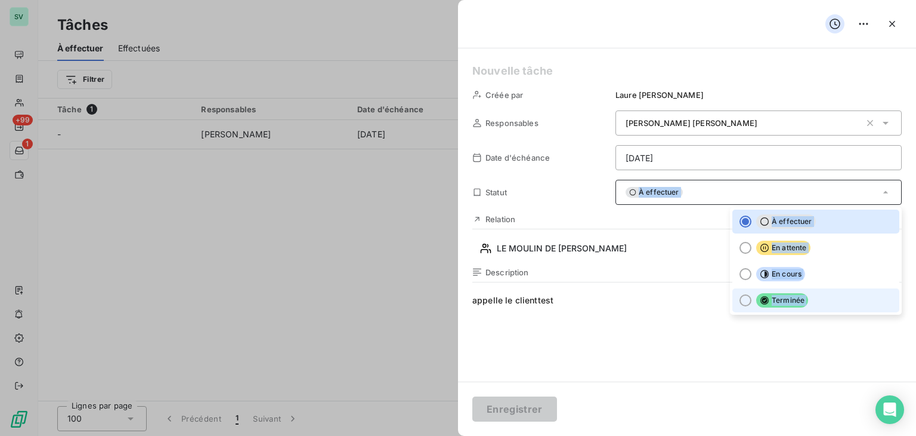
click at [770, 297] on span "Terminée" at bounding box center [783, 300] width 52 height 14
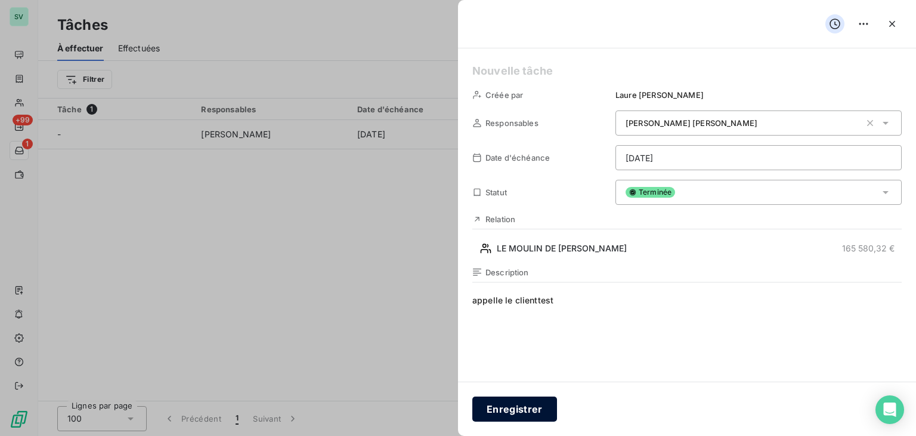
click at [520, 417] on button "Enregistrer" at bounding box center [515, 408] width 85 height 25
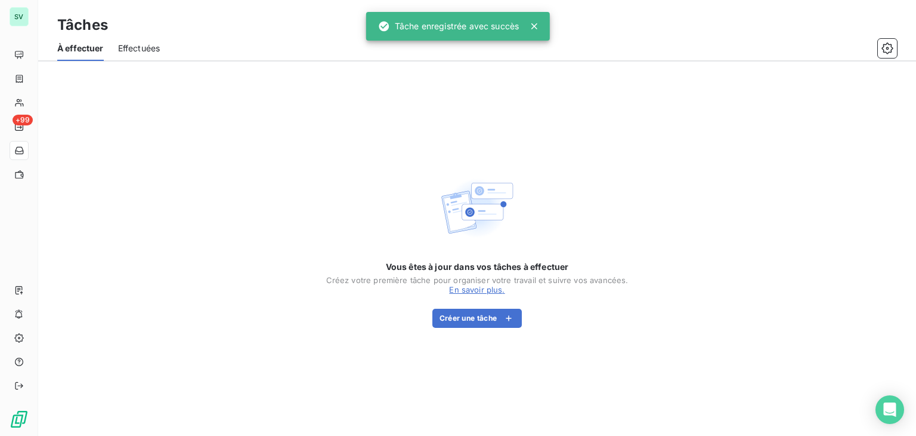
click at [318, 261] on div "Vous êtes à jour dans vos tâches à effectuer Créez votre première tâche pour or…" at bounding box center [477, 248] width 878 height 374
click at [127, 51] on span "Effectuées" at bounding box center [139, 48] width 42 height 12
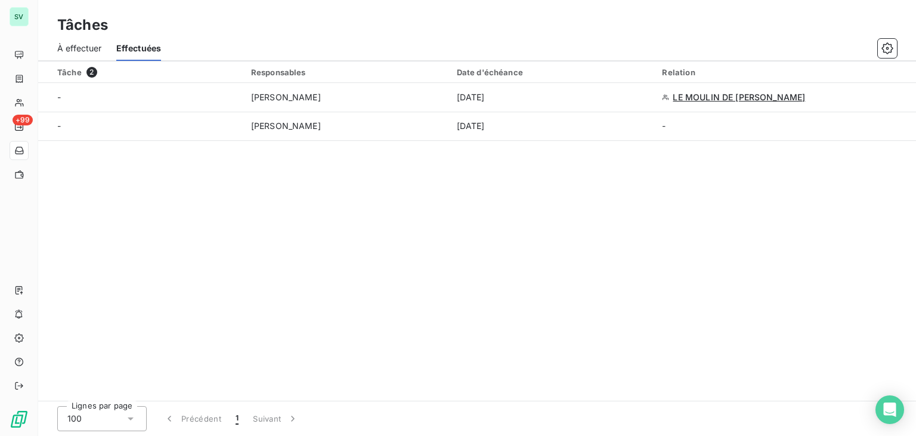
click at [75, 48] on span "À effectuer" at bounding box center [79, 48] width 45 height 12
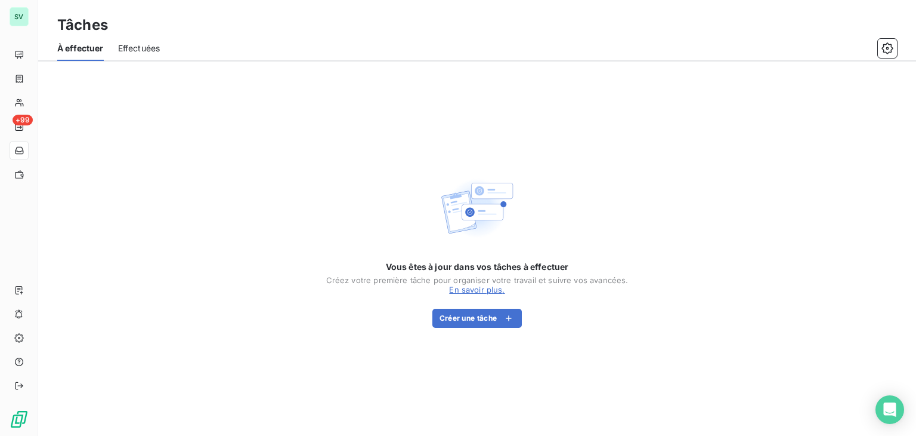
click at [149, 47] on span "Effectuées" at bounding box center [139, 48] width 42 height 12
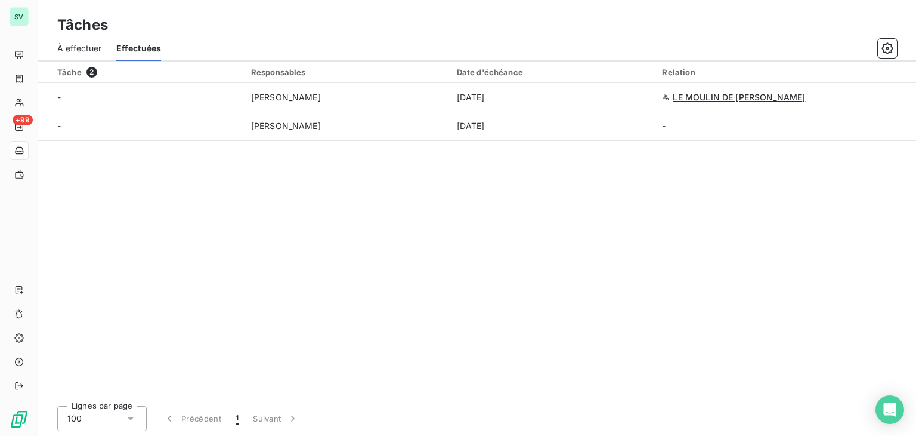
click at [95, 50] on span "À effectuer" at bounding box center [79, 48] width 45 height 12
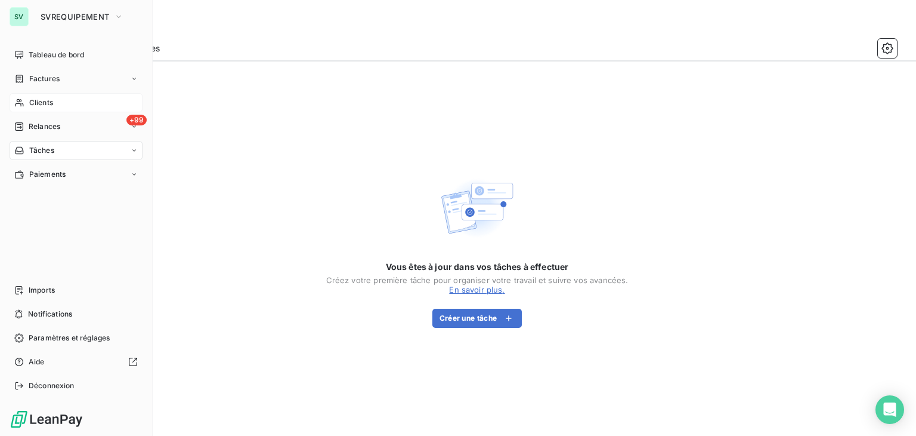
click at [35, 100] on span "Clients" at bounding box center [41, 102] width 24 height 11
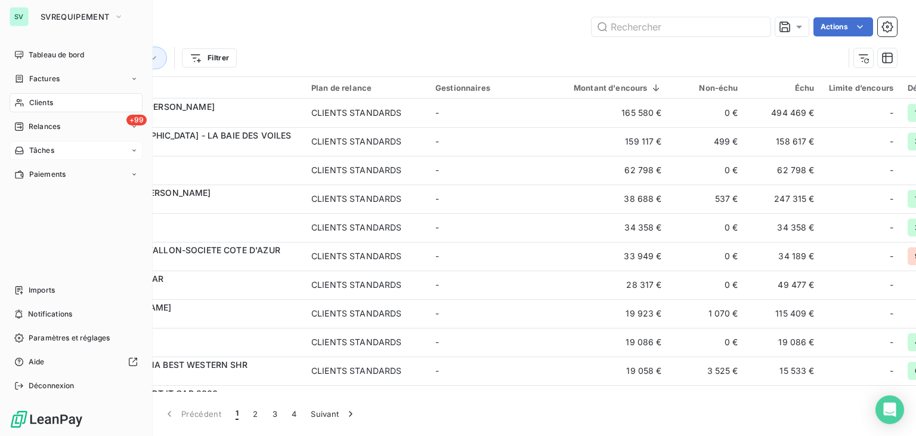
click at [51, 109] on div "Clients" at bounding box center [76, 102] width 133 height 19
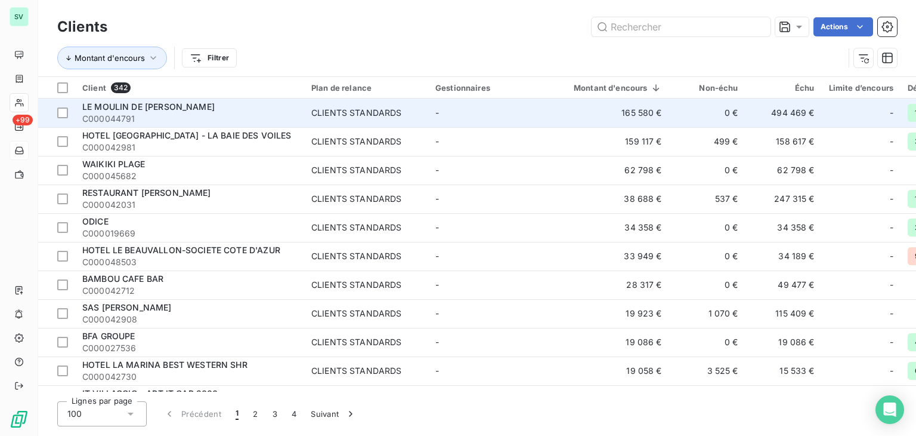
click at [176, 109] on span "LE MOULIN DE [PERSON_NAME]" at bounding box center [148, 106] width 132 height 10
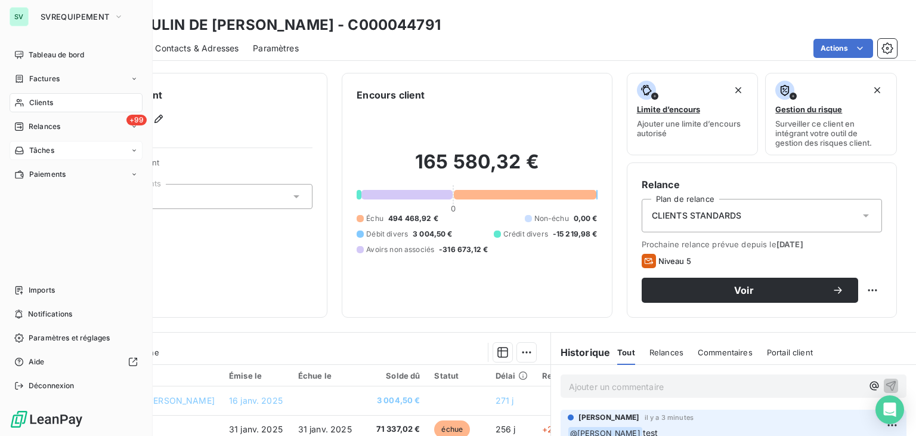
click at [37, 99] on span "Clients" at bounding box center [41, 102] width 24 height 11
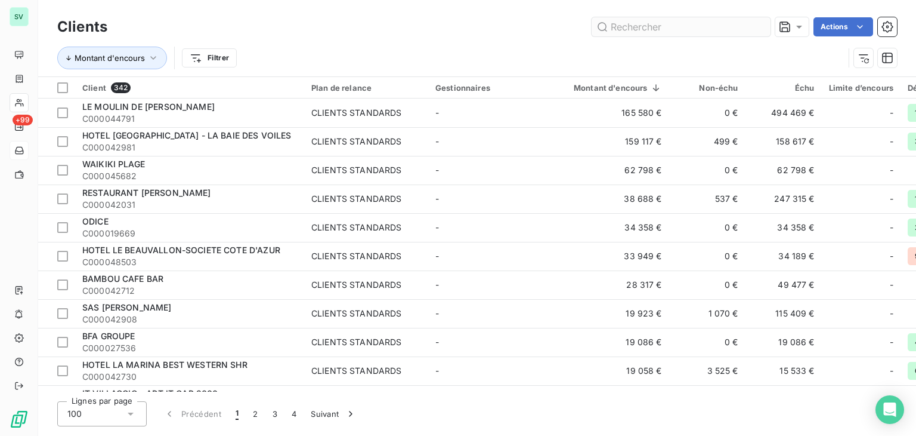
click at [618, 26] on input "text" at bounding box center [681, 26] width 179 height 19
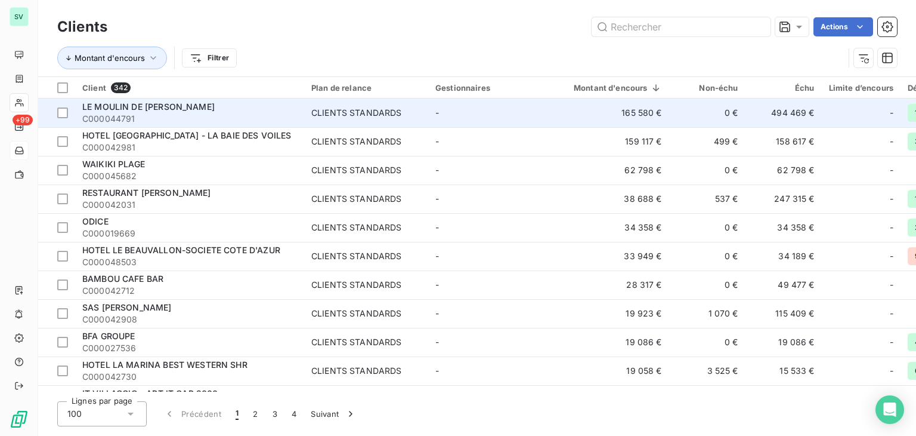
click at [146, 108] on span "LE MOULIN DE [PERSON_NAME]" at bounding box center [148, 106] width 132 height 10
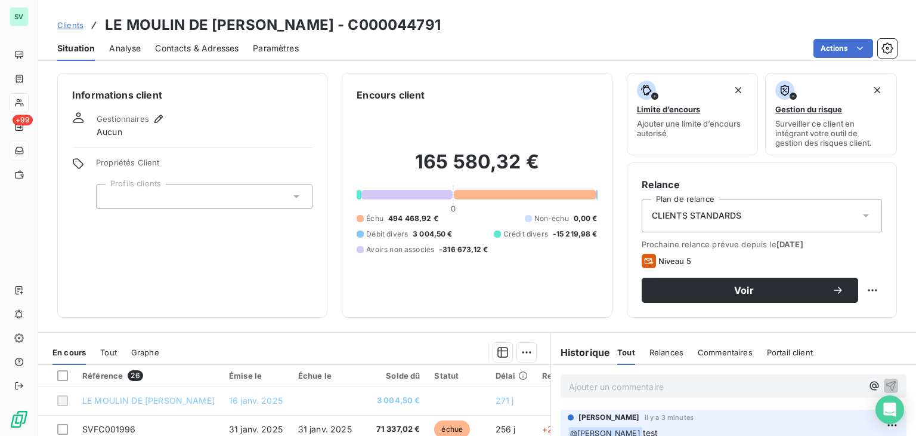
click at [169, 46] on span "Contacts & Adresses" at bounding box center [197, 48] width 84 height 12
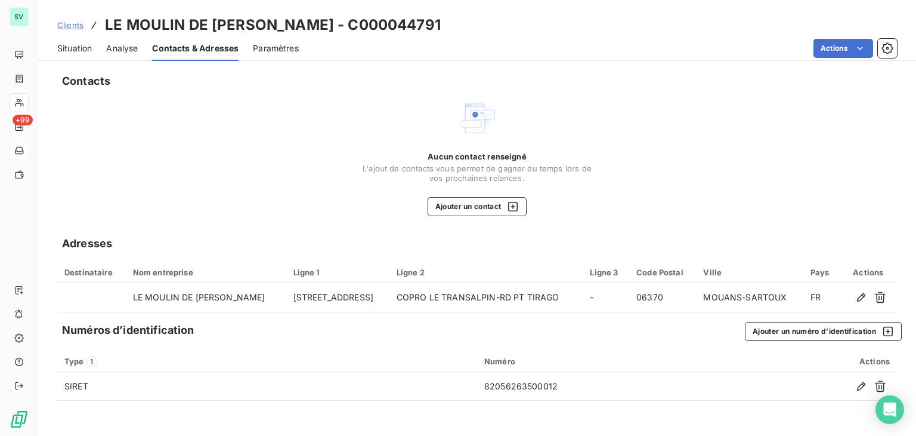
click at [258, 42] on span "Paramètres" at bounding box center [276, 48] width 46 height 12
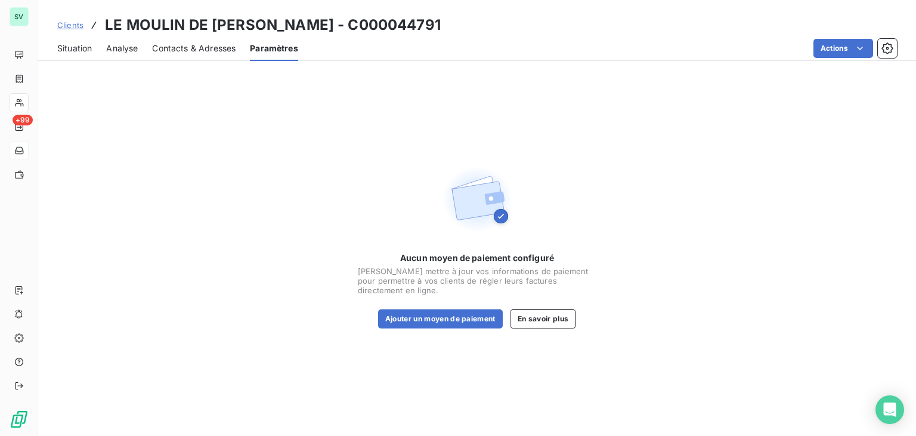
click at [90, 57] on div "Situation" at bounding box center [74, 48] width 35 height 25
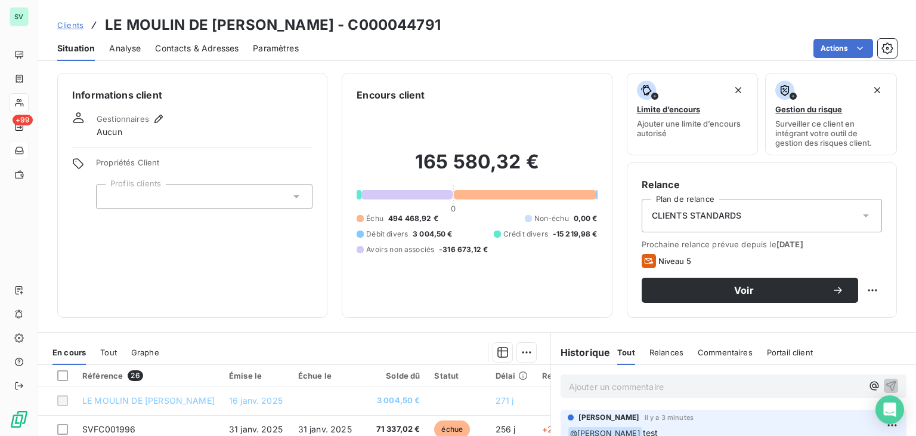
click at [216, 50] on span "Contacts & Adresses" at bounding box center [197, 48] width 84 height 12
